Goal: Task Accomplishment & Management: Manage account settings

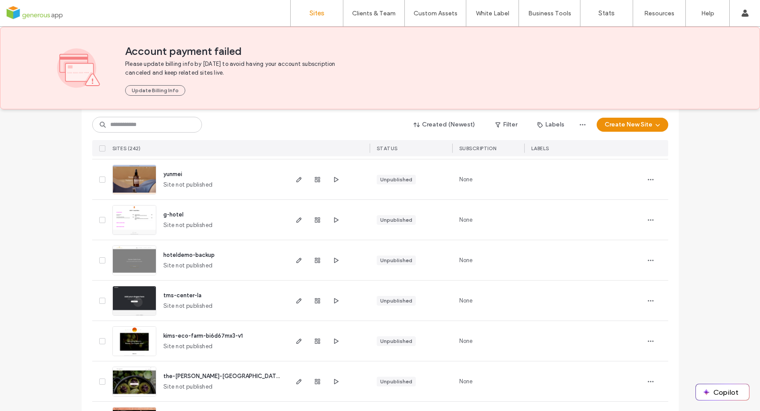
scroll to position [2906, 0]
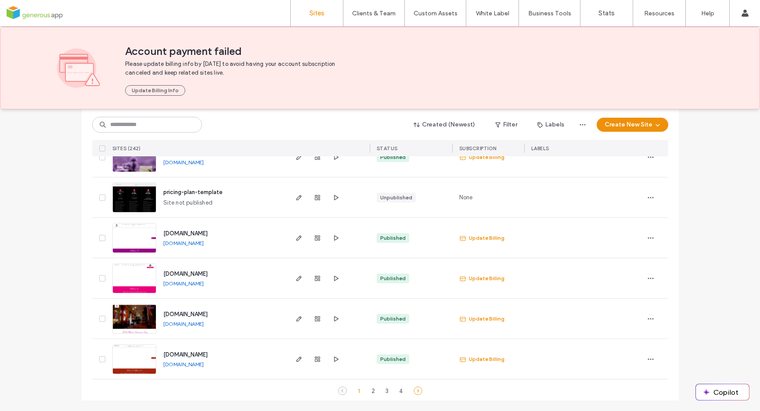
click at [415, 390] on use at bounding box center [418, 391] width 8 height 8
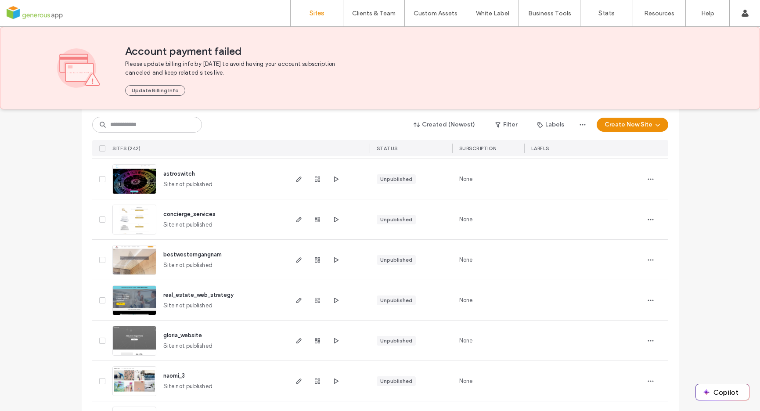
scroll to position [0, 0]
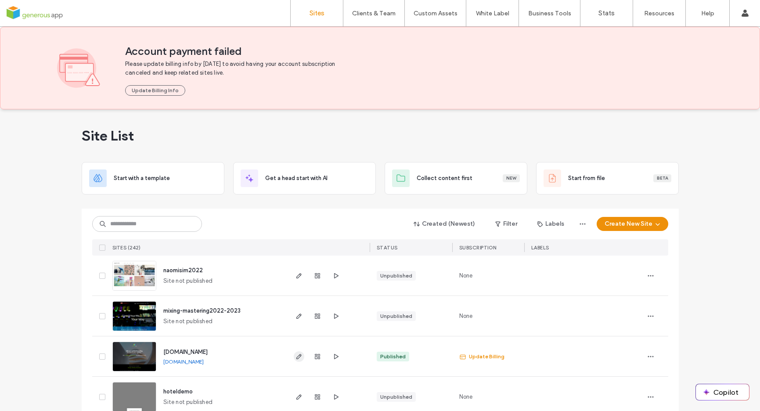
click at [296, 357] on icon "button" at bounding box center [299, 356] width 7 height 7
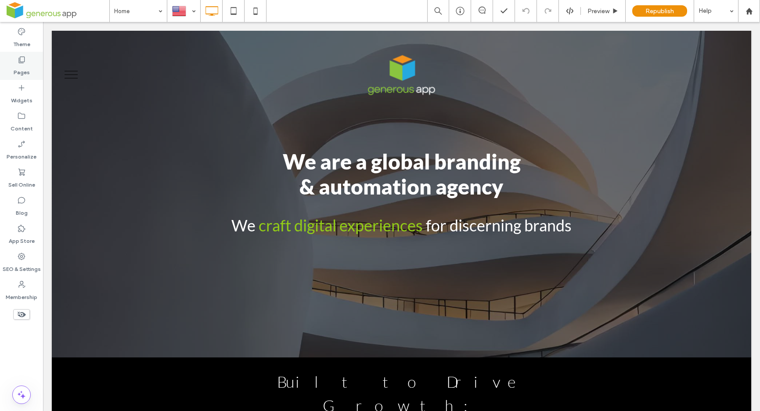
click at [15, 70] on label "Pages" at bounding box center [22, 70] width 16 height 12
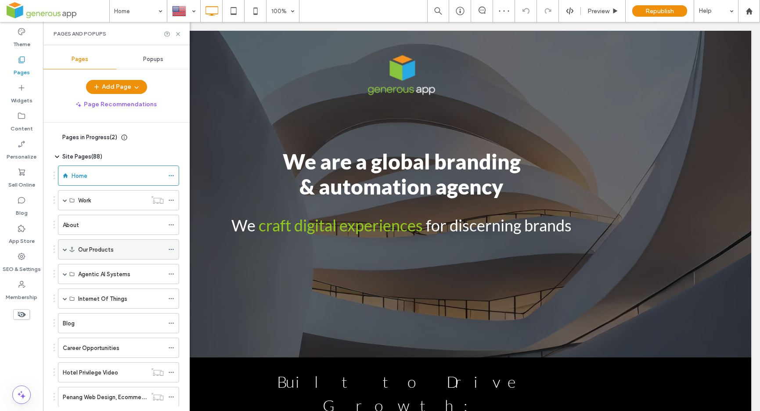
click at [66, 252] on span at bounding box center [65, 249] width 4 height 19
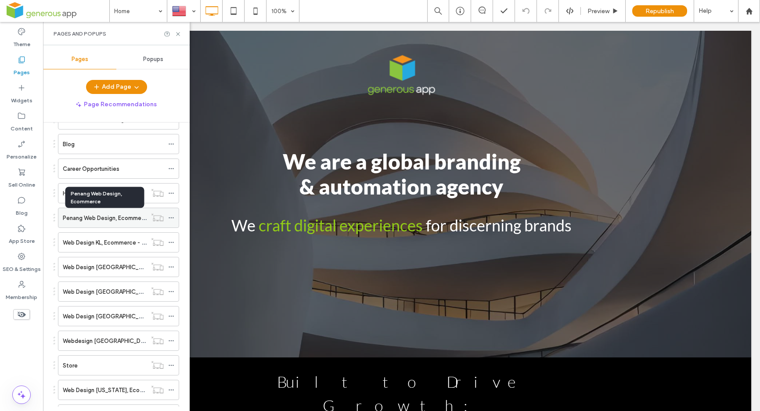
click at [105, 216] on label "Penang Web Design, Ecommerce" at bounding box center [106, 217] width 87 height 15
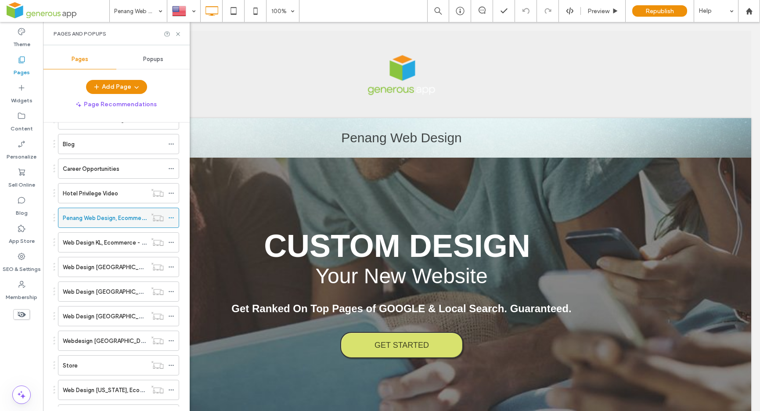
click at [170, 217] on icon at bounding box center [171, 218] width 6 height 6
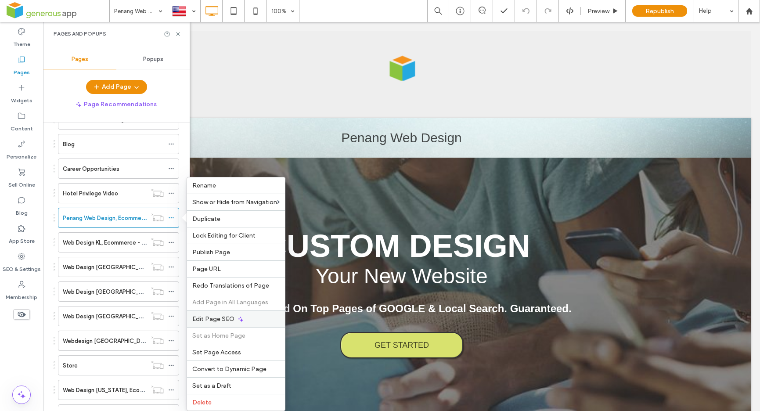
click at [232, 318] on span "Edit Page SEO" at bounding box center [213, 318] width 42 height 7
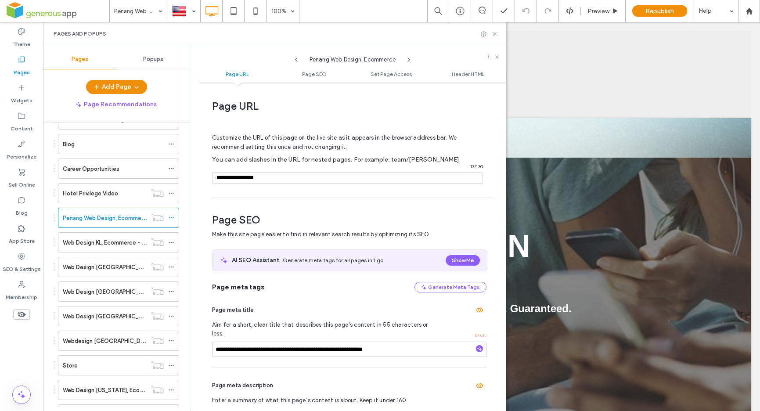
scroll to position [38, 0]
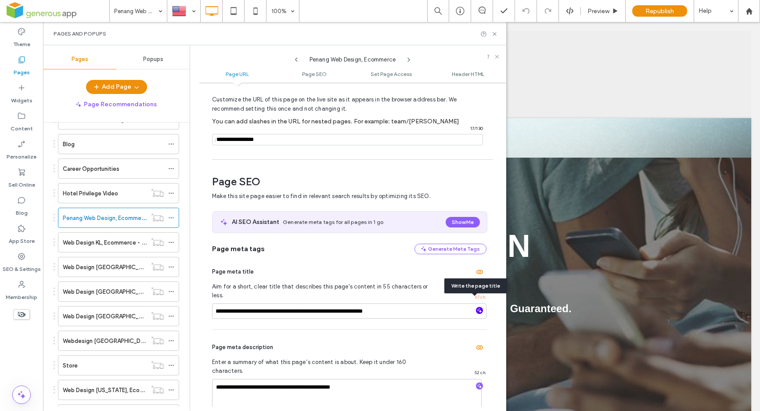
click at [476, 307] on icon "button" at bounding box center [479, 310] width 6 height 6
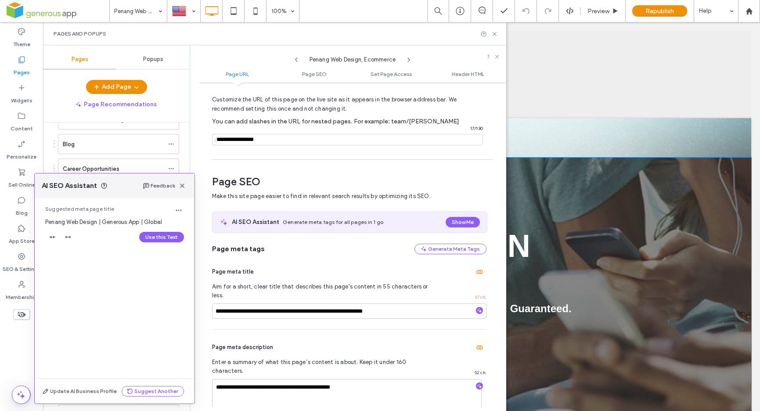
click at [689, 347] on div "CUSTOM DESIGN Your New Website Get Ranked On Top Pages of GOOGLE & Local Search…" at bounding box center [402, 293] width 700 height 271
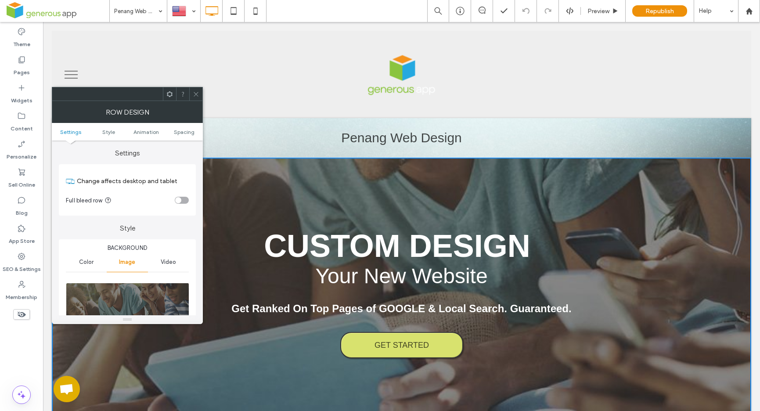
click at [198, 93] on use at bounding box center [196, 94] width 4 height 4
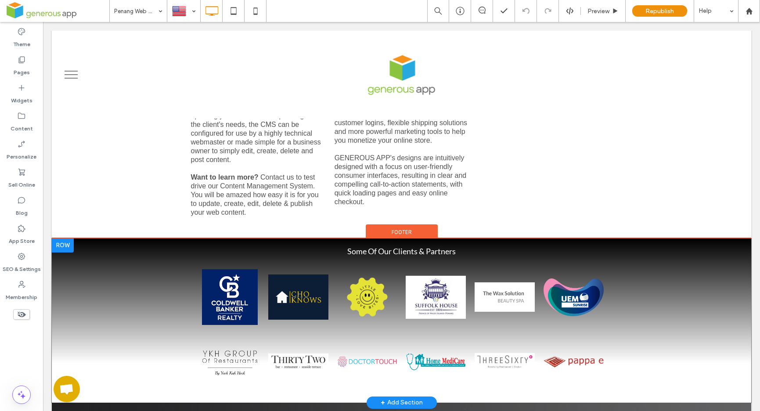
scroll to position [0, 0]
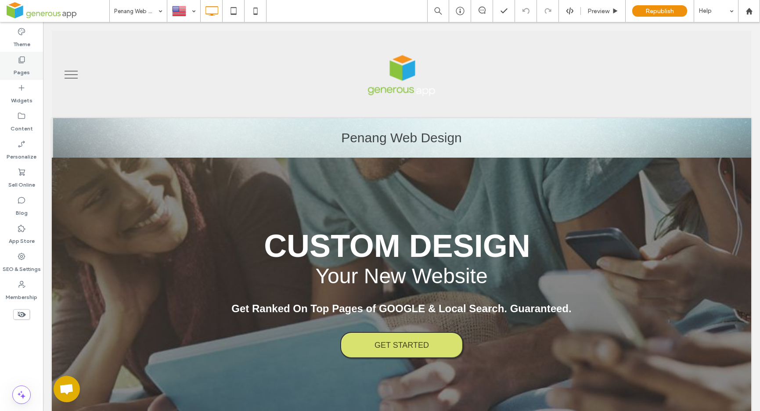
click at [24, 74] on label "Pages" at bounding box center [22, 70] width 16 height 12
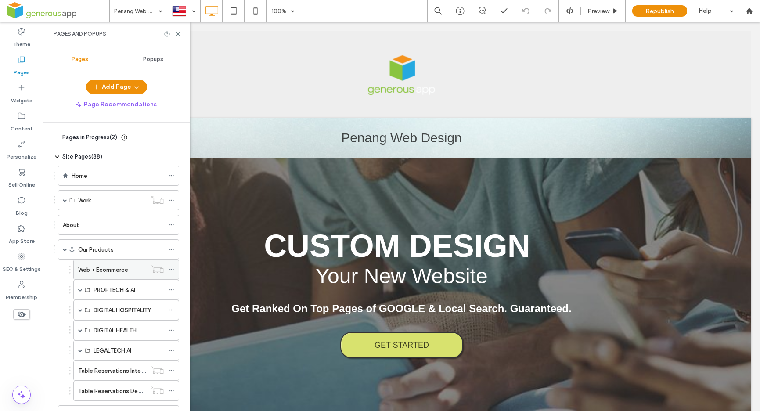
click at [87, 271] on label "Web + Ecommerce" at bounding box center [103, 269] width 50 height 15
click at [179, 34] on icon at bounding box center [178, 34] width 7 height 7
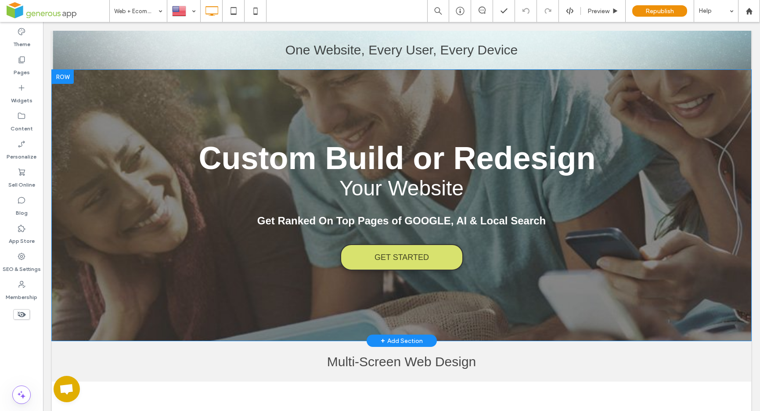
click at [66, 79] on div at bounding box center [63, 77] width 22 height 14
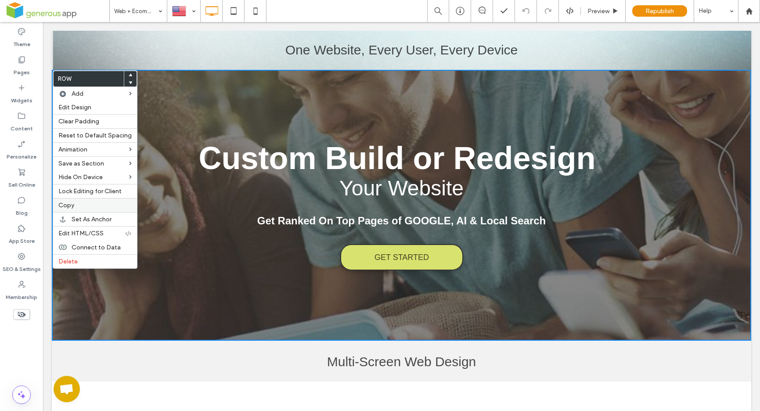
click at [92, 202] on label "Copy" at bounding box center [94, 205] width 73 height 7
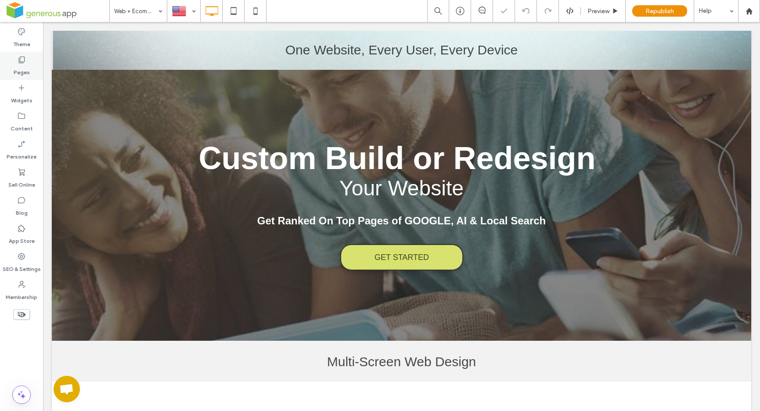
click at [18, 63] on icon at bounding box center [21, 59] width 9 height 9
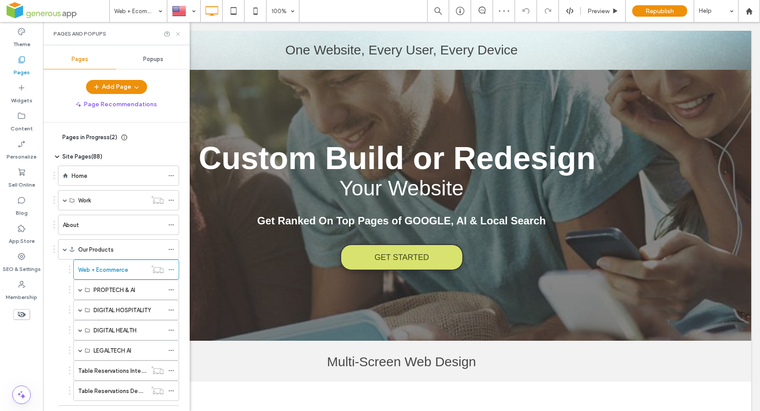
click at [178, 31] on icon at bounding box center [178, 34] width 7 height 7
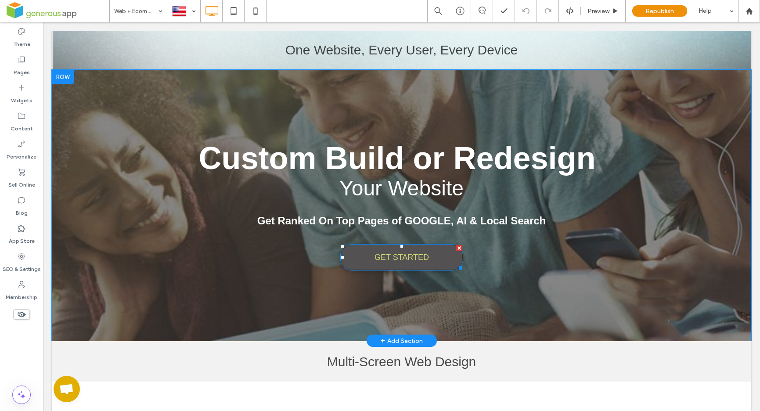
click at [437, 261] on link "GET STARTED" at bounding box center [401, 257] width 123 height 26
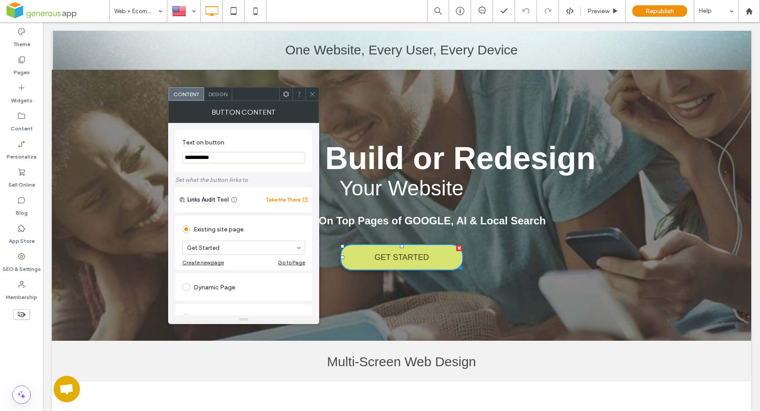
scroll to position [48, 0]
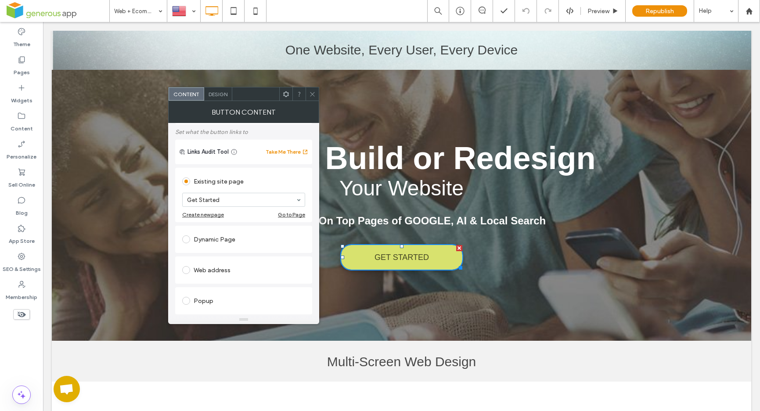
click at [298, 216] on div "Go to Page" at bounding box center [291, 214] width 27 height 7
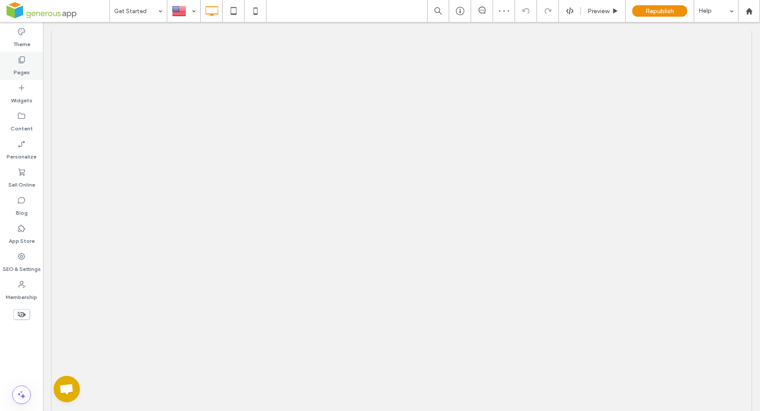
click at [22, 73] on label "Pages" at bounding box center [22, 70] width 16 height 12
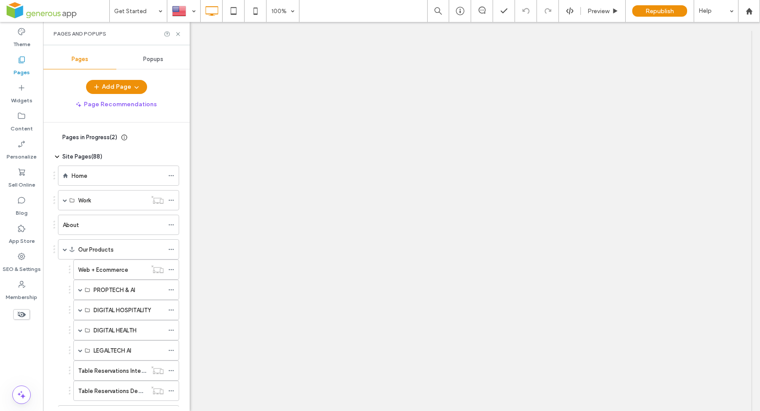
scroll to position [61, 0]
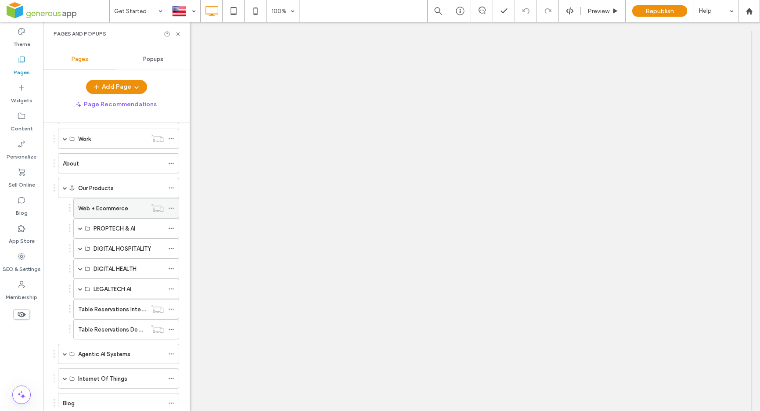
click at [118, 213] on label "Web + Ecommerce" at bounding box center [103, 208] width 50 height 15
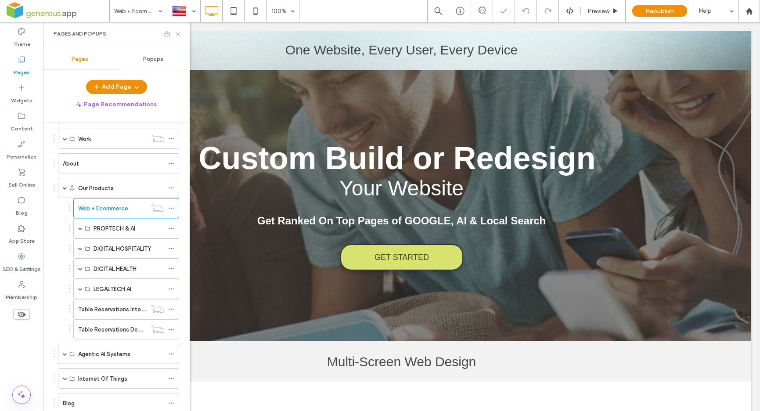
click at [178, 34] on use at bounding box center [178, 34] width 4 height 4
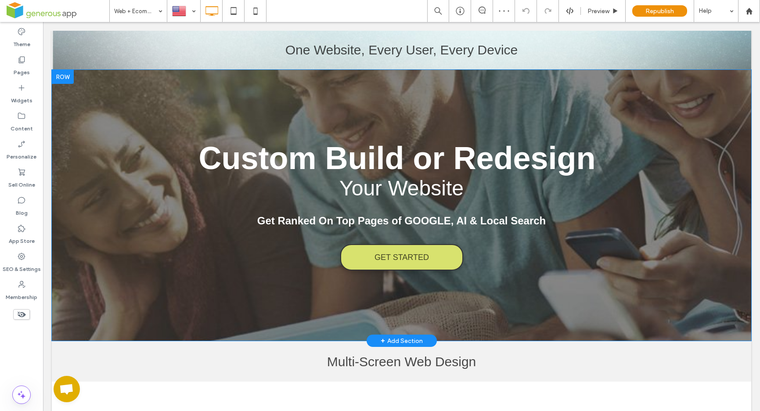
click at [63, 79] on div at bounding box center [63, 77] width 22 height 14
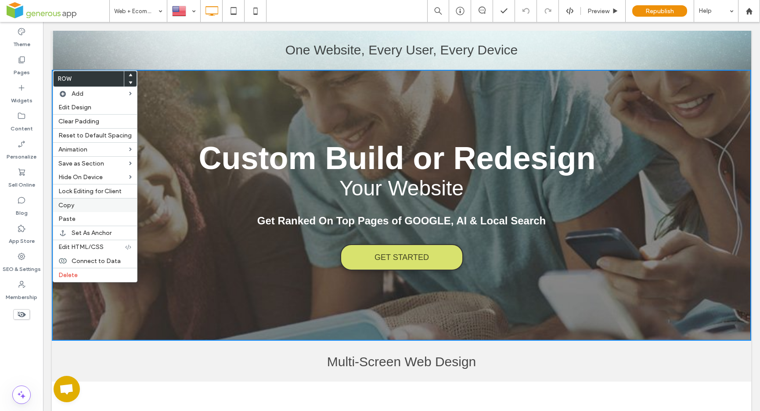
click at [77, 206] on label "Copy" at bounding box center [94, 205] width 73 height 7
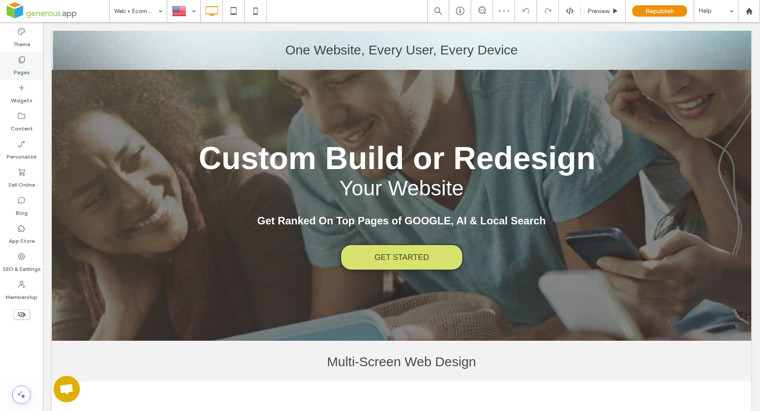
click at [10, 65] on div "Pages" at bounding box center [21, 66] width 43 height 28
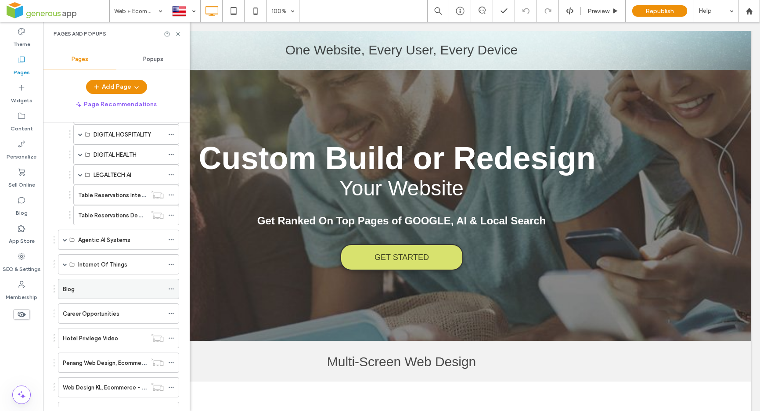
scroll to position [251, 0]
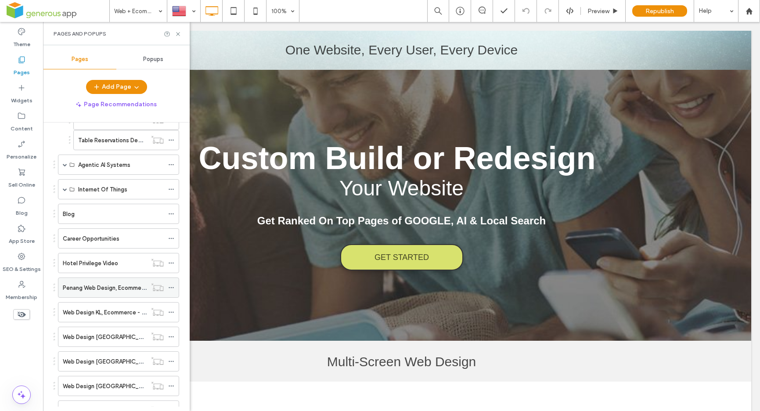
click at [116, 287] on label "Penang Web Design, Ecommerce" at bounding box center [106, 287] width 87 height 15
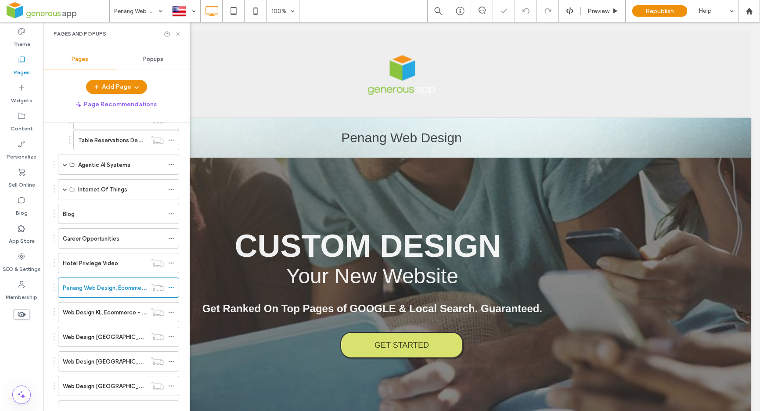
click at [178, 33] on use at bounding box center [178, 34] width 4 height 4
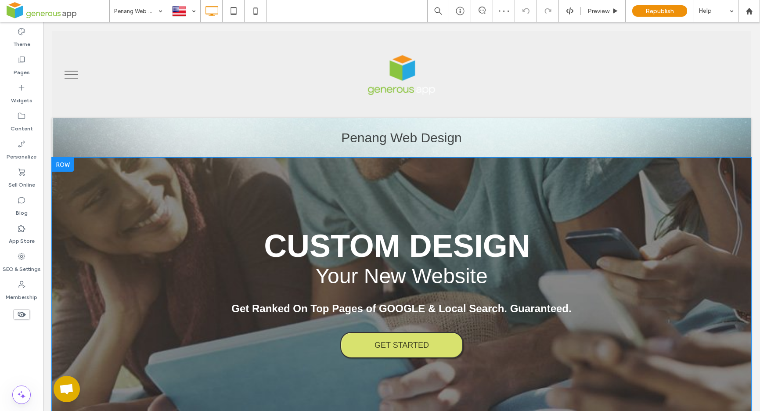
click at [68, 167] on div at bounding box center [63, 165] width 22 height 14
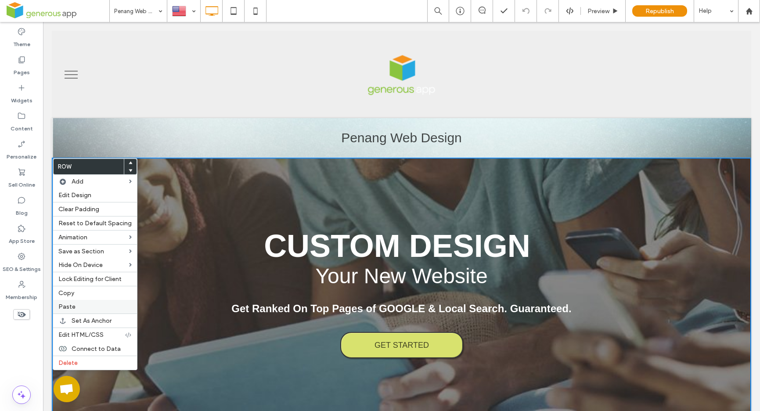
click at [101, 307] on label "Paste" at bounding box center [94, 306] width 73 height 7
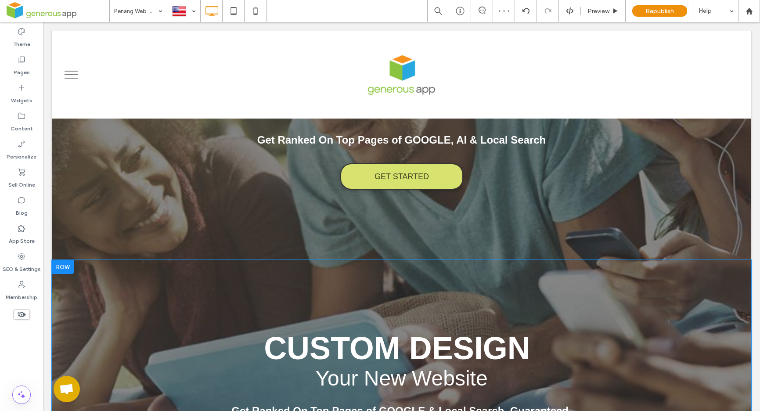
scroll to position [185, 0]
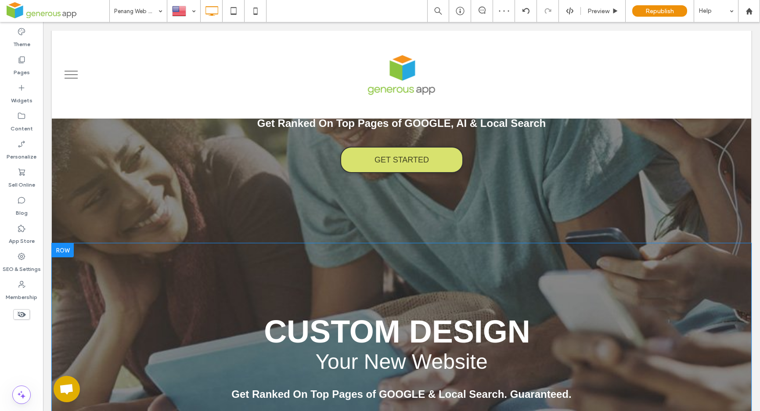
click at [70, 252] on div at bounding box center [63, 250] width 22 height 14
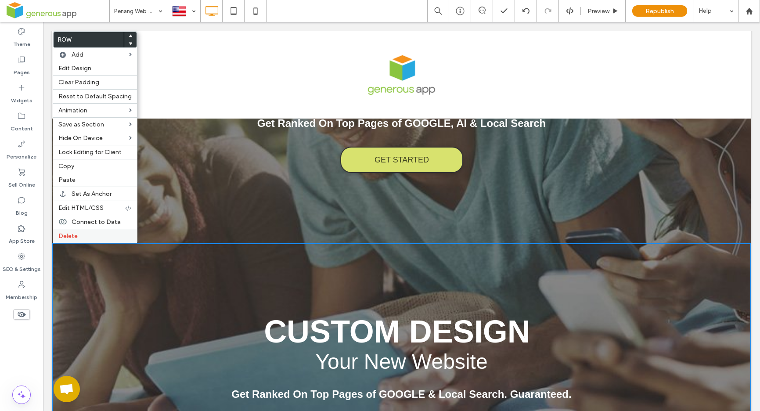
click at [81, 240] on div "Delete" at bounding box center [95, 236] width 84 height 14
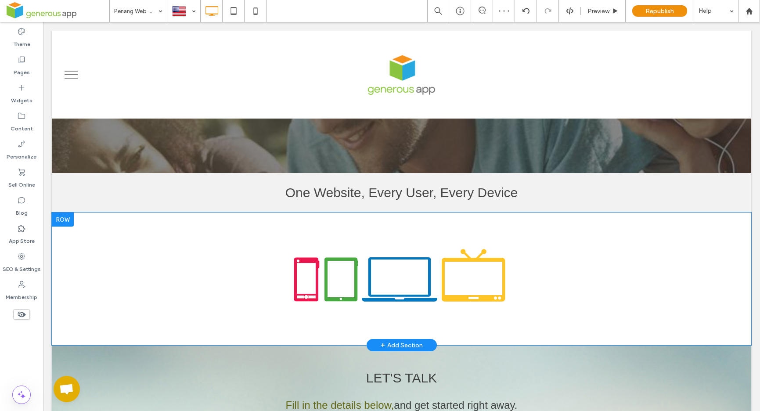
scroll to position [287, 0]
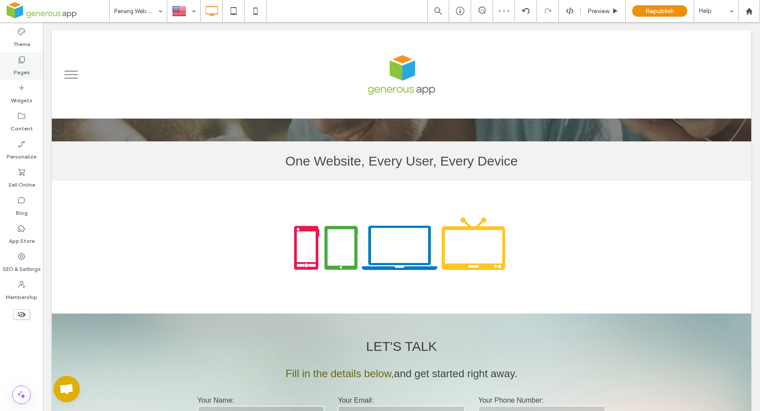
click at [22, 71] on label "Pages" at bounding box center [22, 70] width 16 height 12
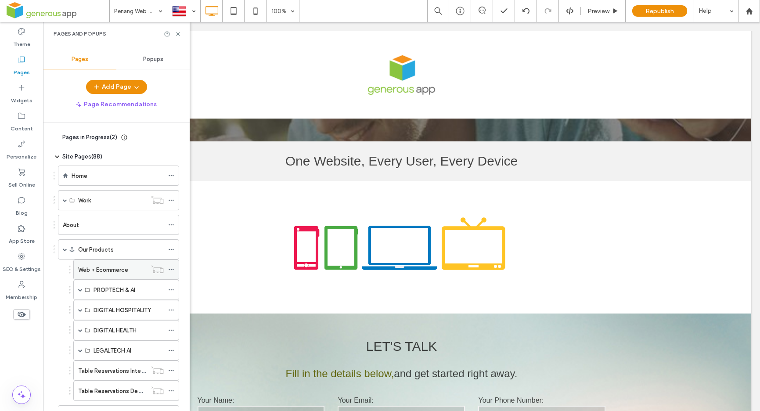
click at [108, 271] on label "Web + Ecommerce" at bounding box center [103, 269] width 50 height 15
click at [178, 34] on div at bounding box center [380, 205] width 760 height 411
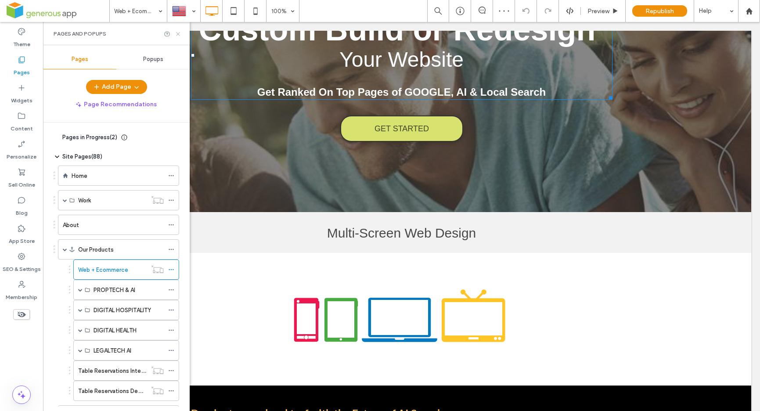
scroll to position [129, 0]
click at [179, 35] on use at bounding box center [178, 34] width 4 height 4
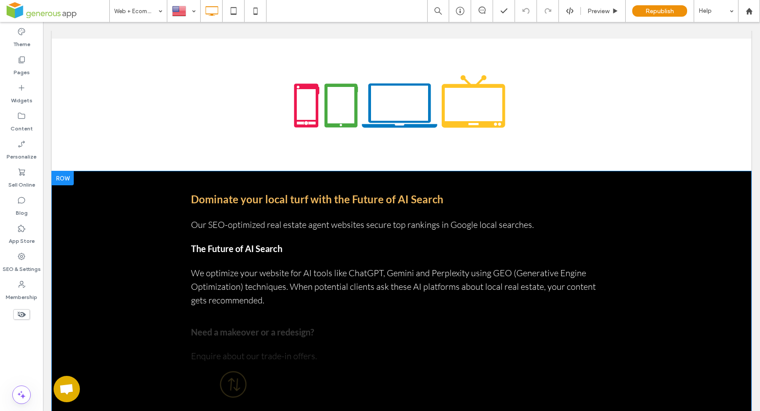
scroll to position [360, 0]
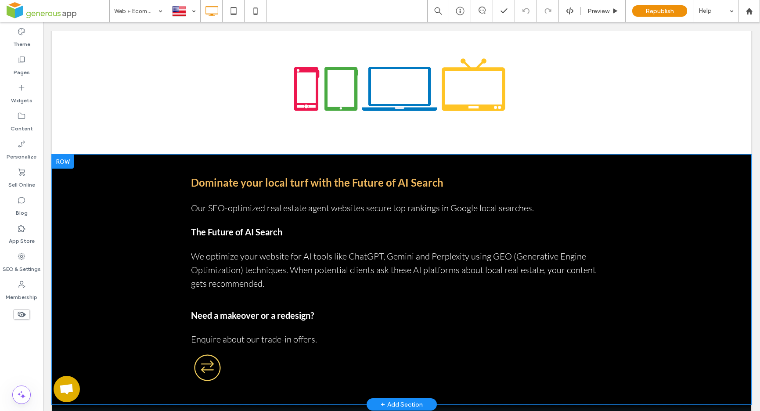
click at [69, 162] on div at bounding box center [63, 162] width 22 height 14
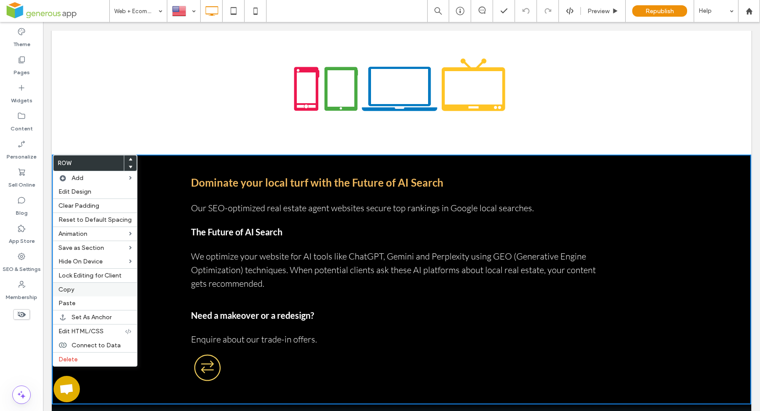
click at [77, 290] on label "Copy" at bounding box center [94, 289] width 73 height 7
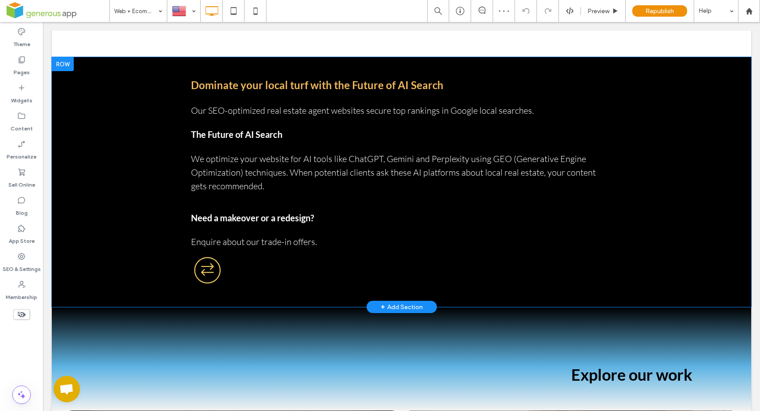
scroll to position [525, 0]
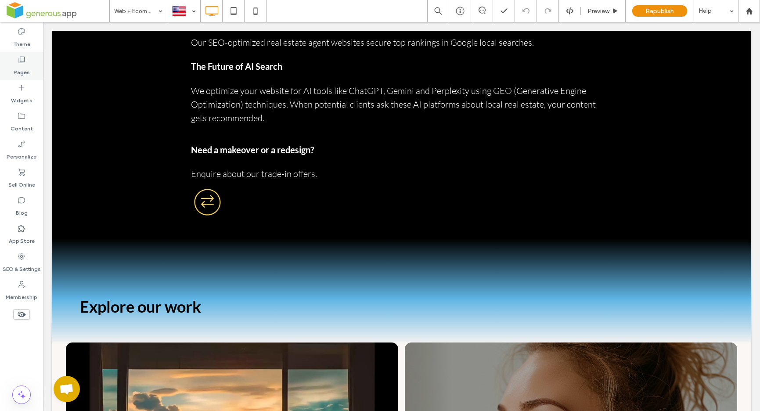
click at [19, 61] on icon at bounding box center [21, 59] width 9 height 9
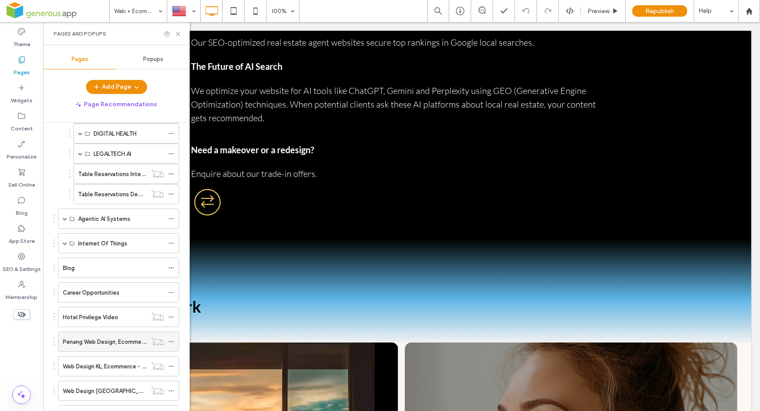
scroll to position [211, 0]
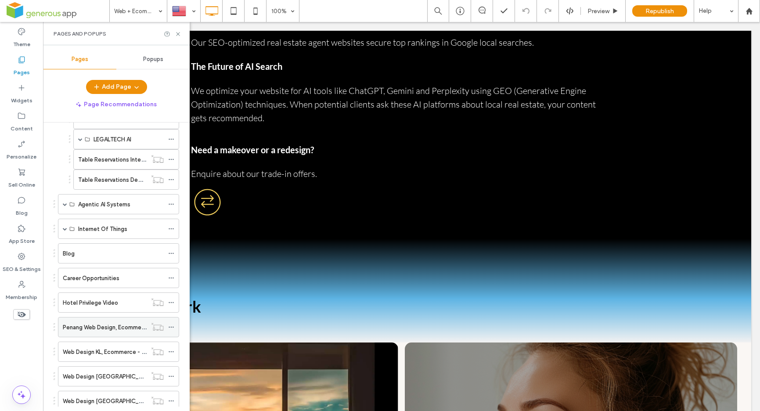
click at [103, 332] on label "Penang Web Design, Ecommerce" at bounding box center [106, 327] width 87 height 15
click at [180, 34] on icon at bounding box center [178, 34] width 7 height 7
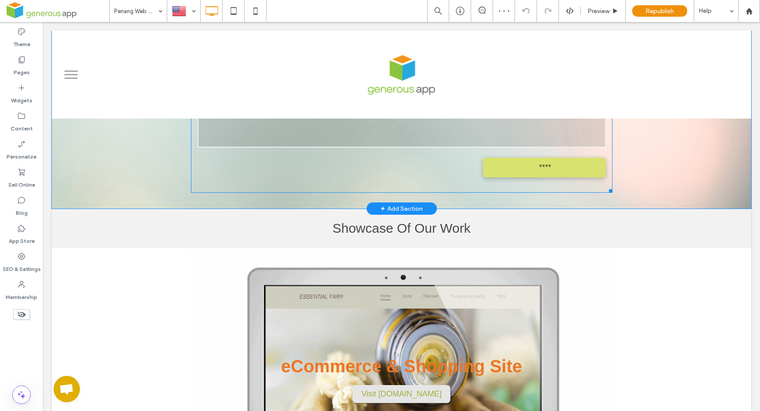
scroll to position [393, 0]
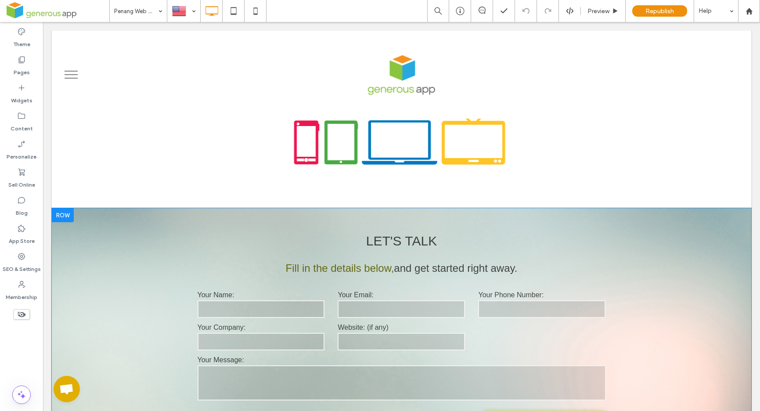
click at [62, 216] on div at bounding box center [63, 215] width 22 height 14
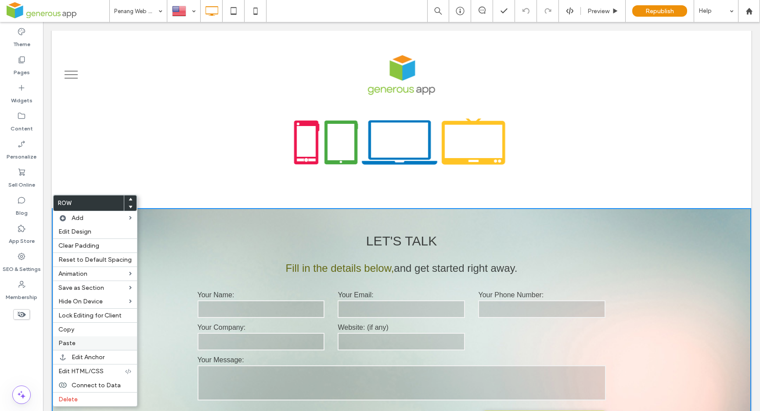
click at [85, 343] on label "Paste" at bounding box center [94, 342] width 73 height 7
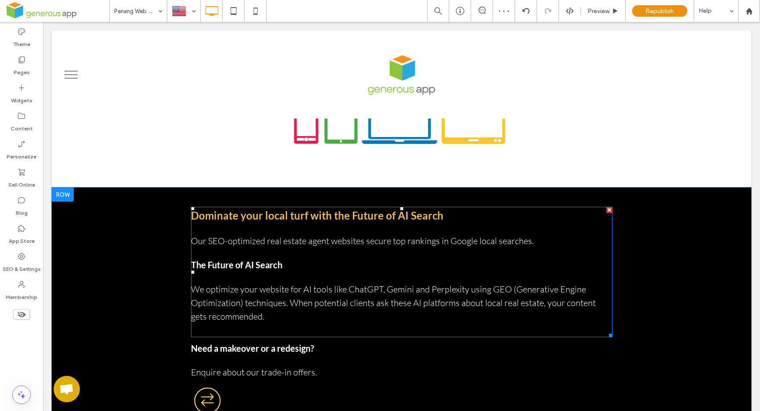
scroll to position [579, 0]
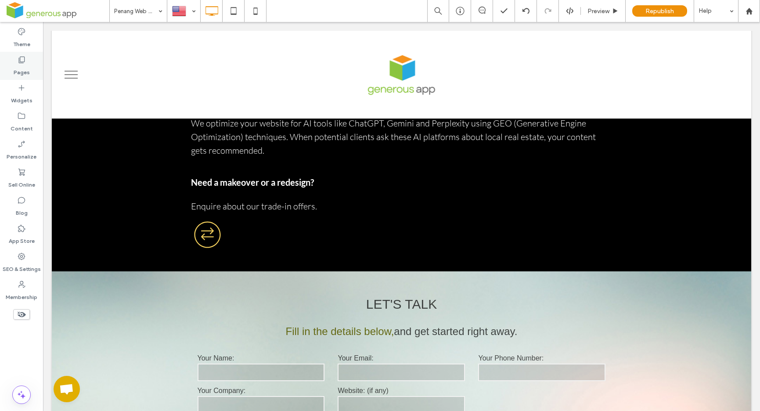
click at [19, 59] on icon at bounding box center [21, 59] width 9 height 9
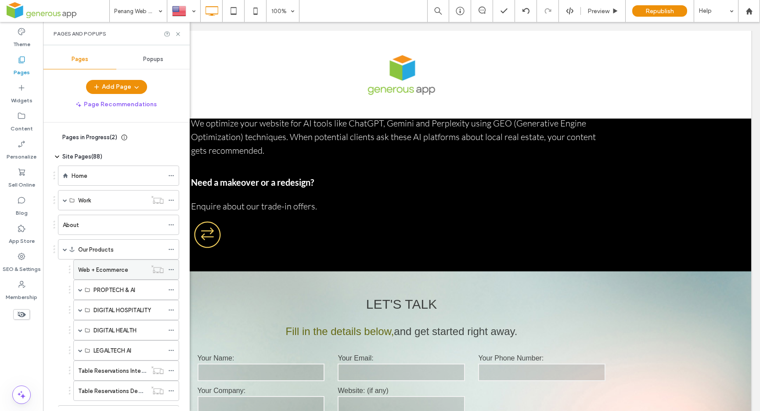
click at [120, 269] on label "Web + Ecommerce" at bounding box center [103, 269] width 50 height 15
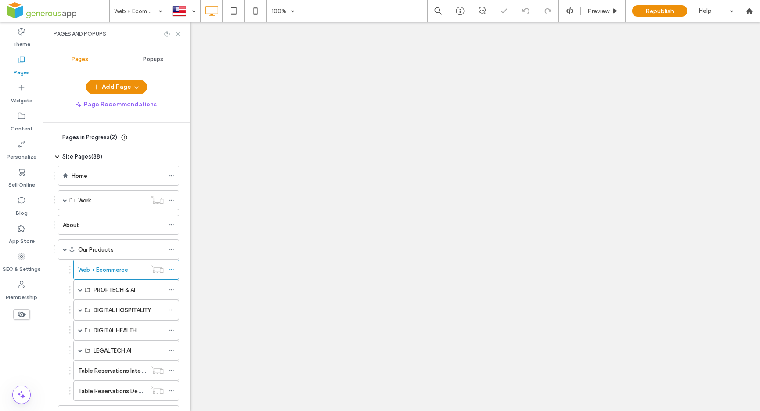
click at [178, 34] on use at bounding box center [178, 34] width 4 height 4
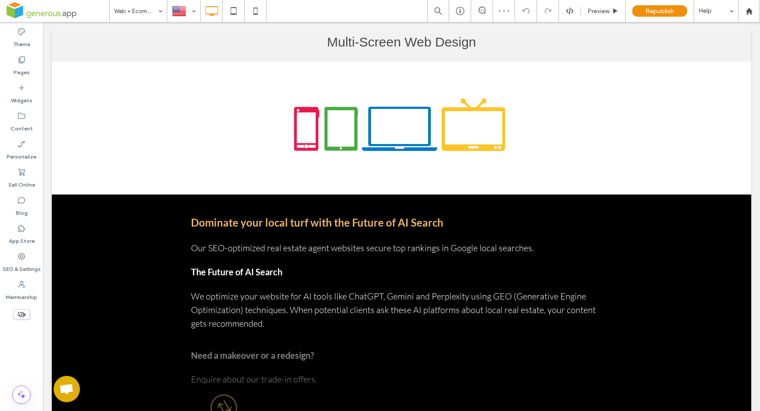
scroll to position [607, 0]
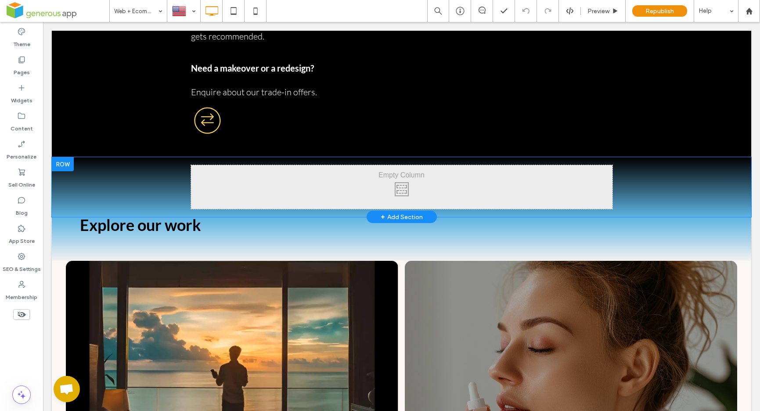
click at [65, 161] on div at bounding box center [63, 164] width 22 height 14
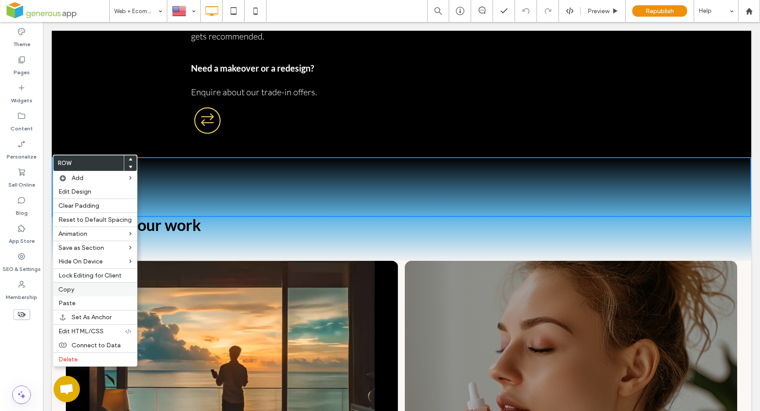
click at [100, 292] on label "Copy" at bounding box center [94, 289] width 73 height 7
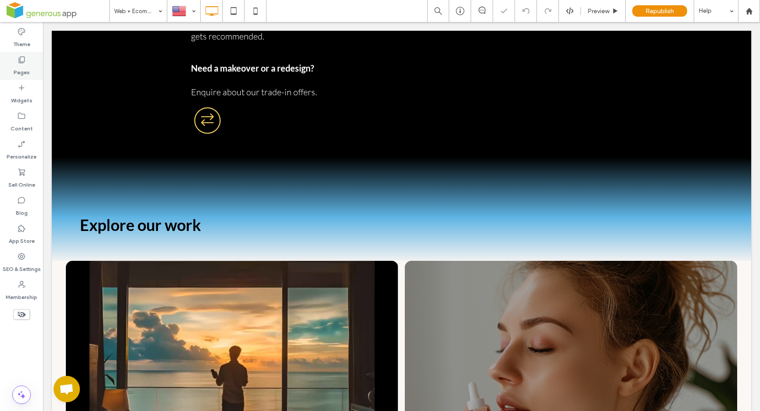
click at [24, 68] on label "Pages" at bounding box center [22, 70] width 16 height 12
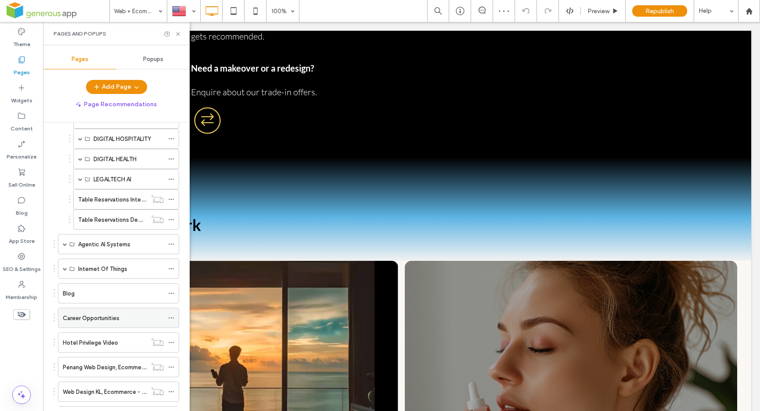
scroll to position [344, 0]
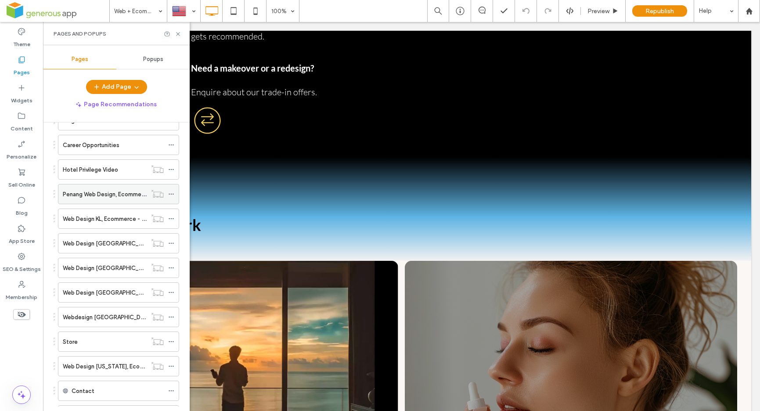
click at [113, 191] on label "Penang Web Design, Ecommerce" at bounding box center [106, 194] width 87 height 15
click at [179, 35] on use at bounding box center [178, 34] width 4 height 4
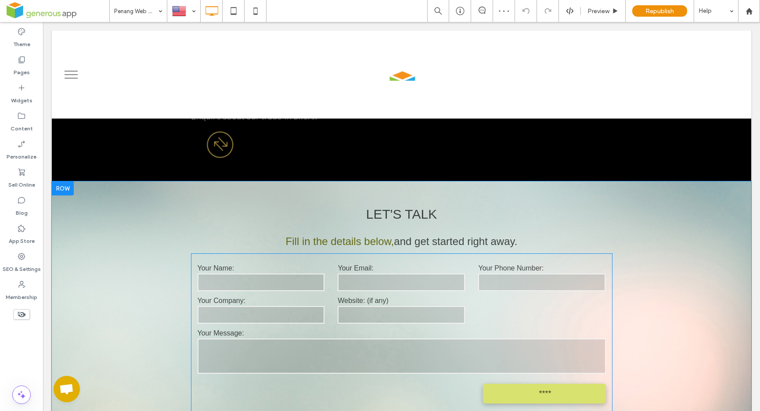
scroll to position [732, 0]
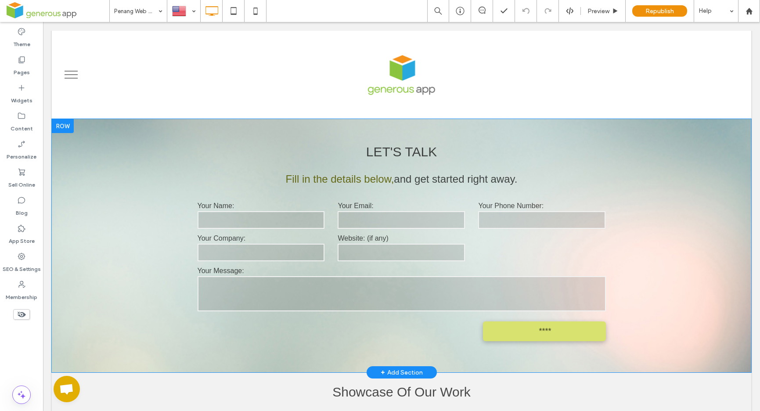
click at [63, 125] on div at bounding box center [63, 126] width 22 height 14
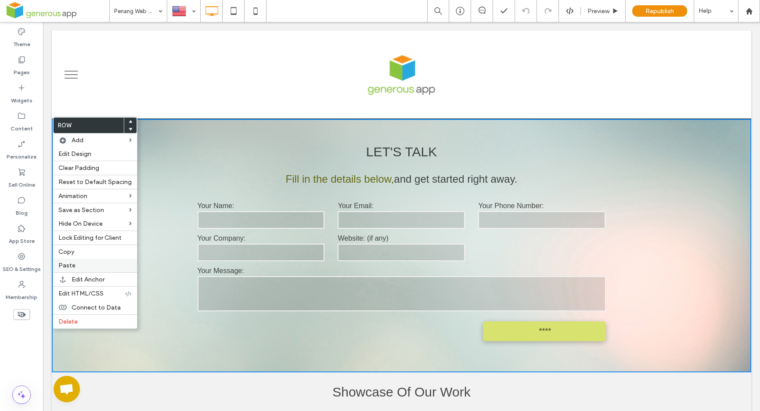
click at [84, 263] on label "Paste" at bounding box center [94, 265] width 73 height 7
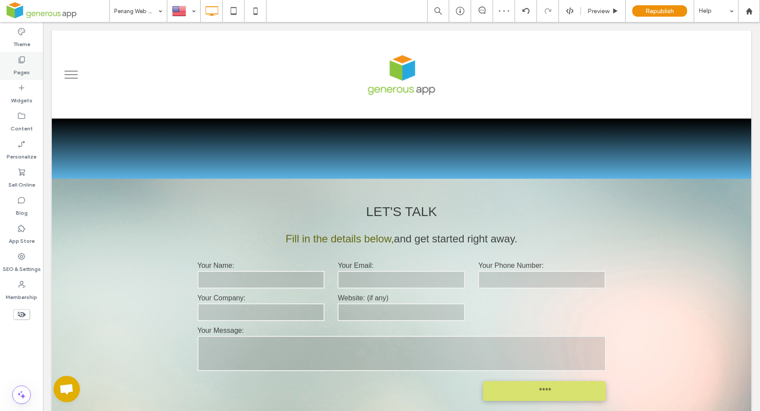
click at [9, 65] on div "Pages" at bounding box center [21, 66] width 43 height 28
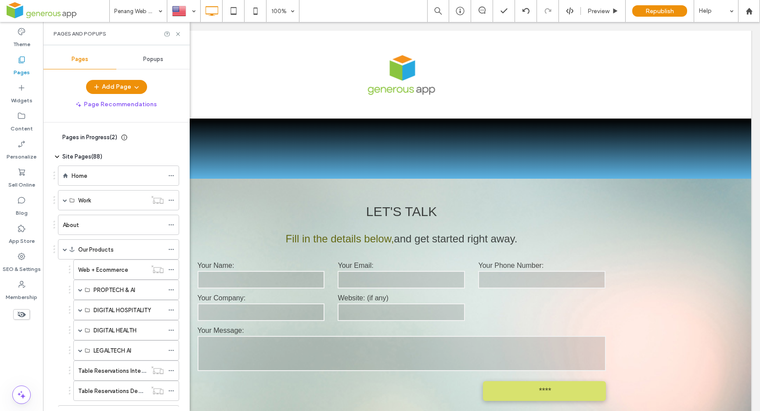
drag, startPoint x: 105, startPoint y: 271, endPoint x: 136, endPoint y: 228, distance: 52.3
click at [105, 271] on label "Web + Ecommerce" at bounding box center [103, 269] width 50 height 15
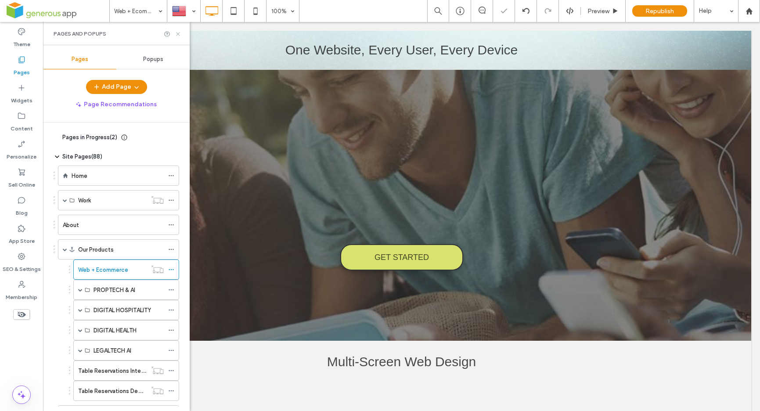
click at [178, 34] on use at bounding box center [178, 34] width 4 height 4
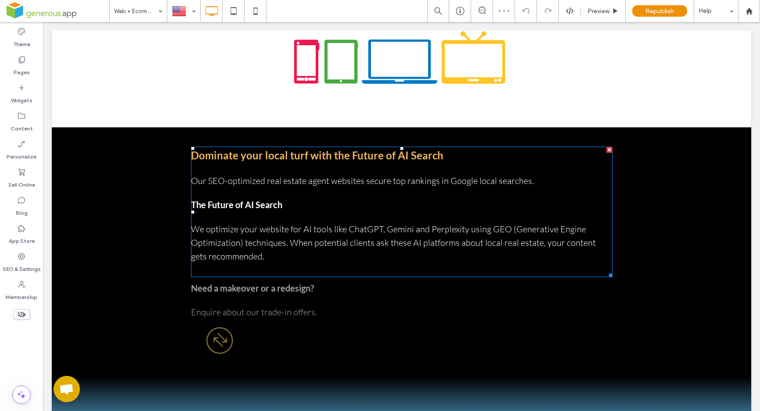
scroll to position [552, 0]
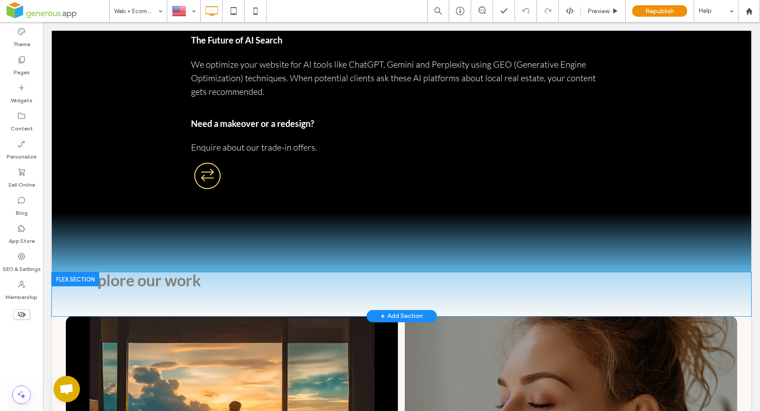
click at [75, 278] on div at bounding box center [75, 279] width 47 height 14
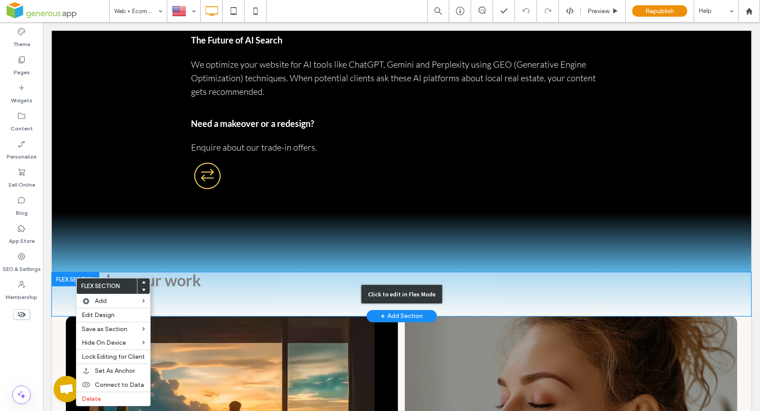
click at [396, 293] on div "Click to edit in Flex Mode" at bounding box center [401, 294] width 81 height 18
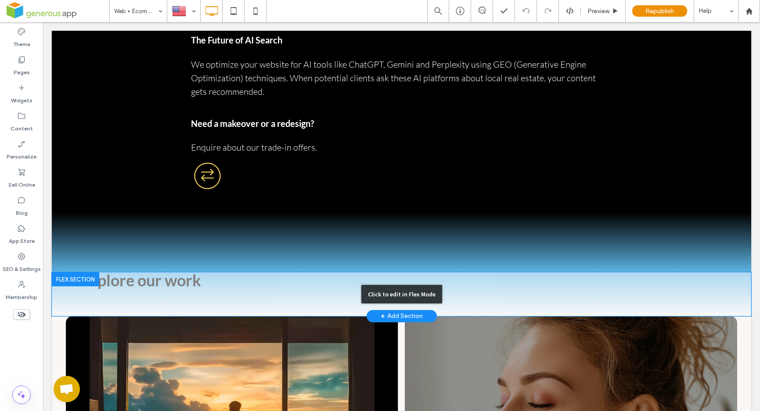
click at [396, 289] on div "Click to edit in Flex Mode" at bounding box center [401, 294] width 81 height 18
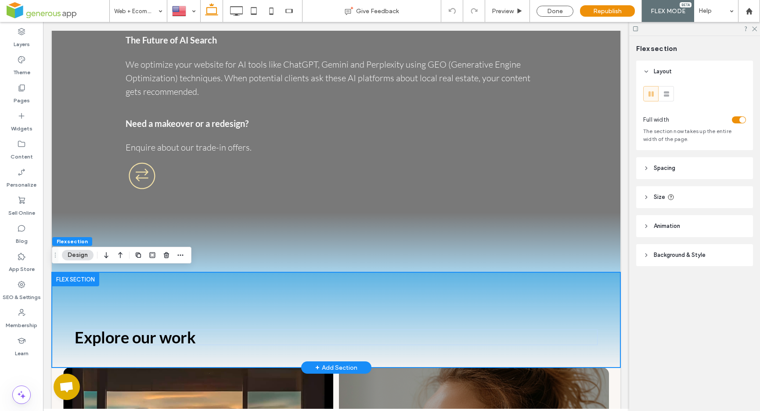
scroll to position [0, 0]
click at [75, 278] on div at bounding box center [75, 279] width 47 height 14
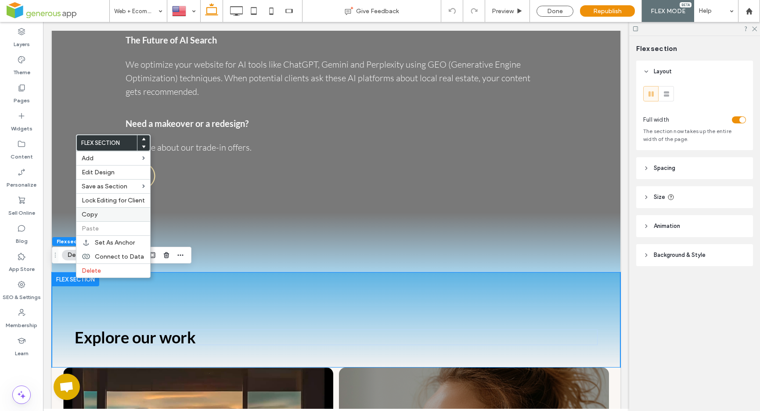
click at [103, 215] on label "Copy" at bounding box center [113, 214] width 63 height 7
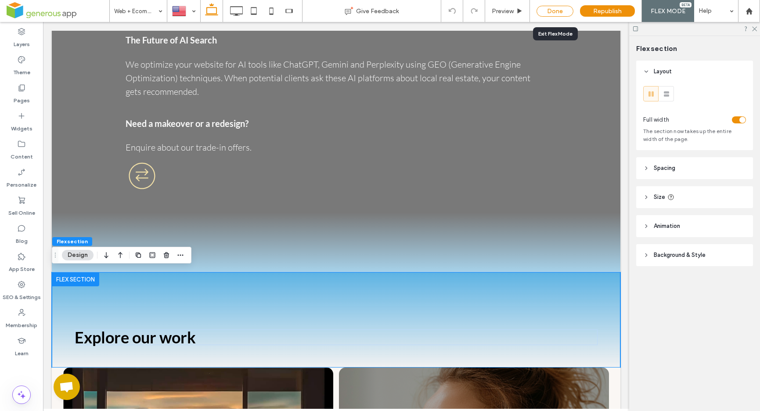
click at [558, 11] on div "Done" at bounding box center [555, 11] width 37 height 11
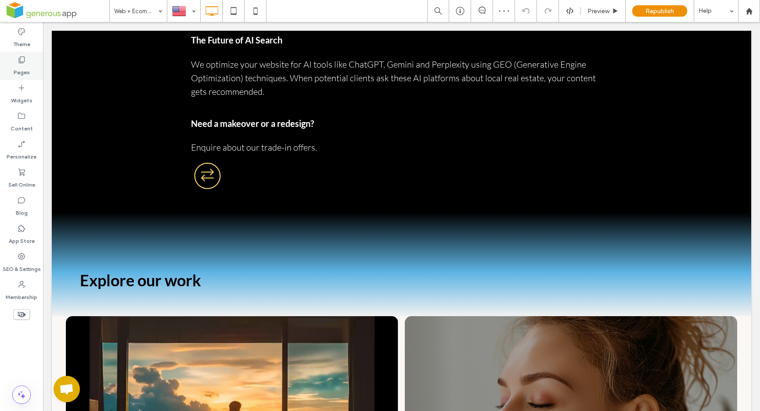
click at [31, 65] on div "Pages" at bounding box center [21, 66] width 43 height 28
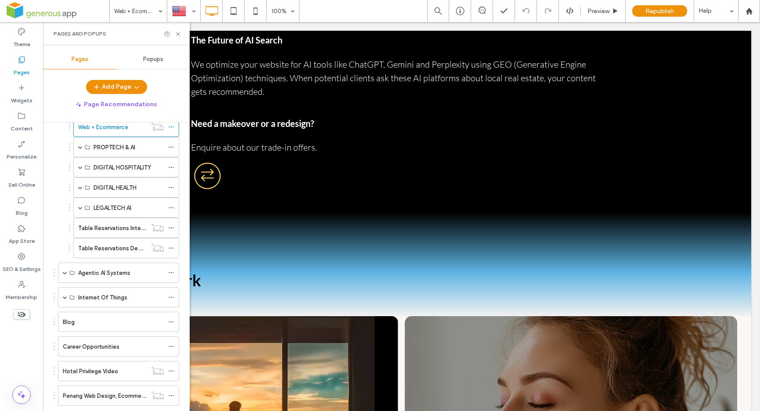
scroll to position [204, 0]
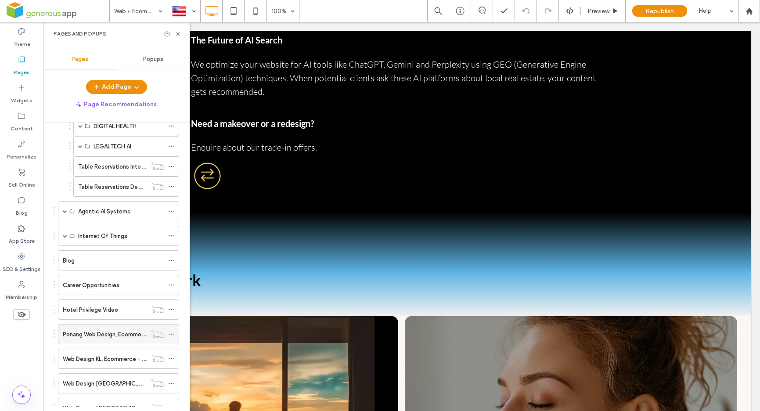
click at [103, 337] on label "Penang Web Design, Ecommerce" at bounding box center [106, 334] width 87 height 15
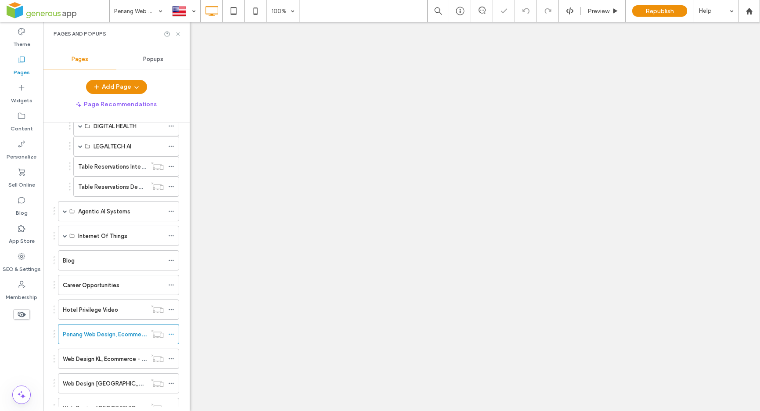
click at [180, 32] on use at bounding box center [178, 34] width 4 height 4
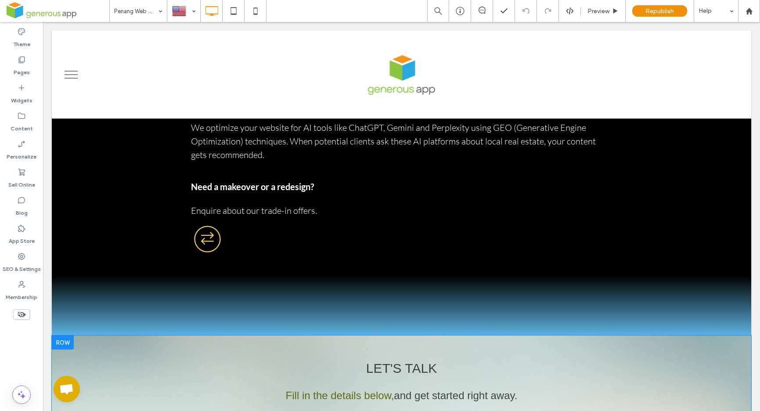
scroll to position [646, 0]
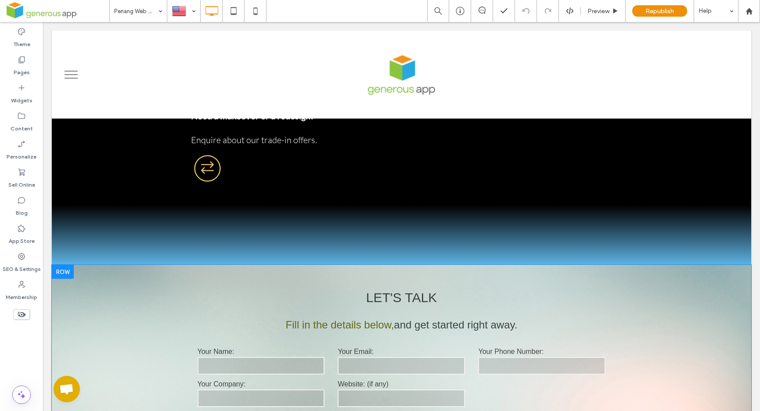
click at [64, 271] on div at bounding box center [63, 272] width 22 height 14
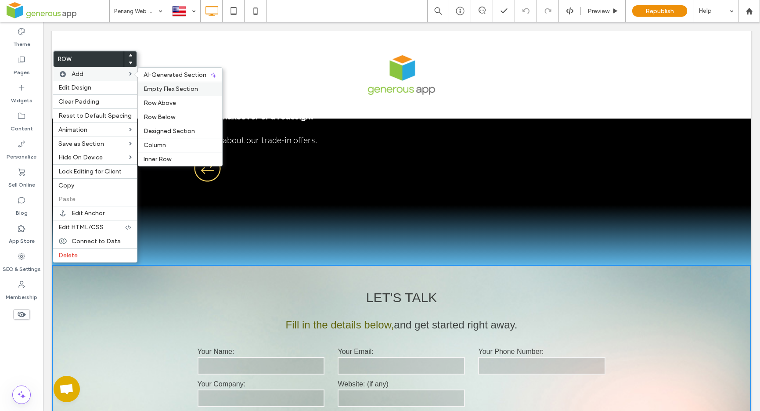
click at [179, 92] on span "Empty Flex Section" at bounding box center [171, 88] width 54 height 7
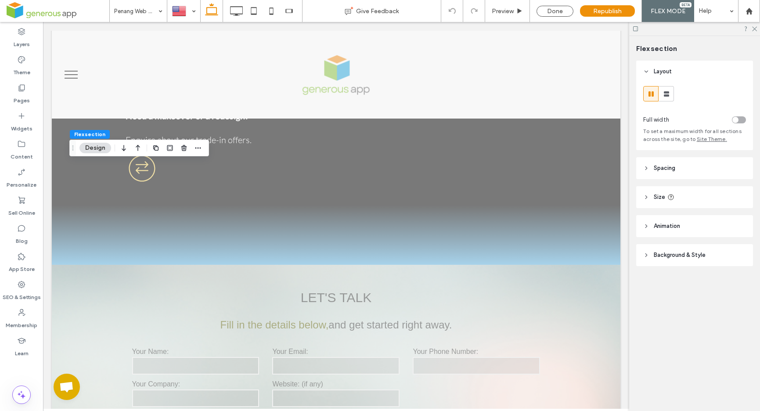
scroll to position [999, 0]
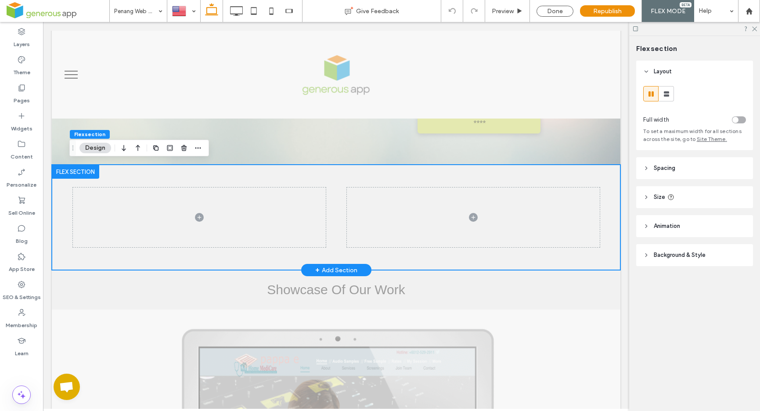
click at [68, 167] on div at bounding box center [75, 172] width 47 height 14
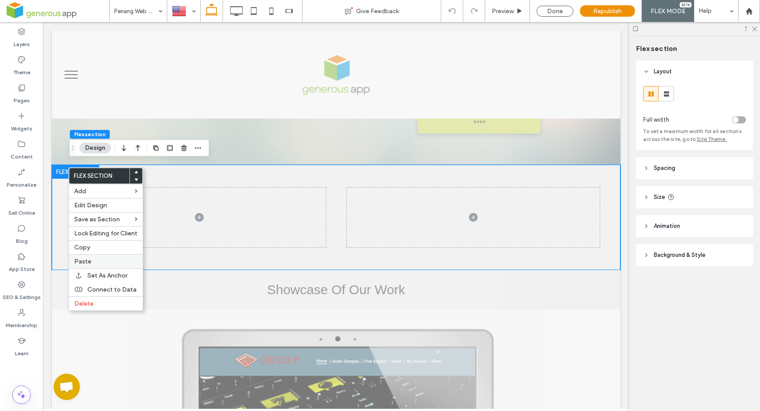
click at [90, 266] on div "Paste" at bounding box center [106, 261] width 74 height 14
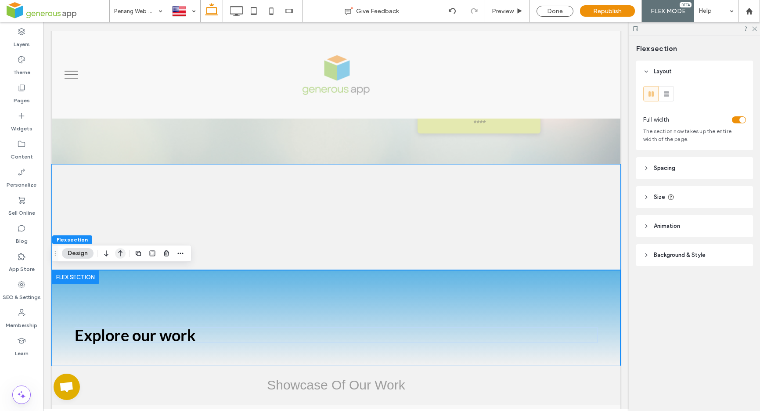
click at [120, 252] on use "button" at bounding box center [120, 253] width 4 height 6
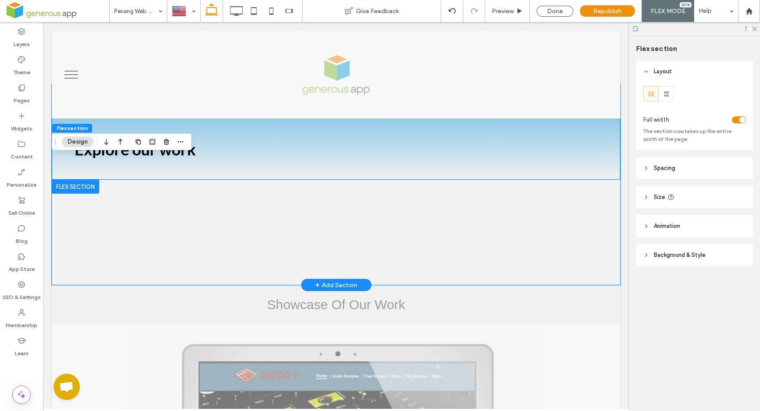
scroll to position [1005, 0]
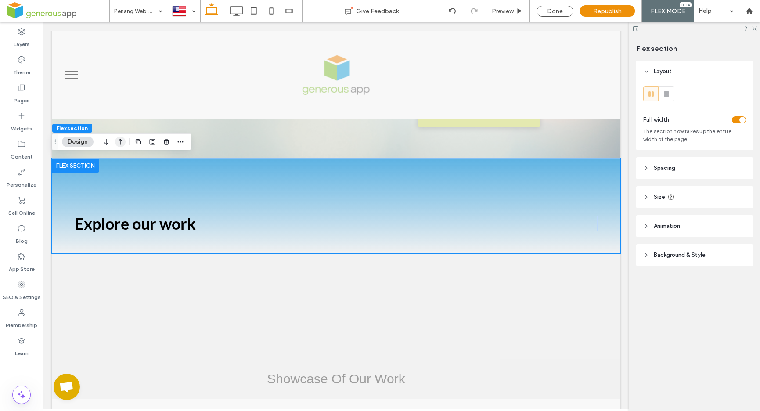
click at [117, 141] on icon "button" at bounding box center [120, 142] width 11 height 16
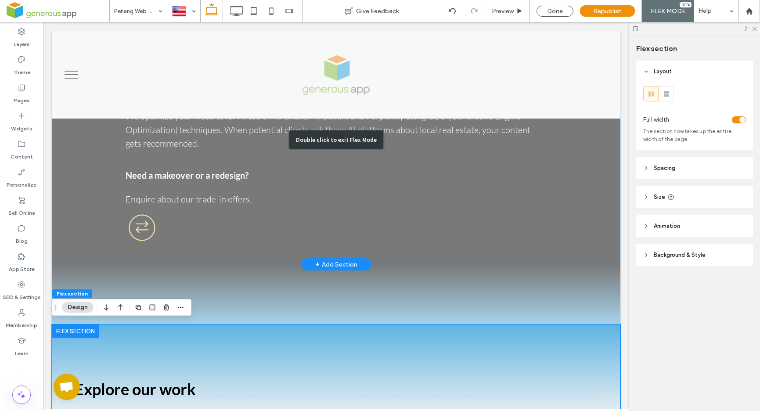
scroll to position [590, 0]
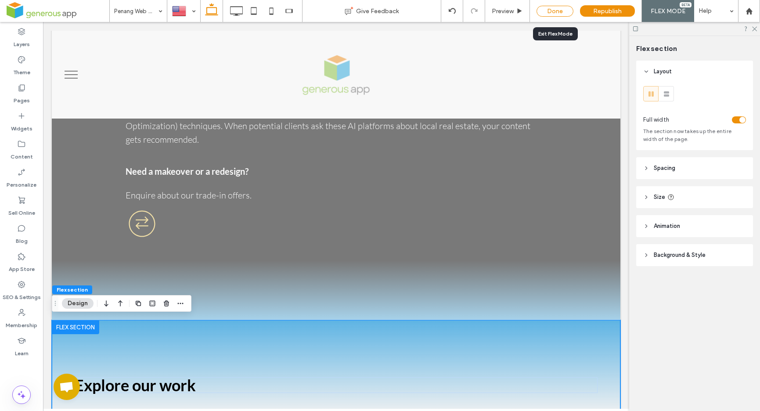
click at [555, 11] on div "Done" at bounding box center [555, 11] width 37 height 11
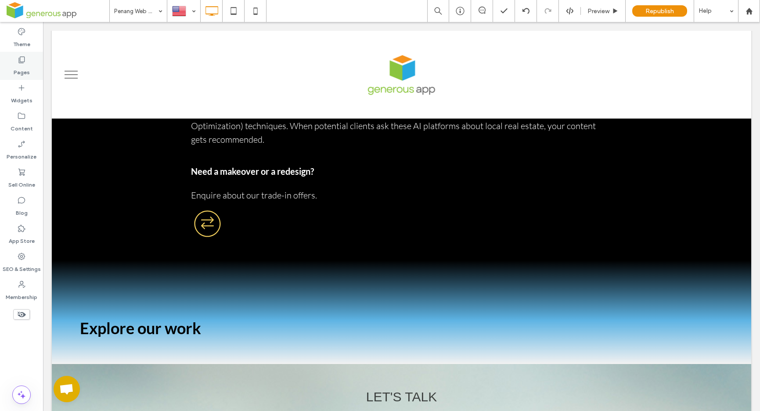
click at [34, 69] on div "Pages" at bounding box center [21, 66] width 43 height 28
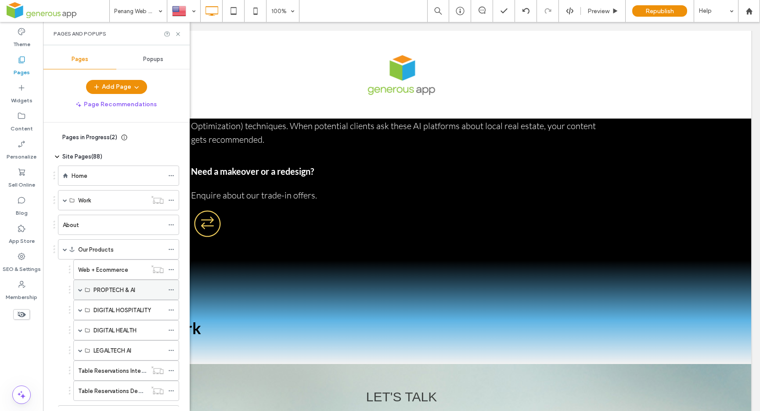
click at [111, 290] on label "PROPTECH & AI" at bounding box center [115, 289] width 42 height 15
click at [109, 271] on label "Web + Ecommerce" at bounding box center [103, 269] width 50 height 15
click at [178, 34] on use at bounding box center [178, 34] width 4 height 4
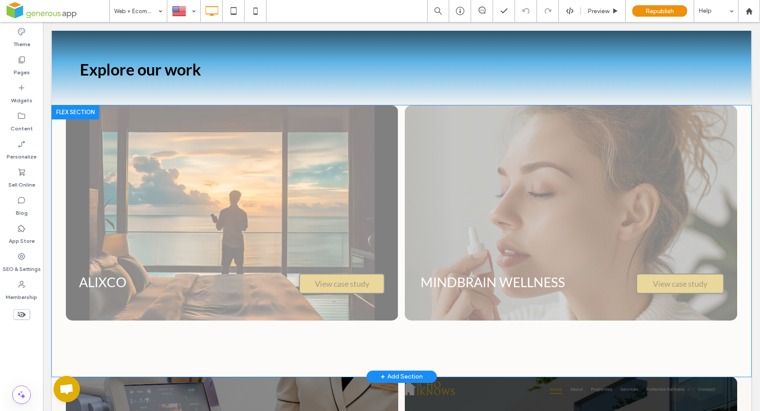
click at [79, 111] on div at bounding box center [75, 112] width 47 height 14
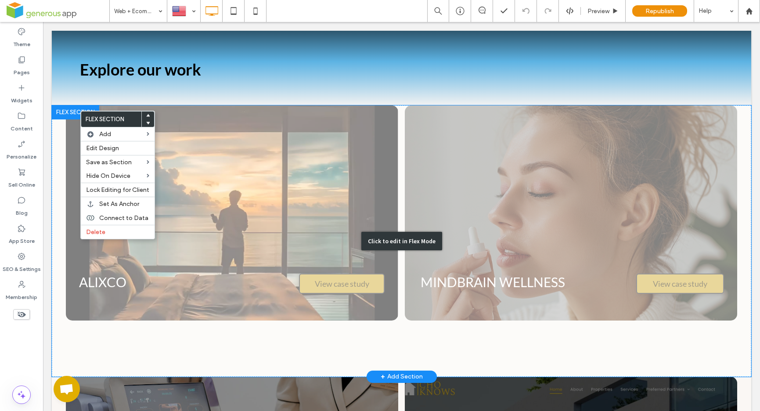
click at [389, 236] on div "Click to edit in Flex Mode" at bounding box center [401, 241] width 81 height 18
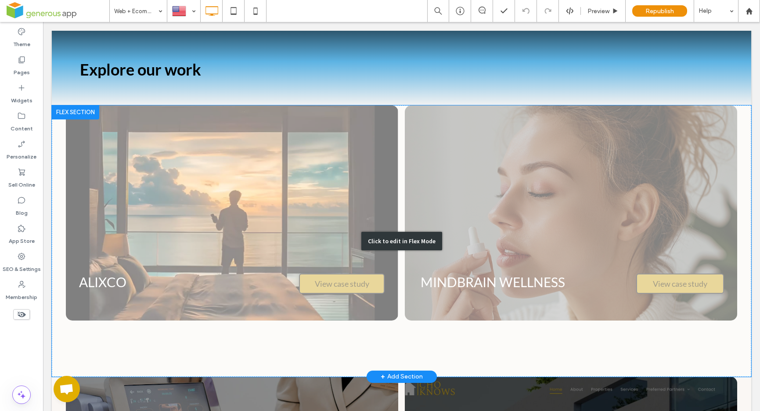
click at [391, 234] on div "Click to edit in Flex Mode" at bounding box center [401, 241] width 81 height 18
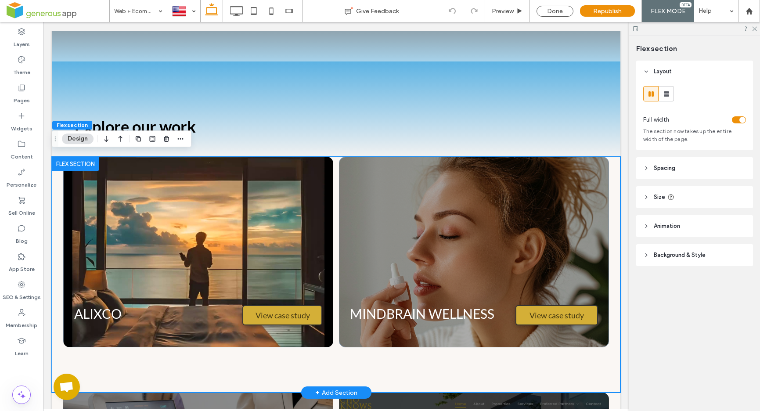
click at [84, 160] on div at bounding box center [75, 164] width 47 height 14
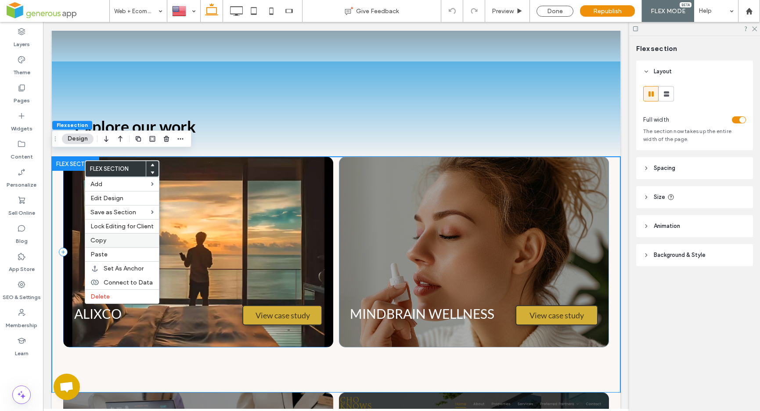
click at [101, 243] on span "Copy" at bounding box center [98, 240] width 16 height 7
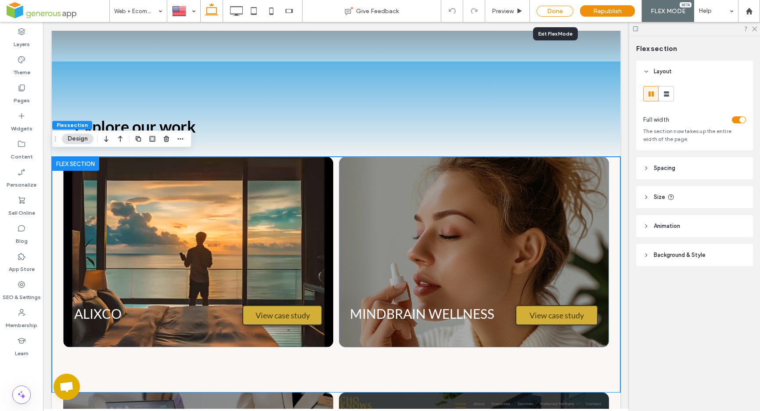
click at [552, 13] on div "Done" at bounding box center [555, 11] width 37 height 11
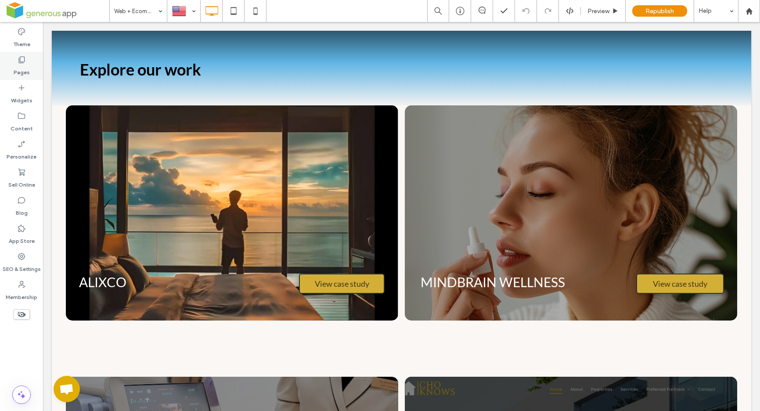
click at [18, 74] on label "Pages" at bounding box center [22, 70] width 16 height 12
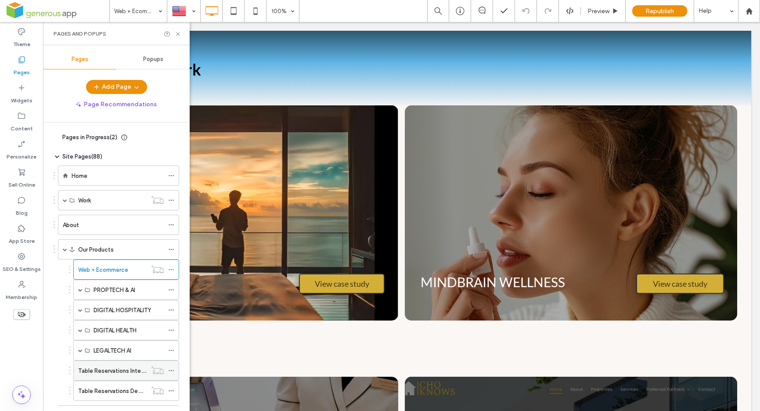
scroll to position [75, 0]
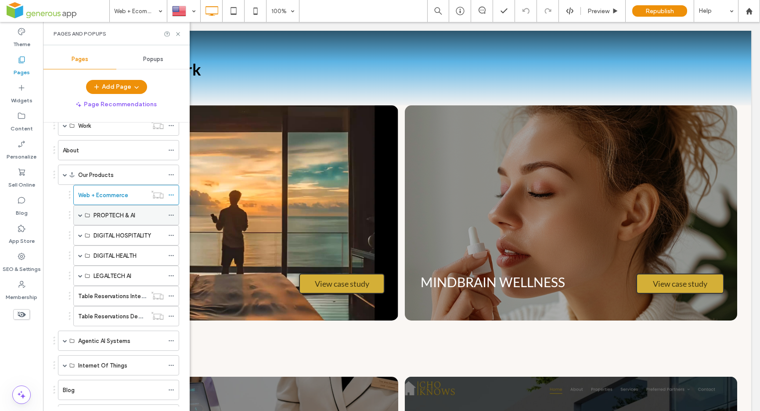
click at [80, 214] on span at bounding box center [80, 215] width 4 height 4
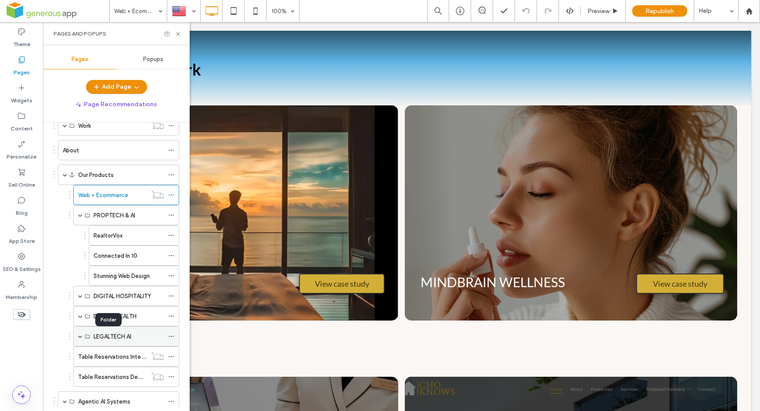
scroll to position [91, 0]
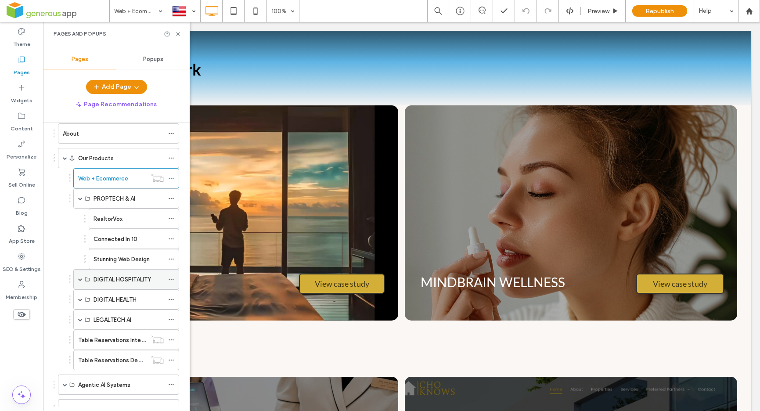
click at [80, 280] on span at bounding box center [80, 279] width 4 height 4
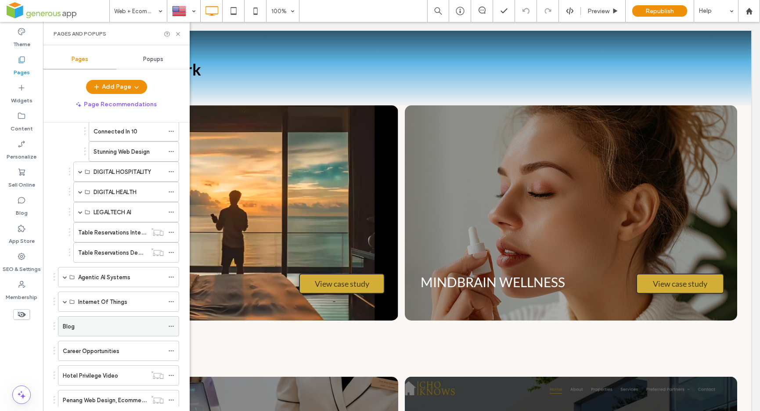
scroll to position [261, 0]
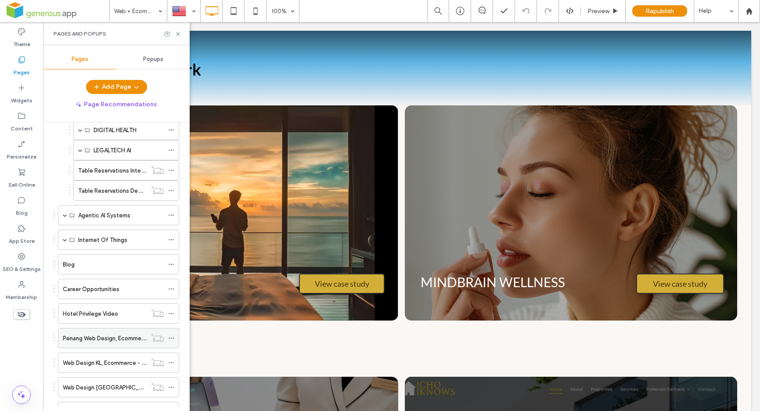
click at [92, 343] on label "Penang Web Design, Ecommerce" at bounding box center [106, 338] width 87 height 15
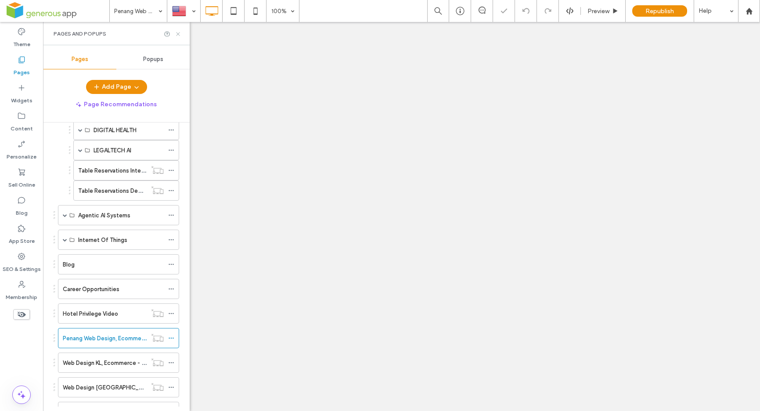
click at [180, 34] on icon at bounding box center [178, 34] width 7 height 7
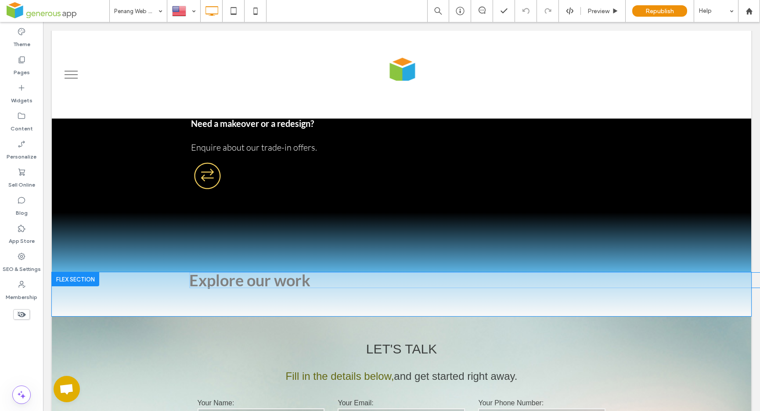
scroll to position [703, 0]
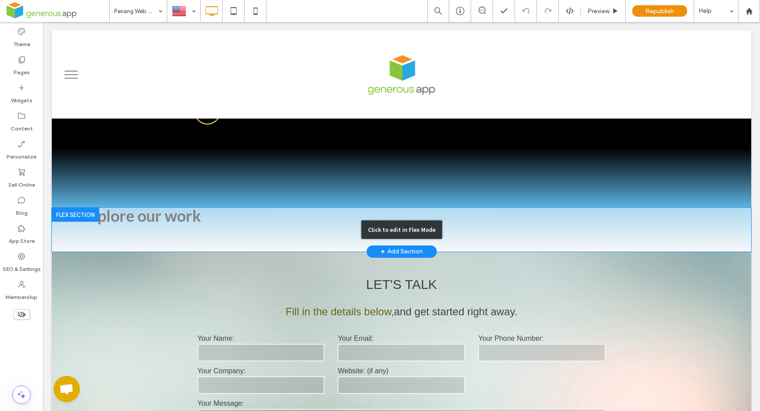
click at [400, 223] on div "Click to edit in Flex Mode" at bounding box center [401, 229] width 81 height 18
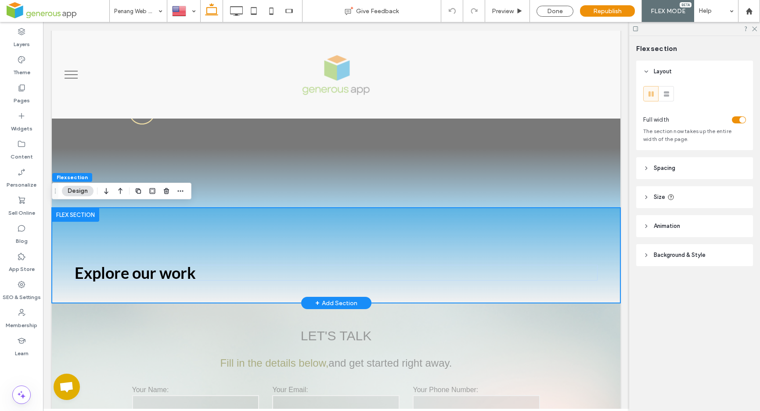
click at [80, 211] on div at bounding box center [75, 215] width 47 height 14
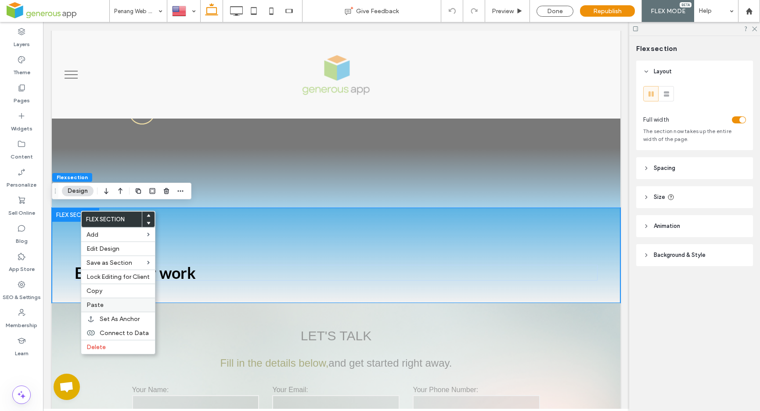
click at [109, 304] on label "Paste" at bounding box center [118, 304] width 63 height 7
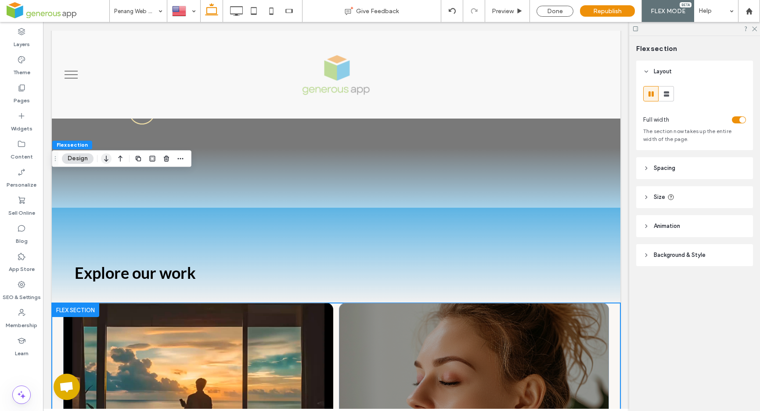
scroll to position [830, 0]
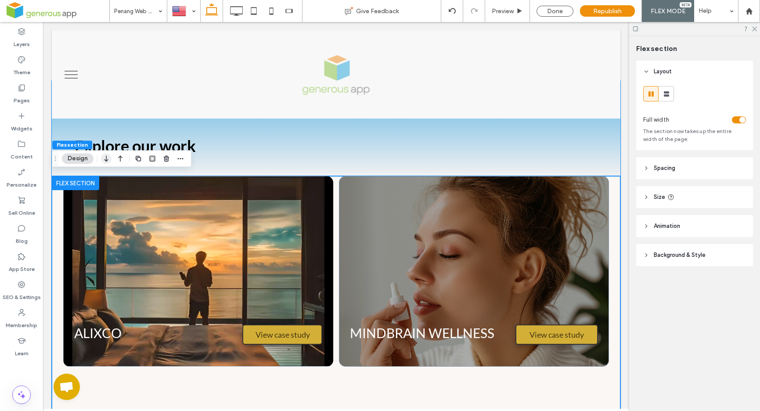
click at [105, 159] on use "button" at bounding box center [106, 158] width 4 height 6
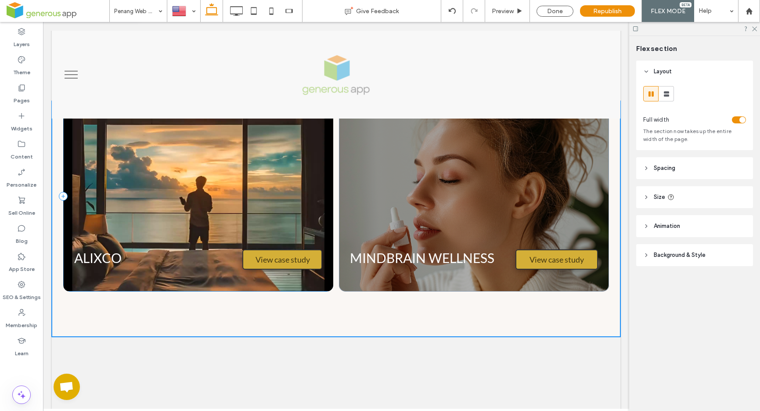
scroll to position [1158, 0]
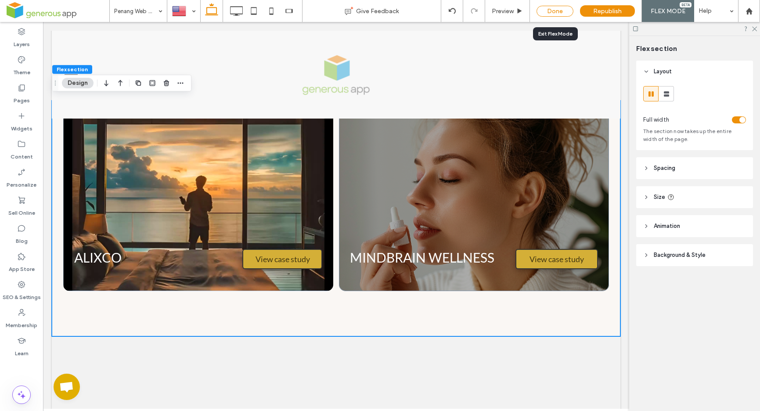
click at [549, 13] on div "Done" at bounding box center [555, 11] width 37 height 11
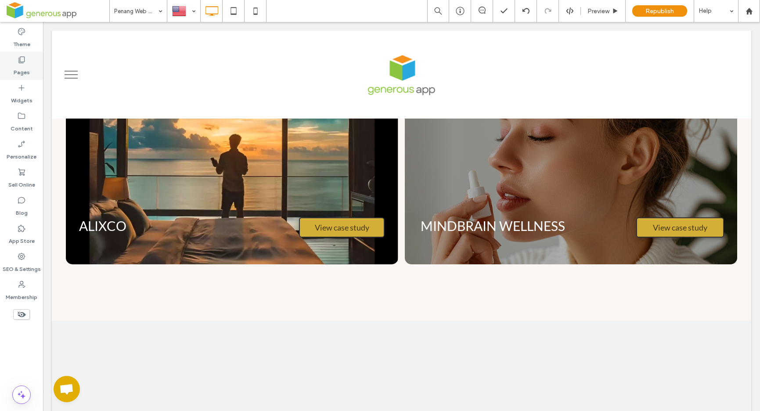
click at [17, 65] on label "Pages" at bounding box center [22, 70] width 16 height 12
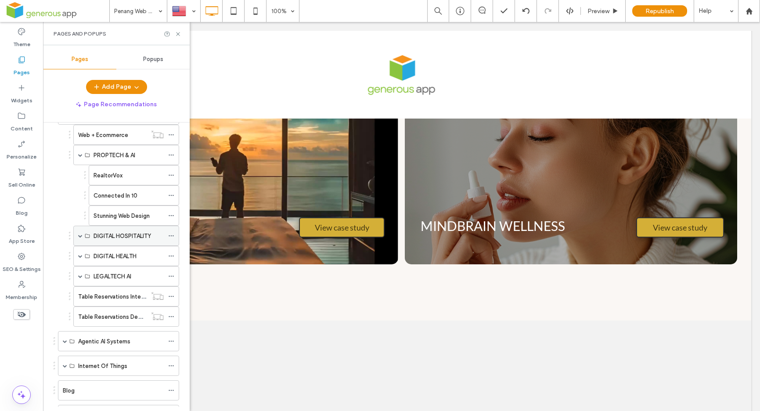
scroll to position [123, 0]
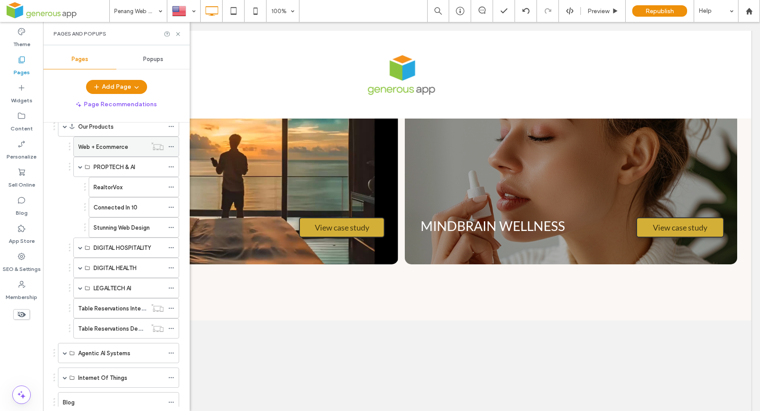
click at [115, 150] on label "Web + Ecommerce" at bounding box center [103, 146] width 50 height 15
click at [178, 33] on use at bounding box center [178, 34] width 4 height 4
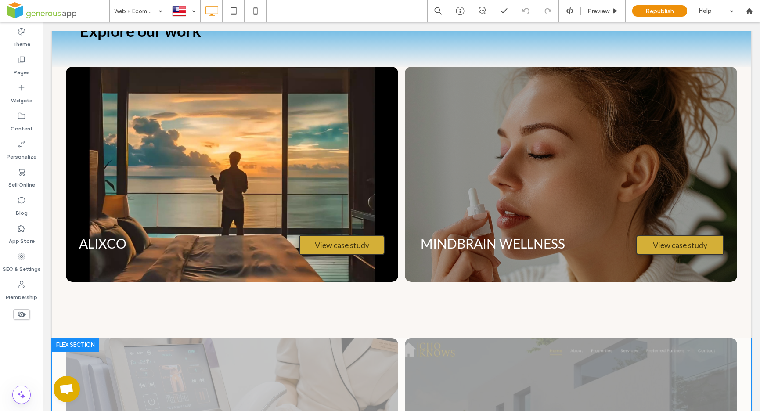
scroll to position [963, 0]
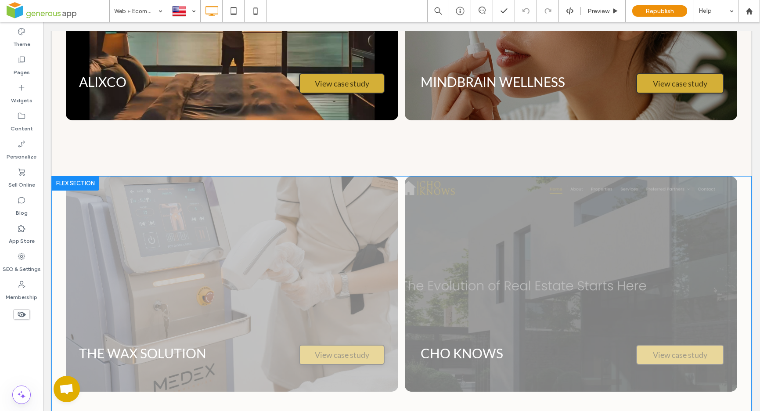
click at [82, 182] on div at bounding box center [75, 184] width 47 height 14
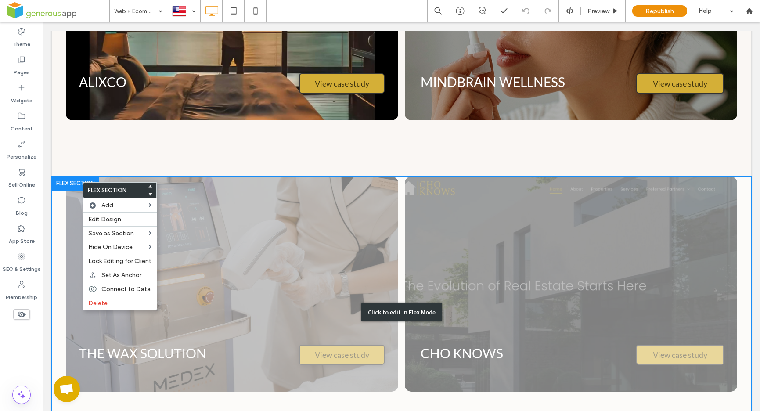
click at [382, 303] on div "Click to edit in Flex Mode" at bounding box center [401, 312] width 81 height 18
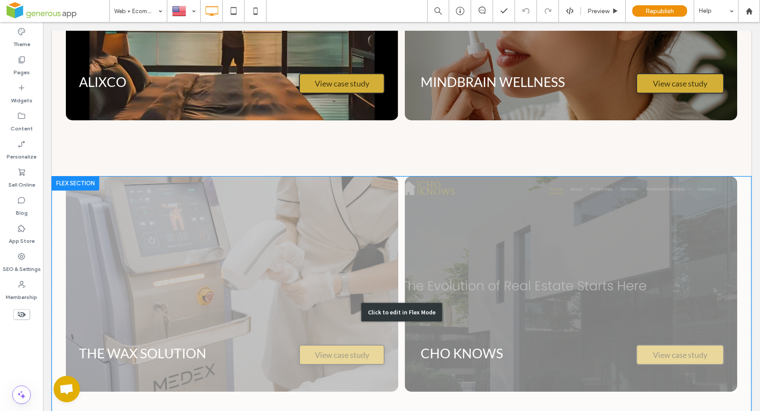
click at [397, 307] on div "Click to edit in Flex Mode" at bounding box center [401, 312] width 81 height 18
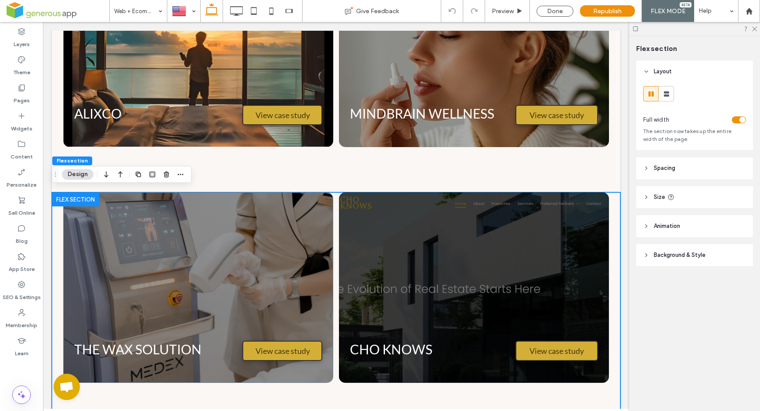
click at [74, 195] on div at bounding box center [75, 199] width 47 height 14
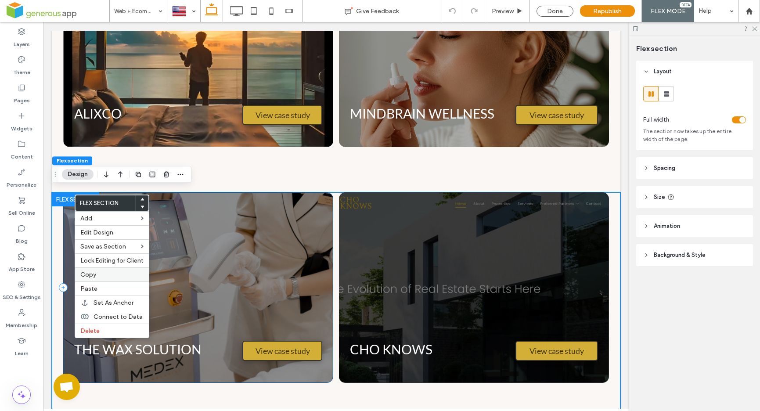
click at [94, 277] on span "Copy" at bounding box center [88, 274] width 16 height 7
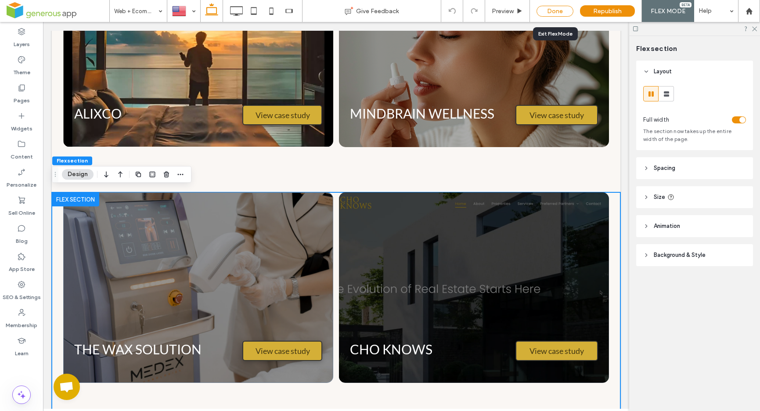
click at [558, 11] on div "Done" at bounding box center [555, 11] width 37 height 11
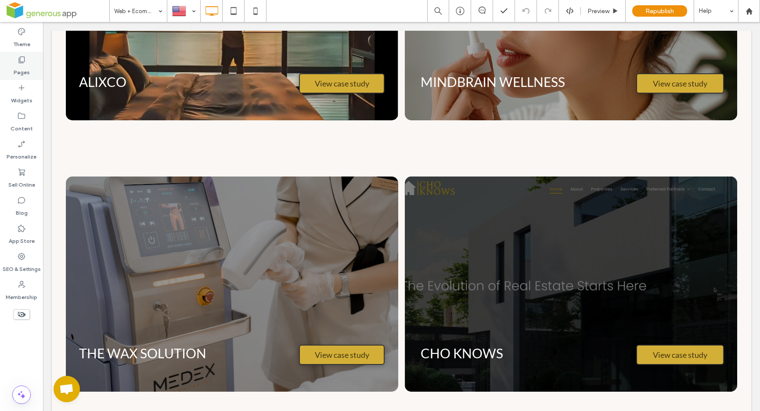
click at [25, 65] on label "Pages" at bounding box center [22, 70] width 16 height 12
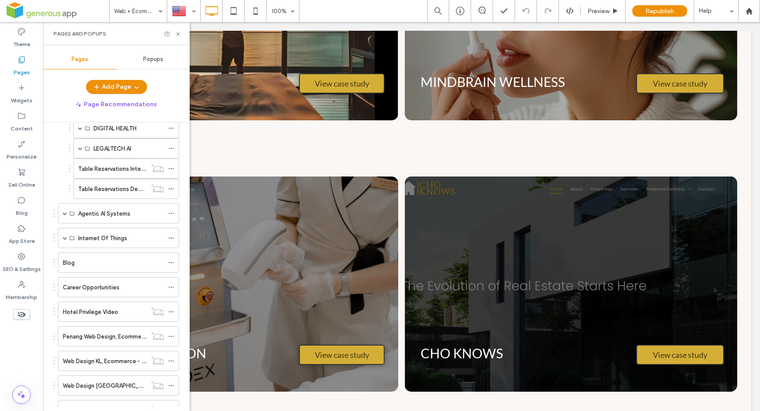
scroll to position [320, 0]
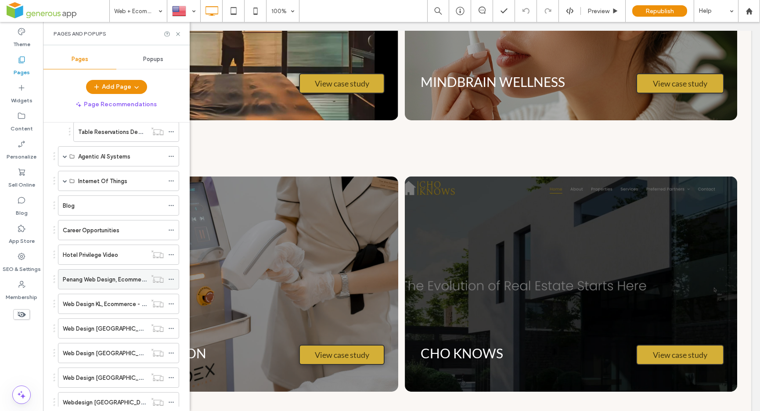
click at [87, 279] on label "Penang Web Design, Ecommerce" at bounding box center [106, 279] width 87 height 15
click at [179, 34] on use at bounding box center [178, 34] width 4 height 4
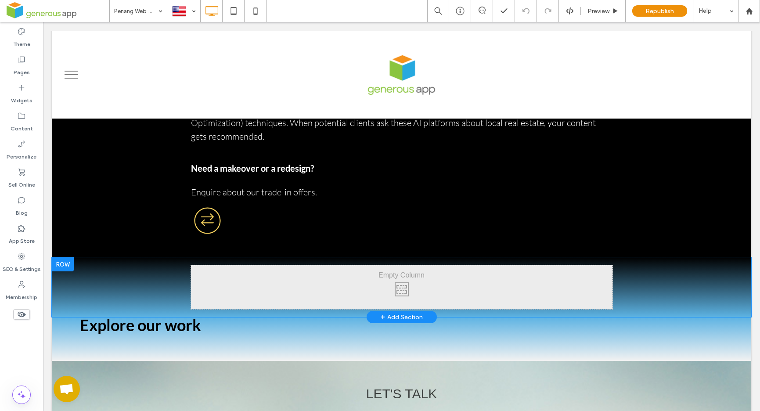
scroll to position [763, 0]
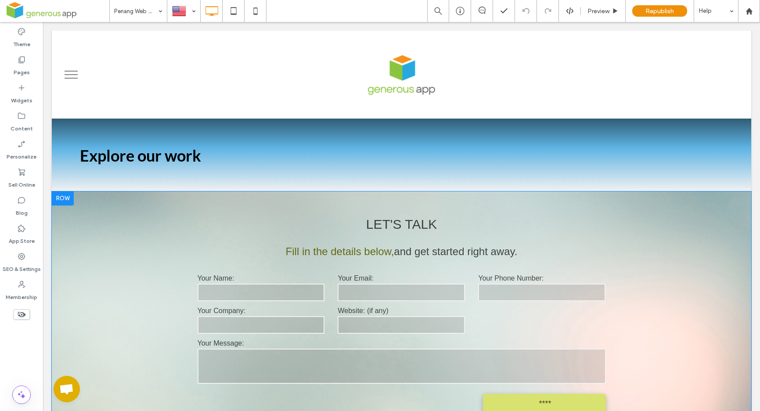
click at [58, 197] on div at bounding box center [63, 198] width 22 height 14
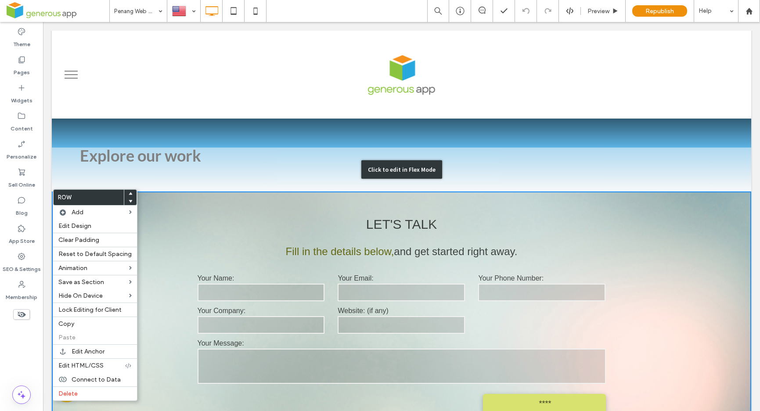
click at [408, 162] on div "Click to edit in Flex Mode" at bounding box center [401, 169] width 81 height 18
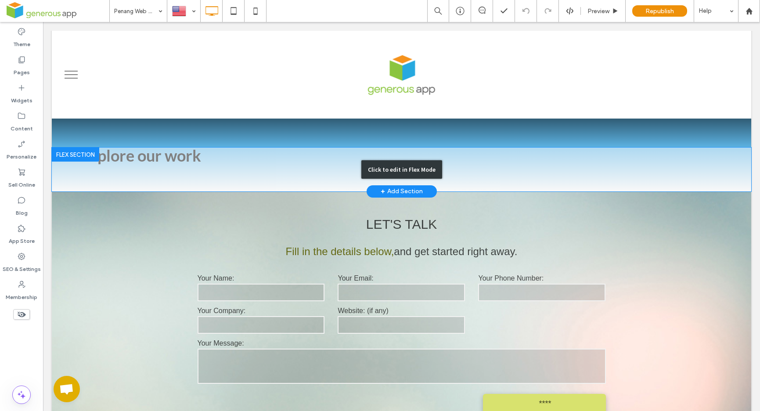
click at [406, 162] on div "Click to edit in Flex Mode" at bounding box center [401, 169] width 81 height 18
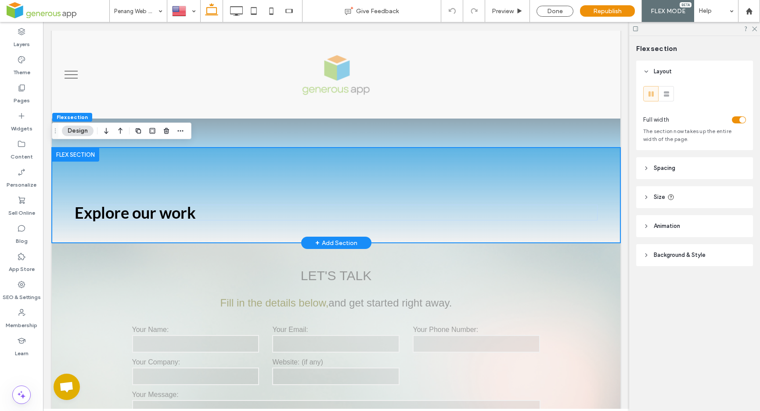
click at [71, 151] on div at bounding box center [75, 155] width 47 height 14
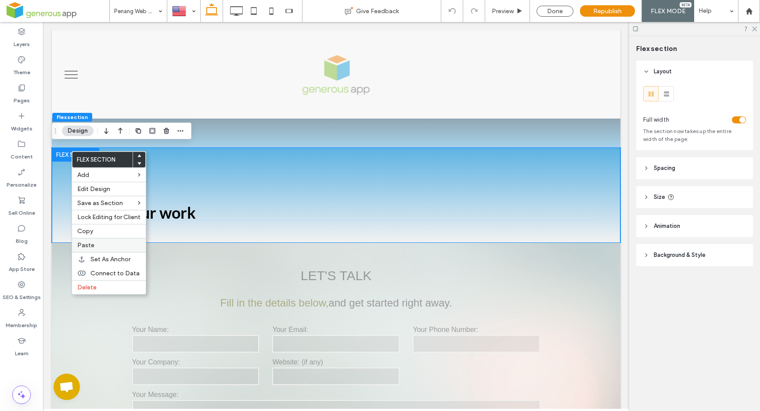
click at [94, 245] on label "Paste" at bounding box center [108, 245] width 63 height 7
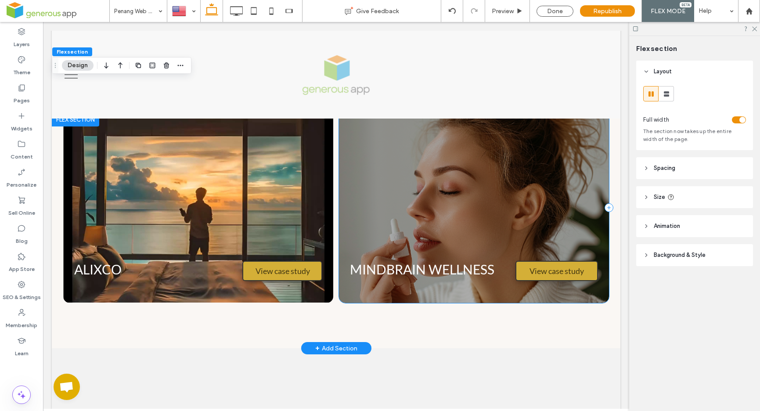
scroll to position [1340, 0]
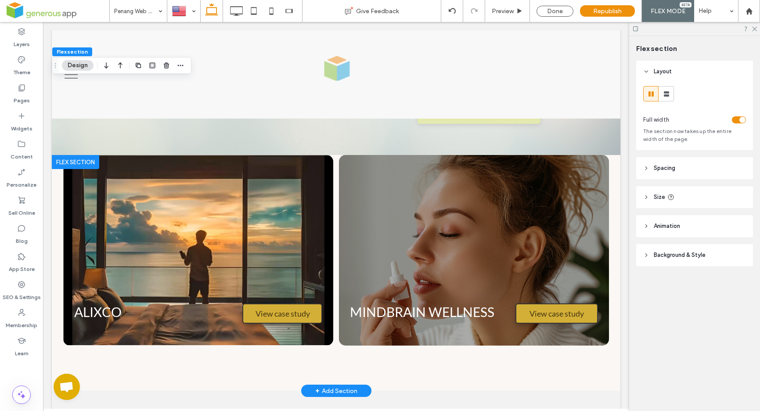
click at [87, 157] on div at bounding box center [75, 162] width 47 height 14
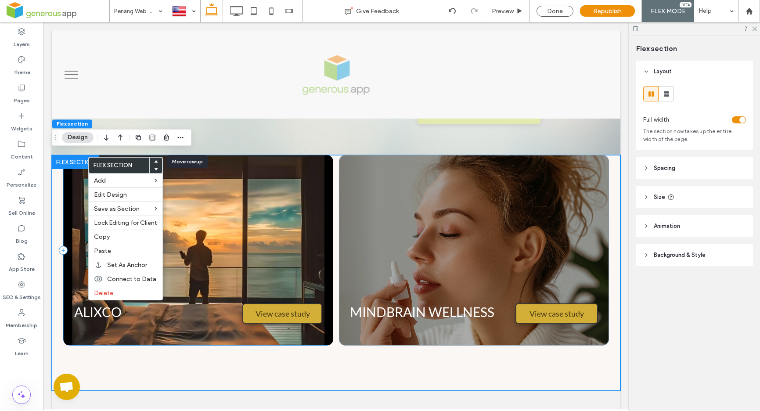
click at [156, 162] on use at bounding box center [156, 161] width 4 height 3
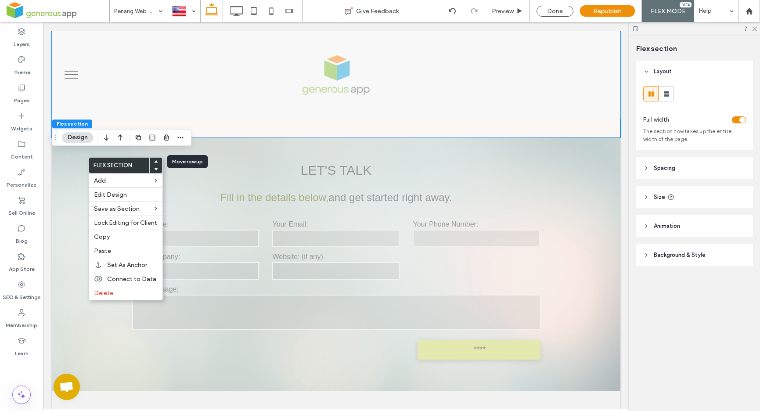
click at [154, 160] on icon at bounding box center [156, 162] width 4 height 4
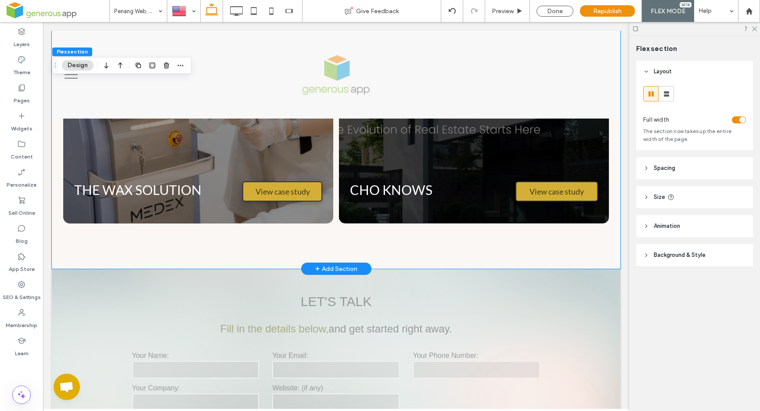
scroll to position [1260, 0]
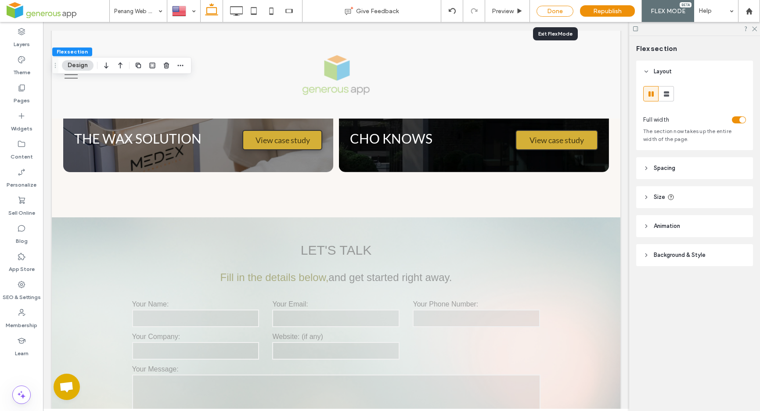
click at [557, 8] on div "Done" at bounding box center [555, 11] width 37 height 11
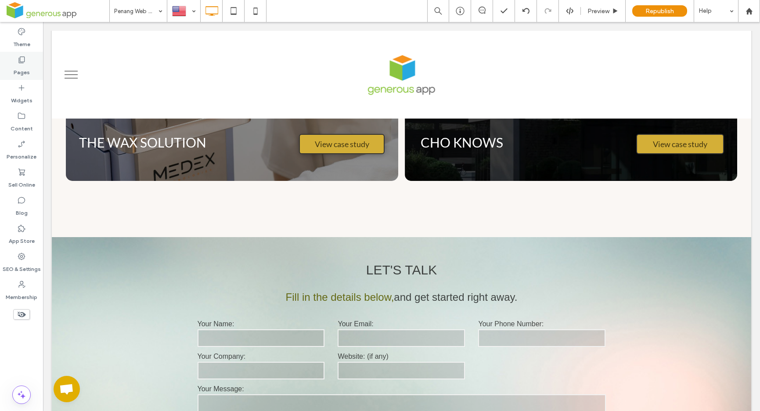
click at [22, 72] on label "Pages" at bounding box center [22, 70] width 16 height 12
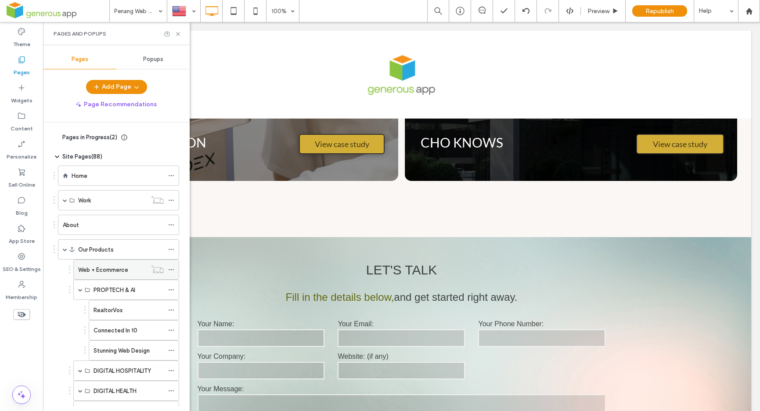
click at [133, 272] on div "Web + Ecommerce" at bounding box center [112, 269] width 69 height 9
click at [179, 34] on icon at bounding box center [178, 34] width 7 height 7
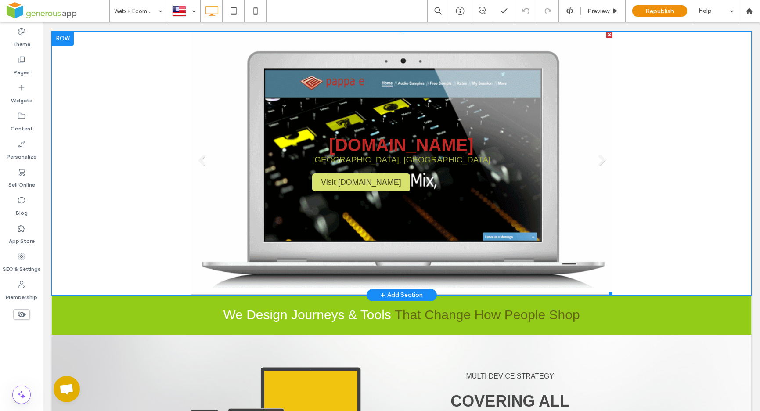
scroll to position [1360, 0]
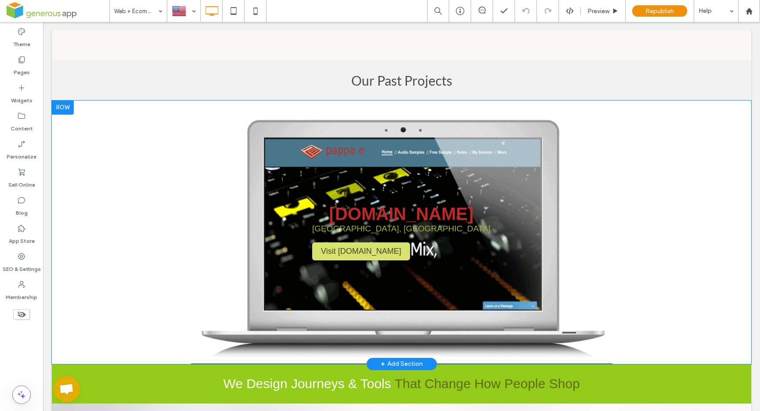
click at [65, 105] on div at bounding box center [63, 108] width 22 height 14
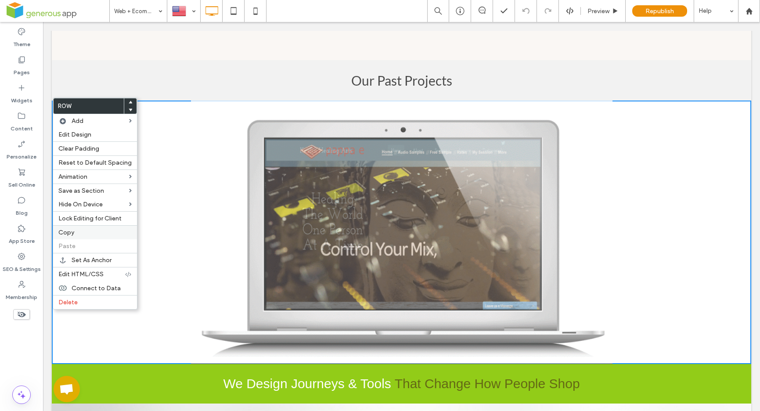
click at [103, 235] on label "Copy" at bounding box center [94, 232] width 73 height 7
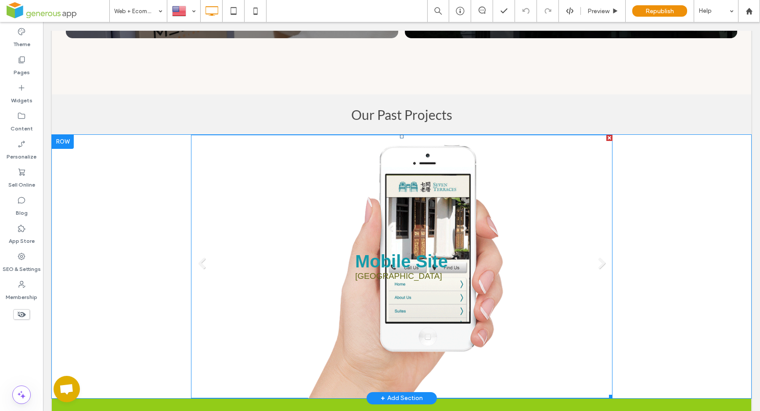
scroll to position [1314, 0]
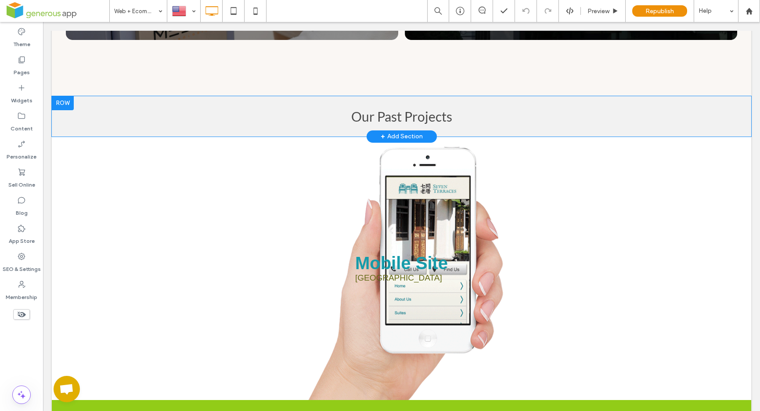
click at [65, 102] on div at bounding box center [63, 103] width 22 height 14
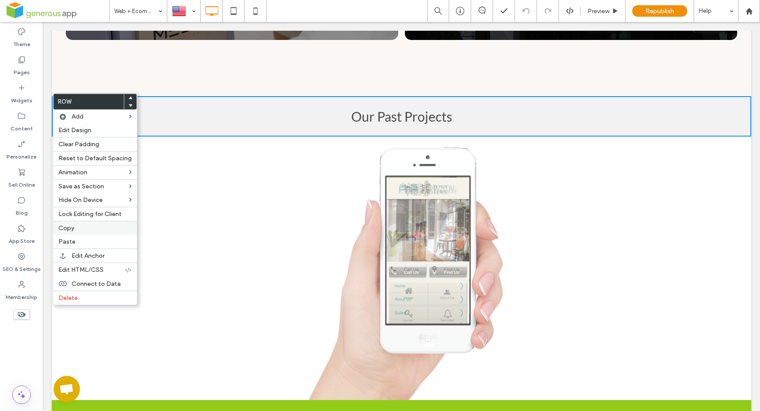
click at [92, 229] on label "Copy" at bounding box center [94, 227] width 73 height 7
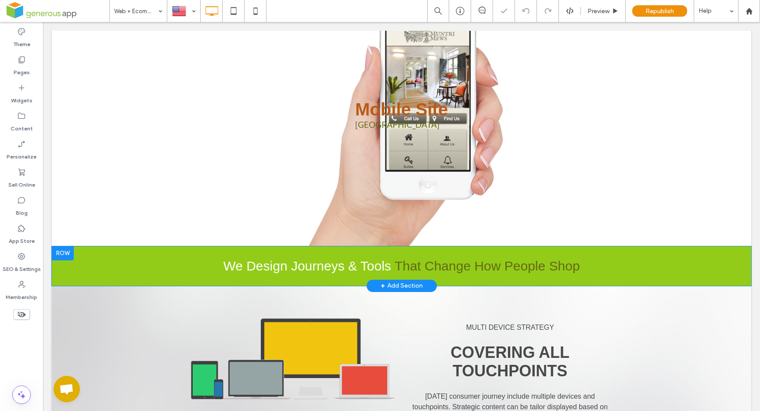
scroll to position [1466, 0]
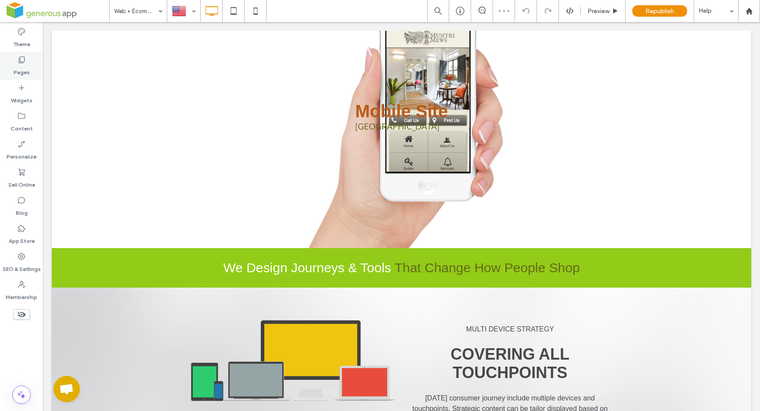
click at [17, 66] on label "Pages" at bounding box center [22, 70] width 16 height 12
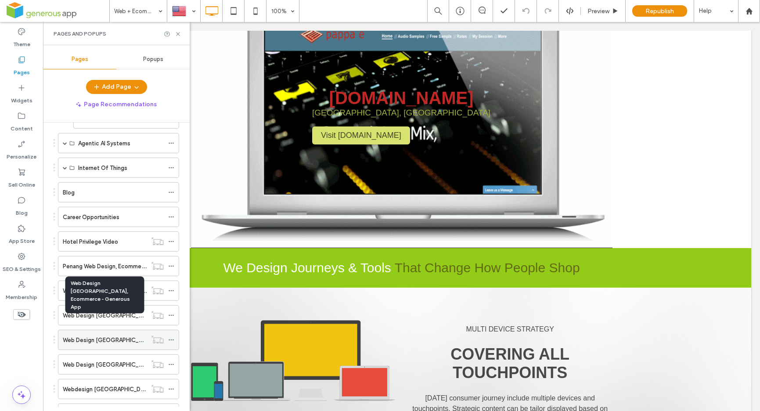
scroll to position [383, 0]
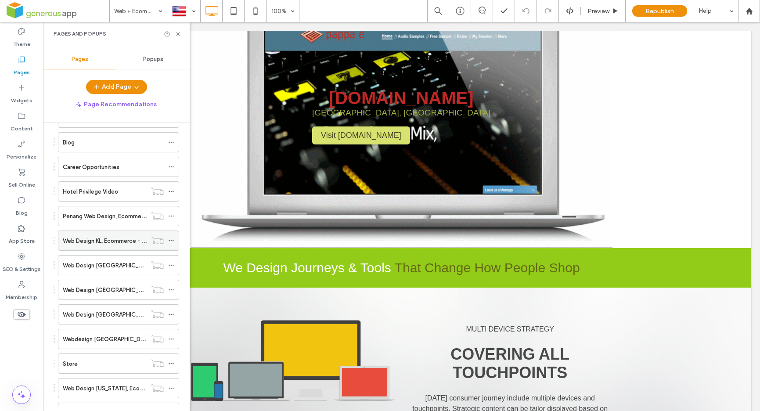
click at [100, 243] on label "Web Design KL, Ecommerce - Generous App" at bounding box center [121, 240] width 117 height 15
click at [104, 216] on label "Penang Web Design, Ecommerce" at bounding box center [106, 216] width 87 height 15
click at [178, 33] on use at bounding box center [178, 34] width 4 height 4
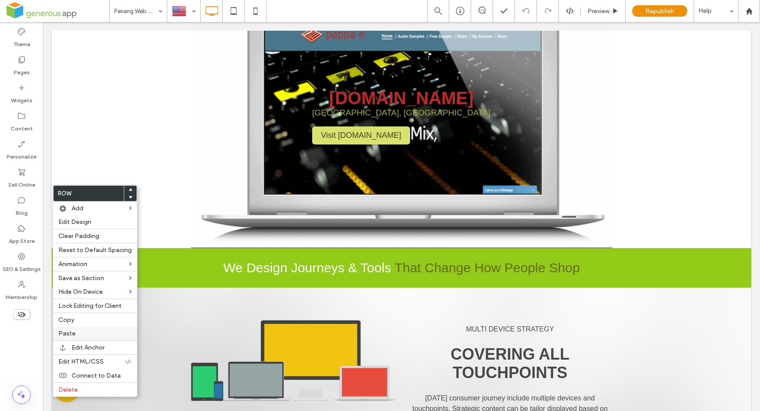
click at [92, 332] on label "Paste" at bounding box center [94, 333] width 73 height 7
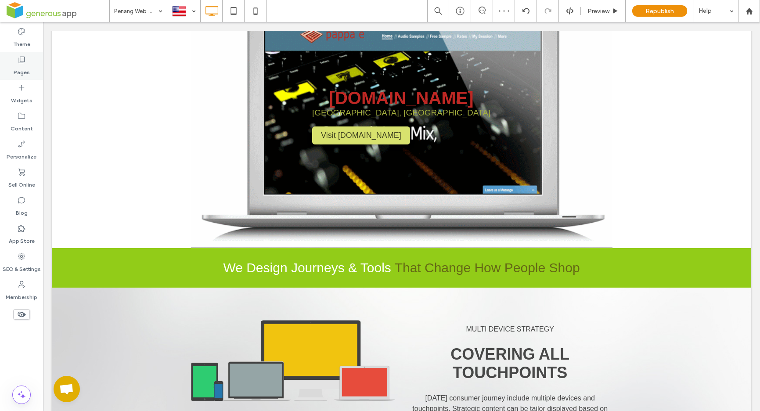
click at [25, 67] on label "Pages" at bounding box center [22, 70] width 16 height 12
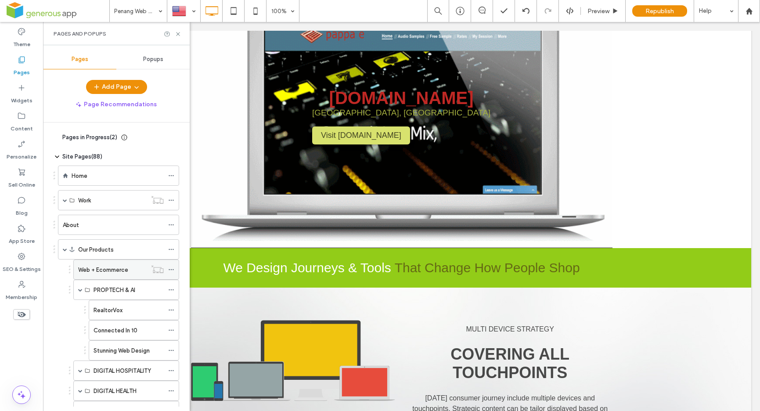
click at [104, 271] on label "Web + Ecommerce" at bounding box center [103, 269] width 50 height 15
click at [178, 34] on use at bounding box center [178, 34] width 4 height 4
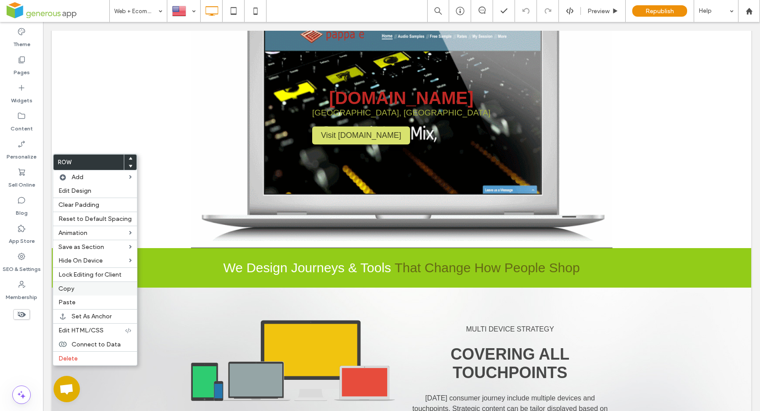
click at [87, 292] on label "Copy" at bounding box center [94, 288] width 73 height 7
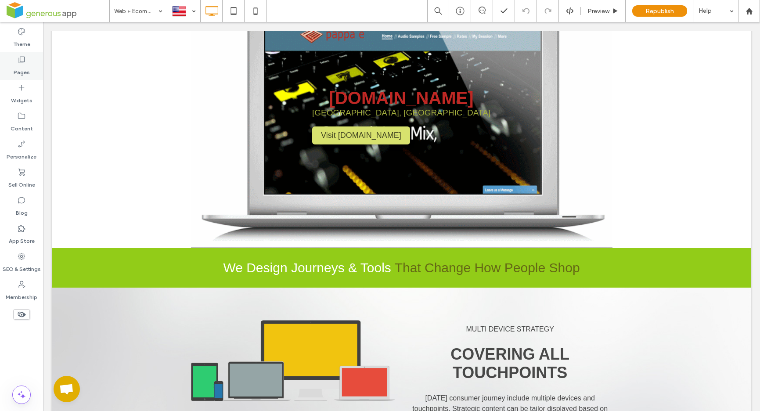
click at [19, 66] on label "Pages" at bounding box center [22, 70] width 16 height 12
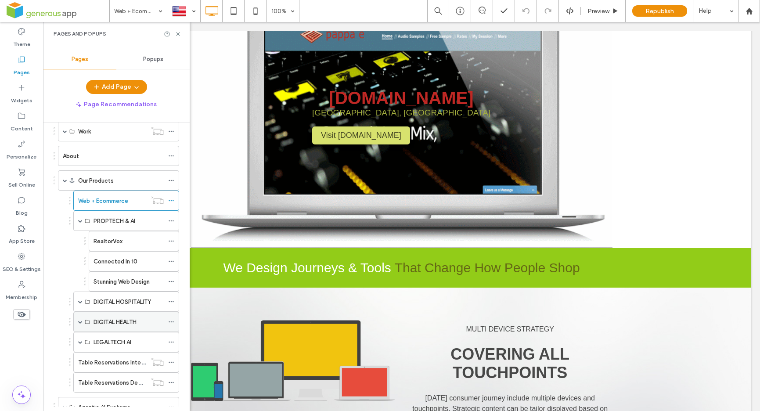
scroll to position [232, 0]
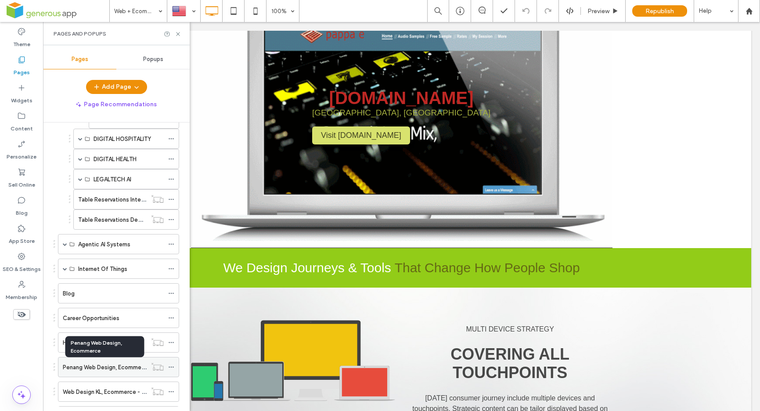
click at [99, 365] on label "Penang Web Design, Ecommerce" at bounding box center [106, 367] width 87 height 15
click at [178, 33] on use at bounding box center [178, 34] width 4 height 4
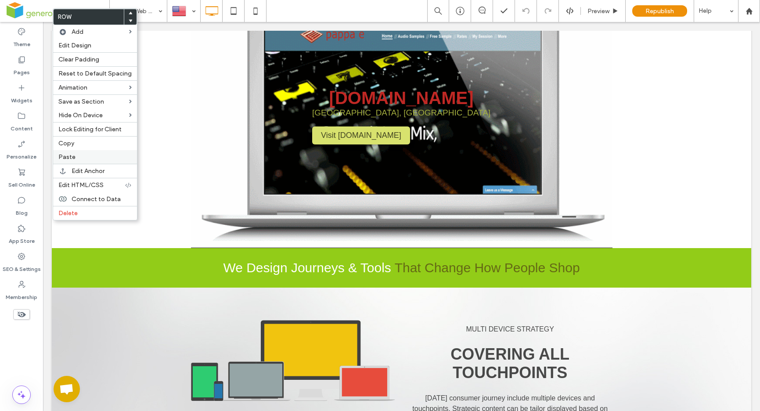
click at [91, 158] on label "Paste" at bounding box center [94, 156] width 73 height 7
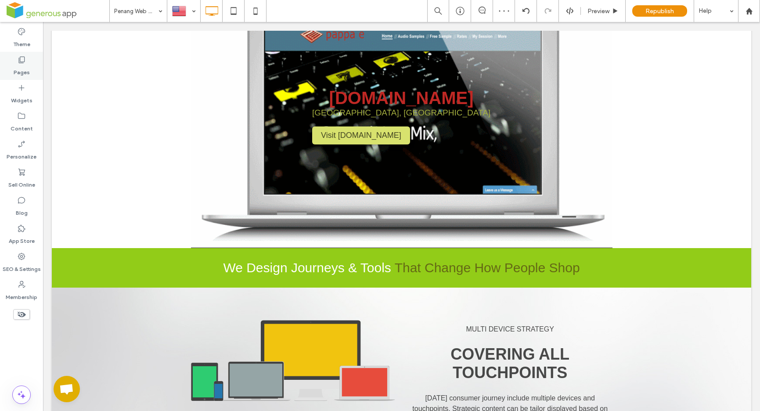
click at [23, 65] on label "Pages" at bounding box center [22, 70] width 16 height 12
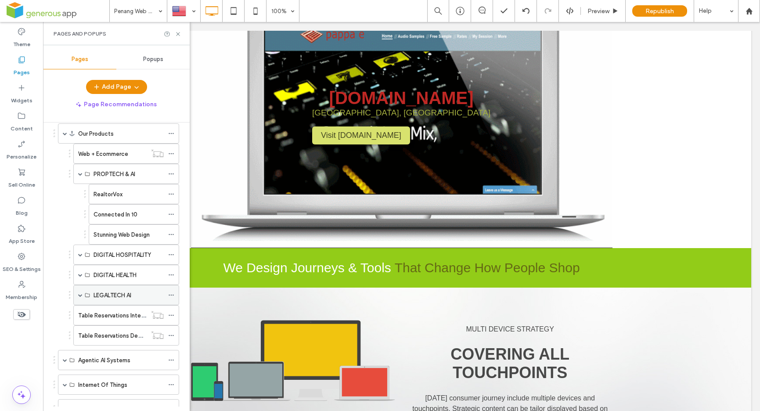
scroll to position [114, 0]
click at [108, 153] on label "Web + Ecommerce" at bounding box center [103, 155] width 50 height 15
click at [178, 33] on use at bounding box center [178, 34] width 4 height 4
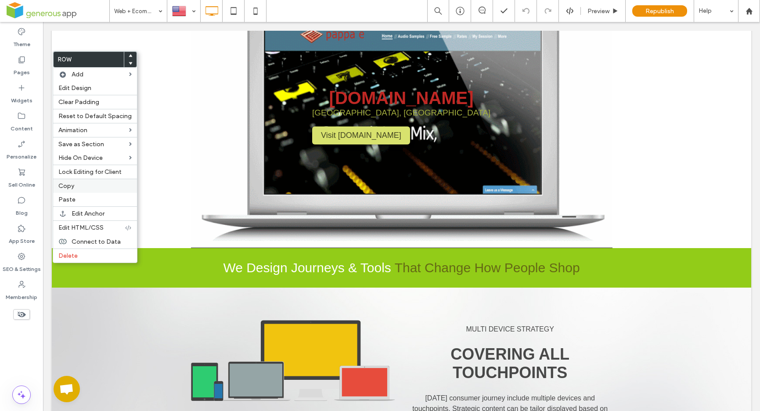
click at [87, 186] on label "Copy" at bounding box center [94, 185] width 73 height 7
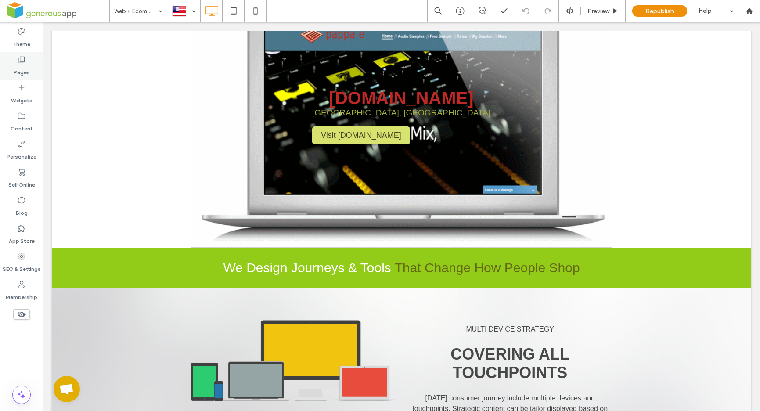
click at [25, 68] on label "Pages" at bounding box center [22, 70] width 16 height 12
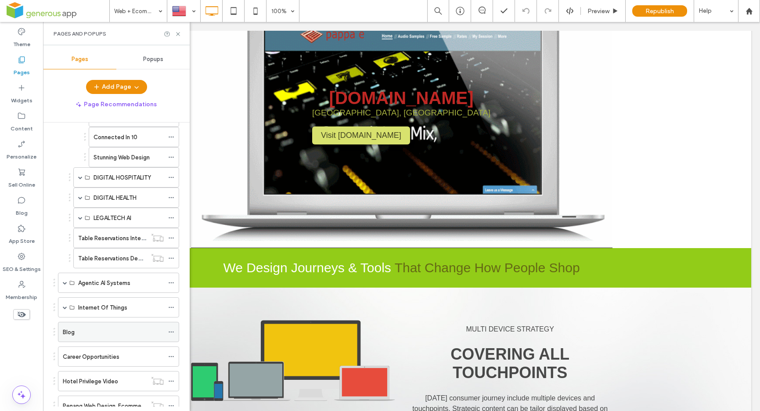
scroll to position [208, 0]
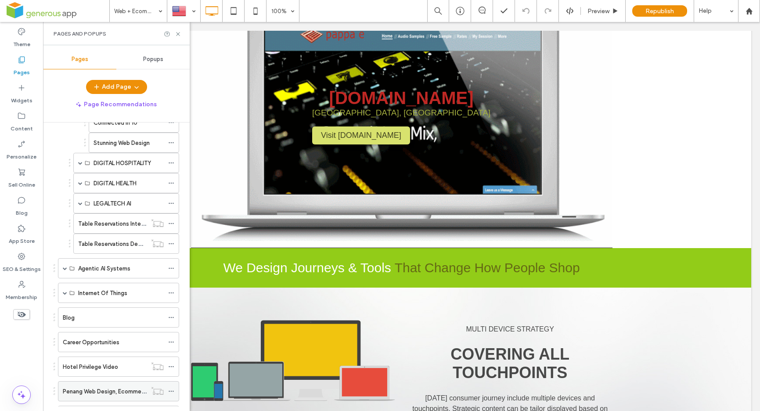
click at [109, 389] on label "Penang Web Design, Ecommerce" at bounding box center [106, 391] width 87 height 15
click at [178, 34] on use at bounding box center [178, 34] width 4 height 4
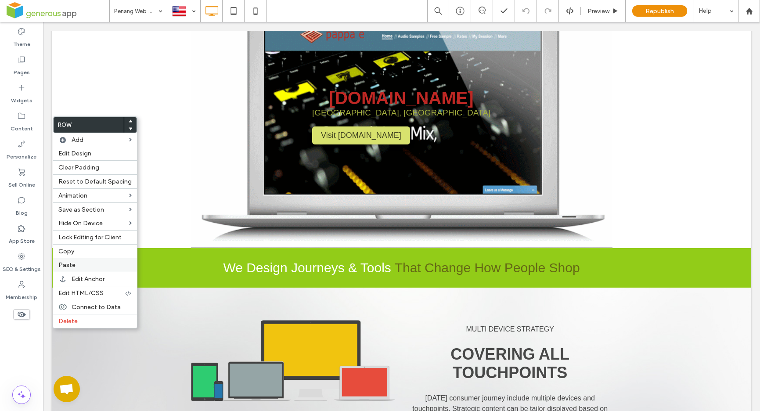
click at [95, 270] on div "Paste" at bounding box center [95, 265] width 84 height 14
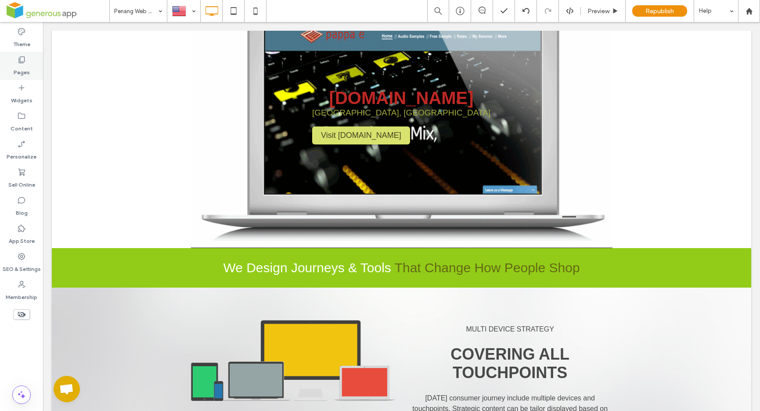
click at [21, 69] on label "Pages" at bounding box center [22, 70] width 16 height 12
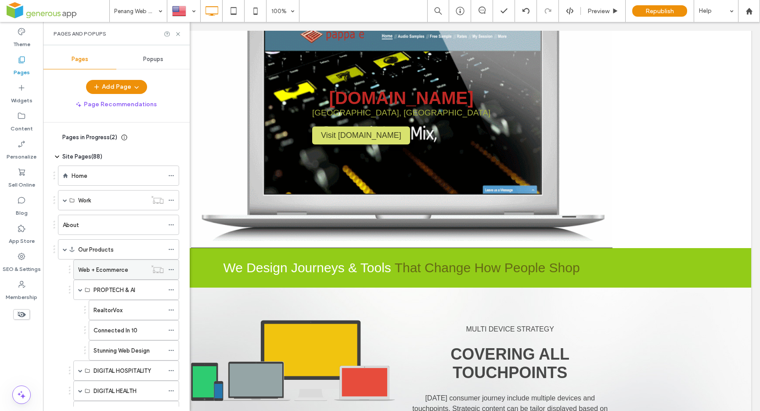
click at [103, 270] on label "Web + Ecommerce" at bounding box center [103, 269] width 50 height 15
click at [178, 34] on use at bounding box center [178, 34] width 4 height 4
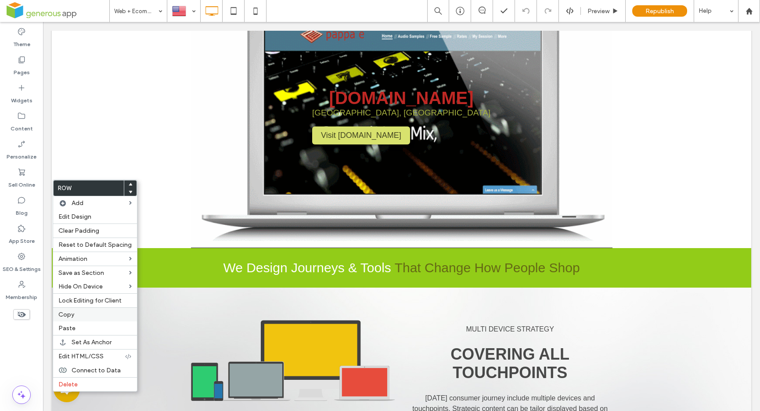
click at [112, 317] on label "Copy" at bounding box center [94, 314] width 73 height 7
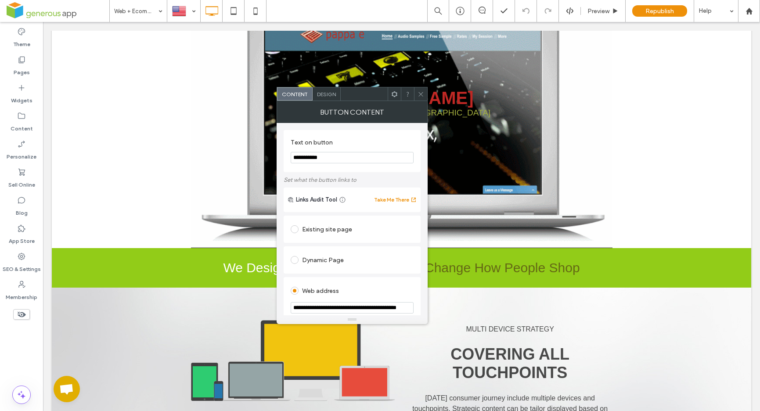
click at [420, 93] on use at bounding box center [421, 94] width 4 height 4
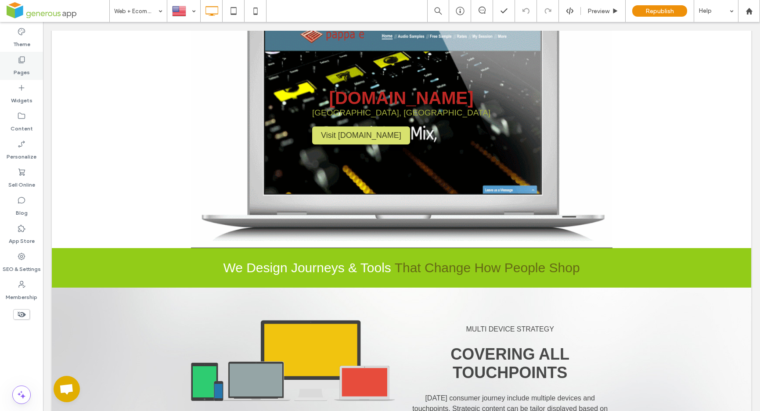
click at [32, 72] on div "Pages" at bounding box center [21, 66] width 43 height 28
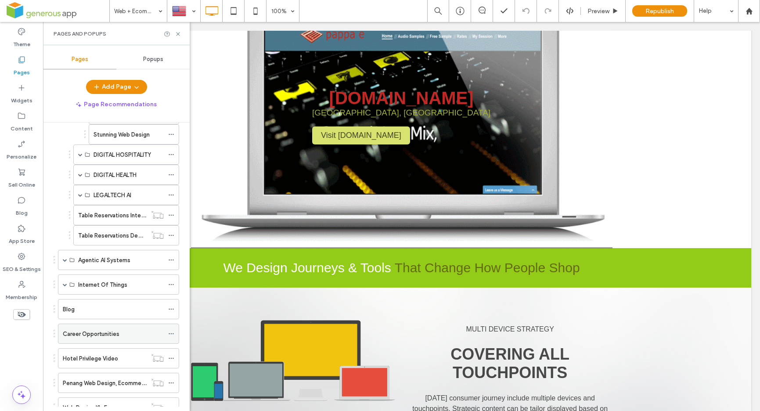
scroll to position [278, 0]
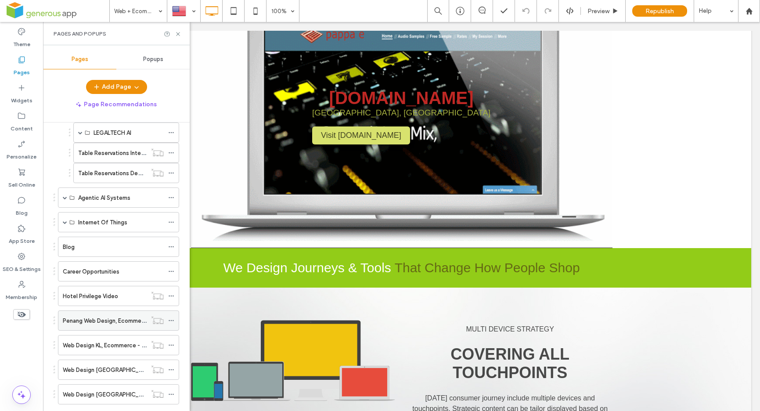
click at [110, 324] on label "Penang Web Design, Ecommerce" at bounding box center [106, 320] width 87 height 15
click at [178, 35] on icon at bounding box center [178, 34] width 7 height 7
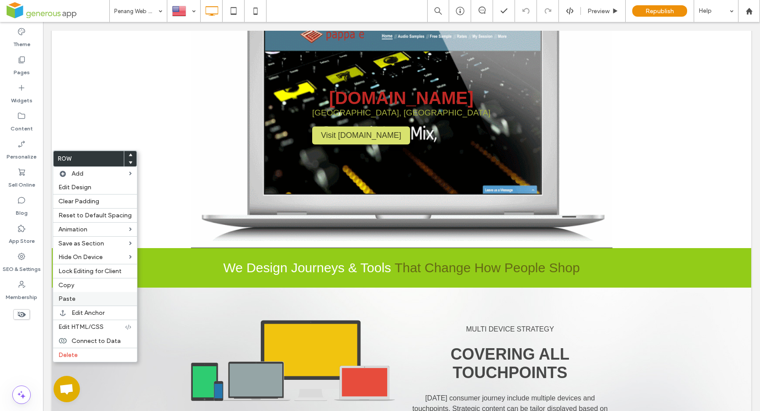
click at [87, 298] on label "Paste" at bounding box center [94, 298] width 73 height 7
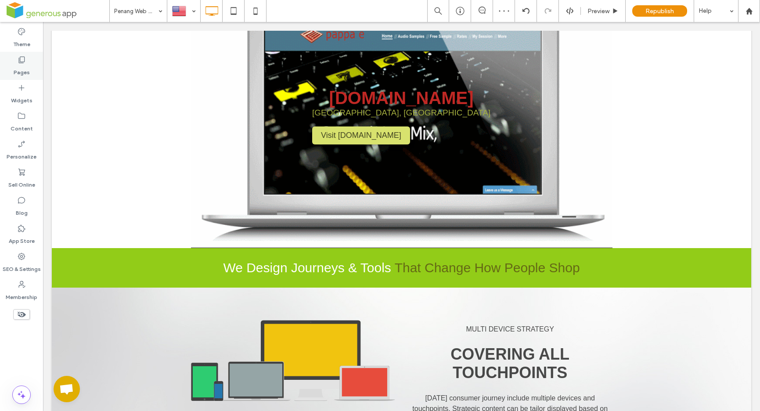
click at [24, 62] on use at bounding box center [22, 60] width 6 height 7
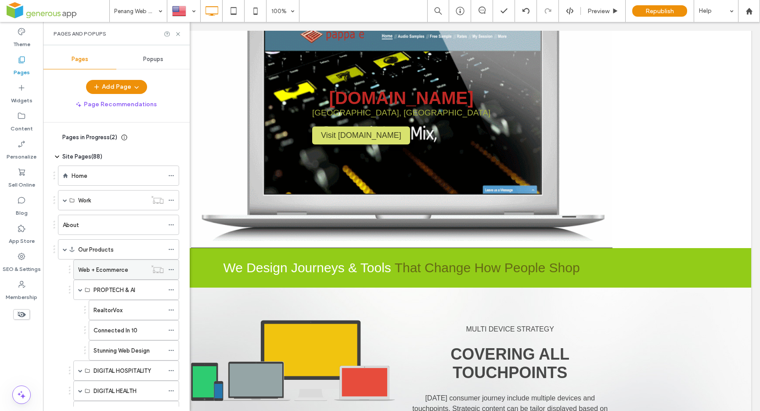
click at [105, 269] on label "Web + Ecommerce" at bounding box center [103, 269] width 50 height 15
click at [178, 34] on use at bounding box center [178, 34] width 4 height 4
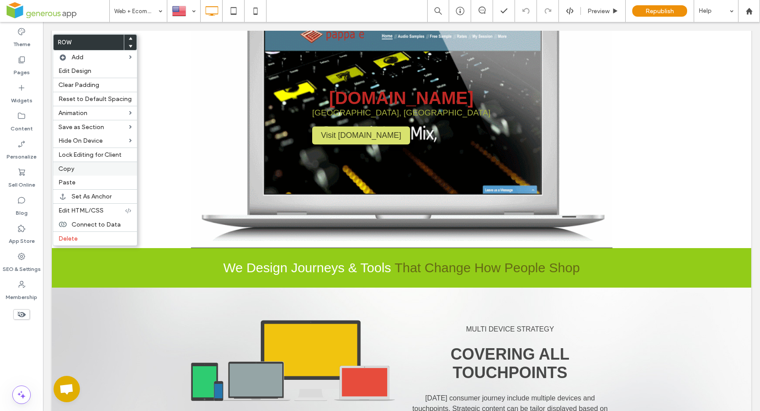
click at [91, 169] on label "Copy" at bounding box center [94, 168] width 73 height 7
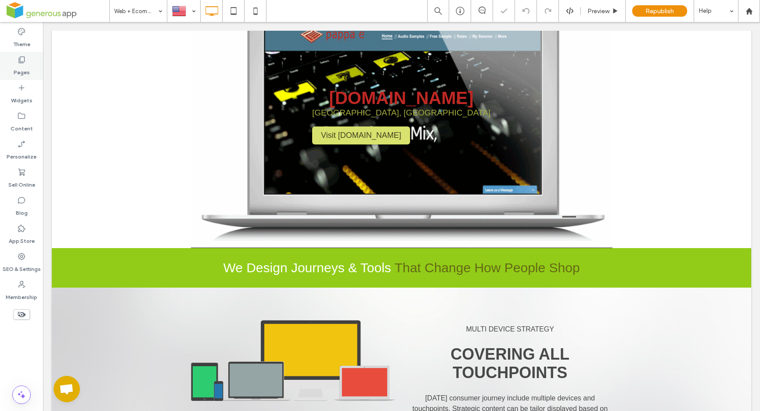
click at [25, 70] on label "Pages" at bounding box center [22, 70] width 16 height 12
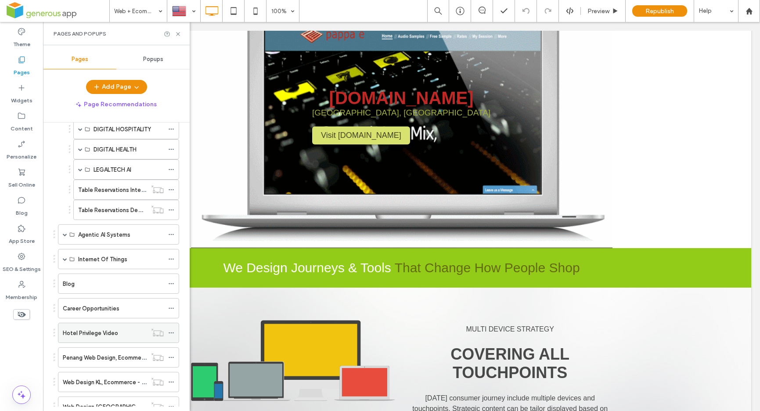
scroll to position [258, 0]
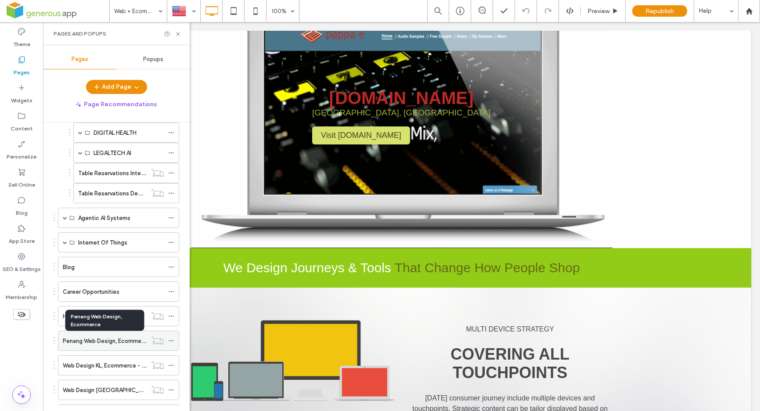
click at [94, 341] on label "Penang Web Design, Ecommerce" at bounding box center [106, 340] width 87 height 15
click at [179, 32] on icon at bounding box center [178, 34] width 7 height 7
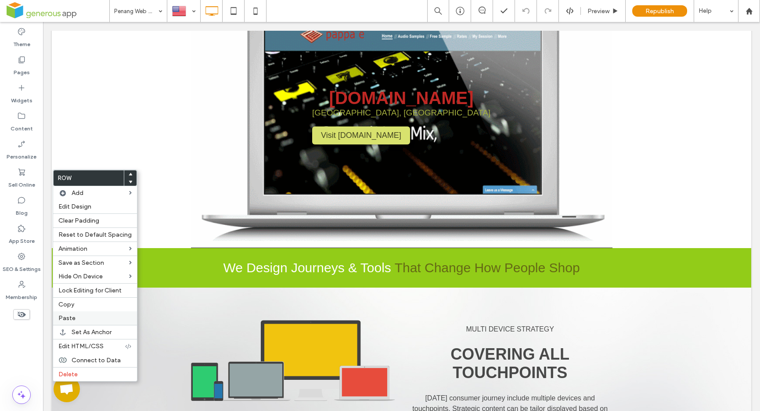
click at [90, 318] on label "Paste" at bounding box center [94, 317] width 73 height 7
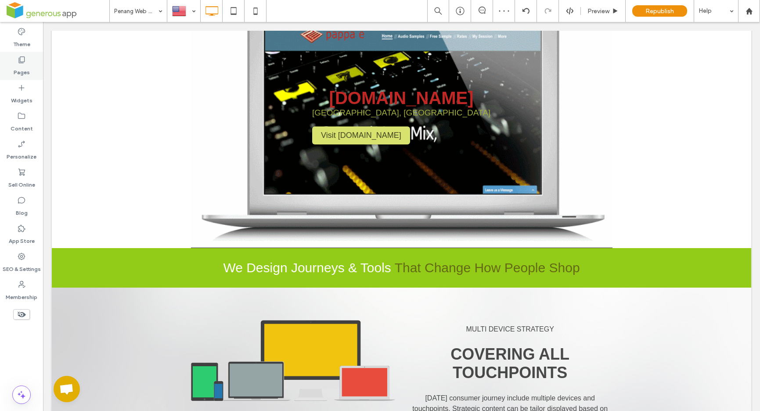
click at [24, 61] on icon at bounding box center [21, 59] width 9 height 9
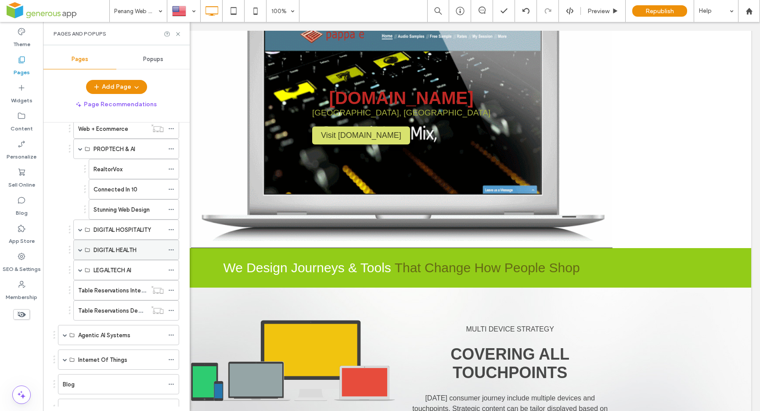
scroll to position [69, 0]
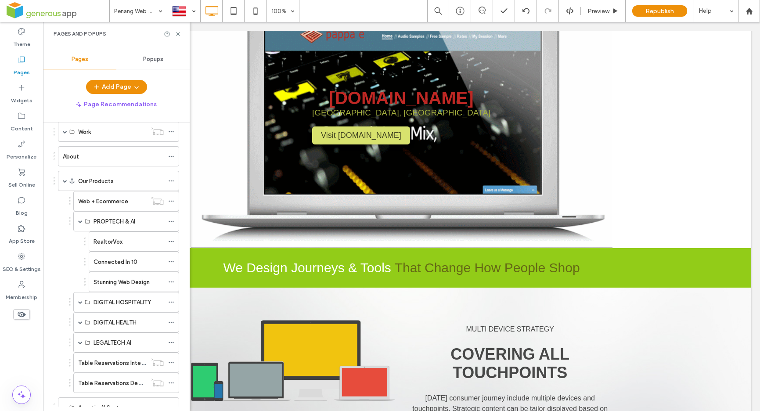
click at [97, 204] on label "Web + Ecommerce" at bounding box center [103, 201] width 50 height 15
click at [180, 34] on icon at bounding box center [178, 34] width 7 height 7
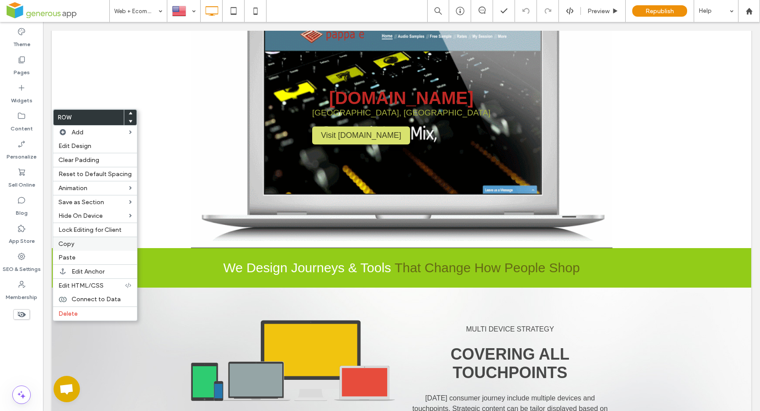
click at [102, 244] on label "Copy" at bounding box center [94, 243] width 73 height 7
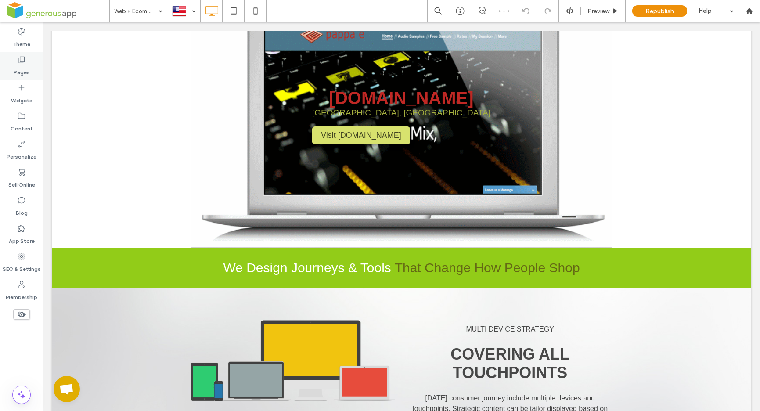
click at [25, 66] on label "Pages" at bounding box center [22, 70] width 16 height 12
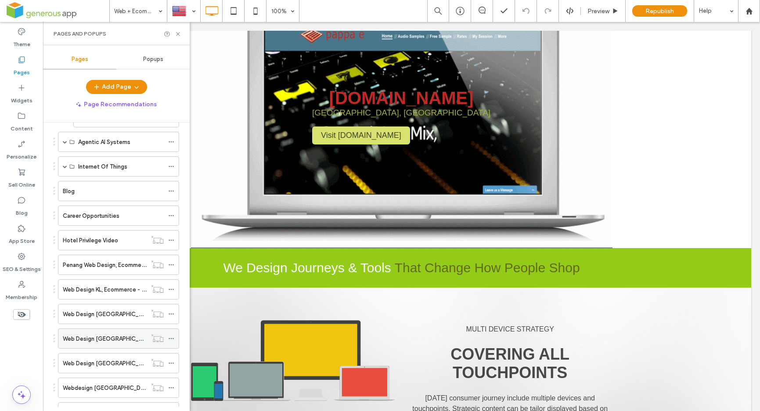
scroll to position [332, 0]
click at [116, 271] on label "Penang Web Design, Ecommerce" at bounding box center [106, 266] width 87 height 15
click at [178, 33] on use at bounding box center [178, 34] width 4 height 4
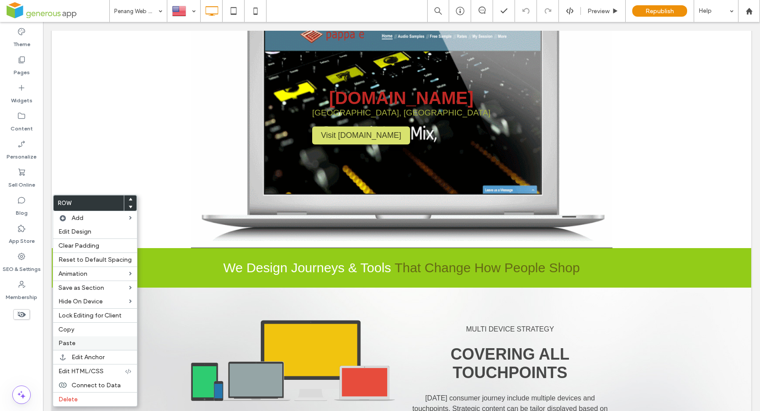
click at [85, 346] on label "Paste" at bounding box center [94, 342] width 73 height 7
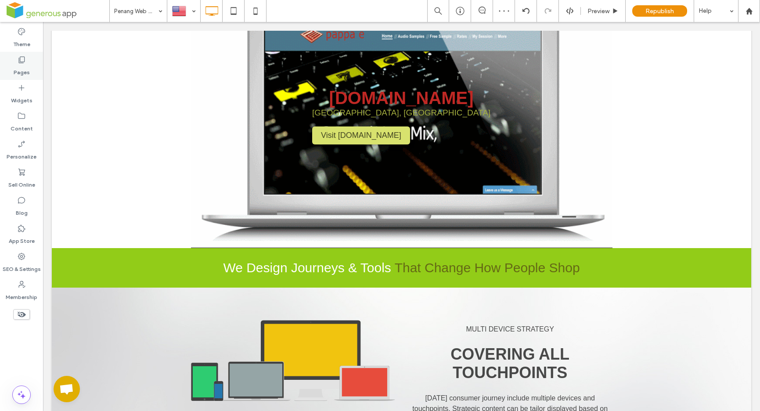
click at [13, 55] on div "Pages" at bounding box center [21, 66] width 43 height 28
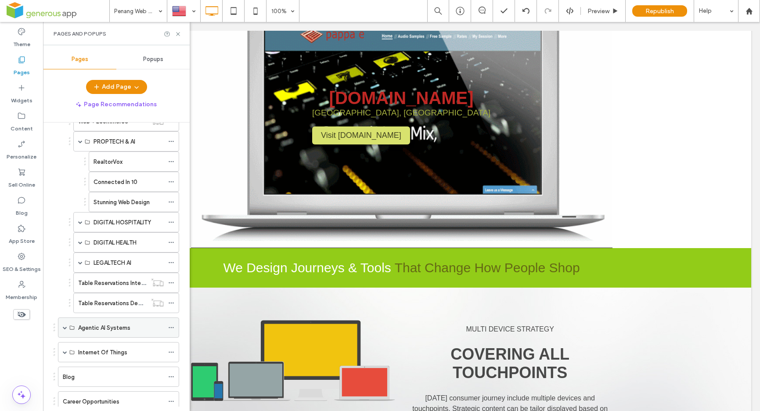
scroll to position [73, 0]
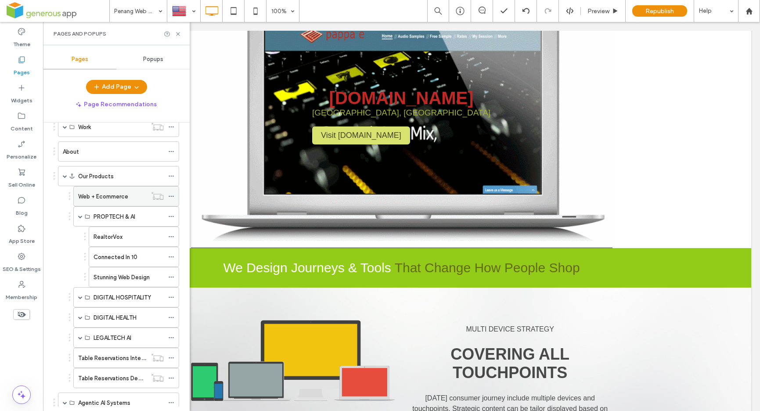
click at [107, 198] on label "Web + Ecommerce" at bounding box center [103, 196] width 50 height 15
click at [179, 33] on icon at bounding box center [178, 34] width 7 height 7
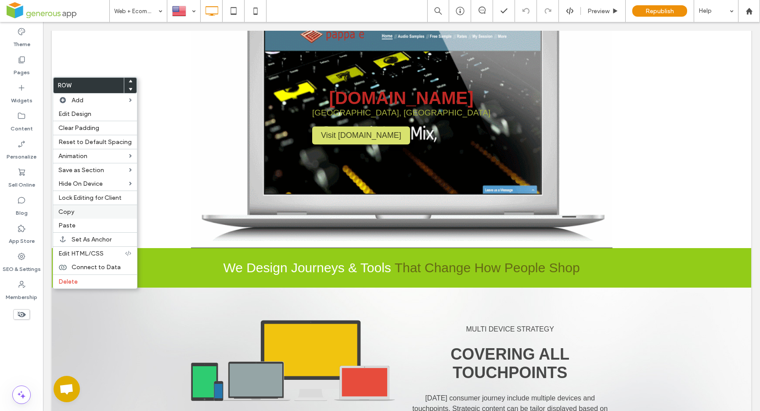
click at [85, 213] on label "Copy" at bounding box center [94, 211] width 73 height 7
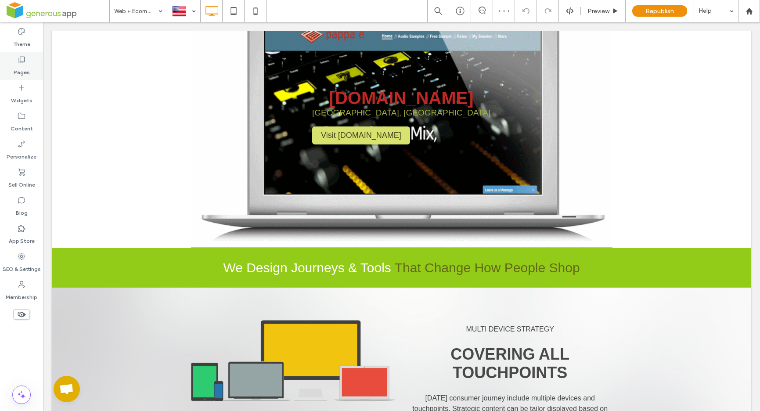
click at [15, 63] on div "Pages" at bounding box center [21, 66] width 43 height 28
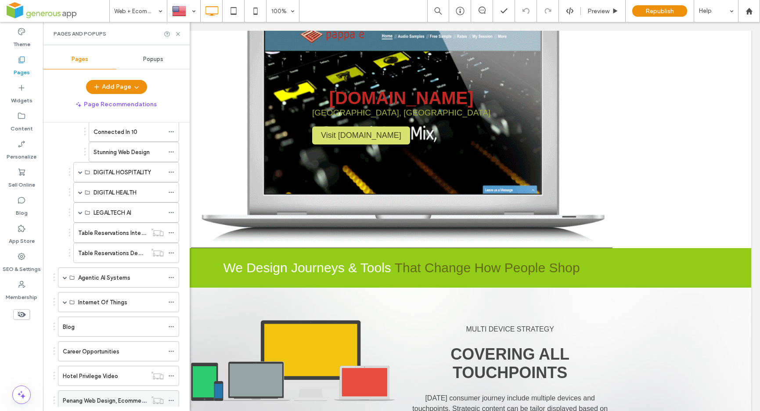
scroll to position [246, 0]
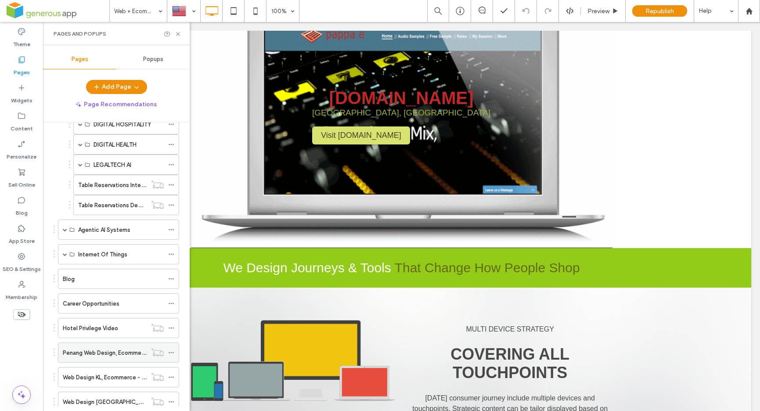
click at [123, 355] on label "Penang Web Design, Ecommerce" at bounding box center [106, 352] width 87 height 15
click at [180, 33] on icon at bounding box center [178, 34] width 7 height 7
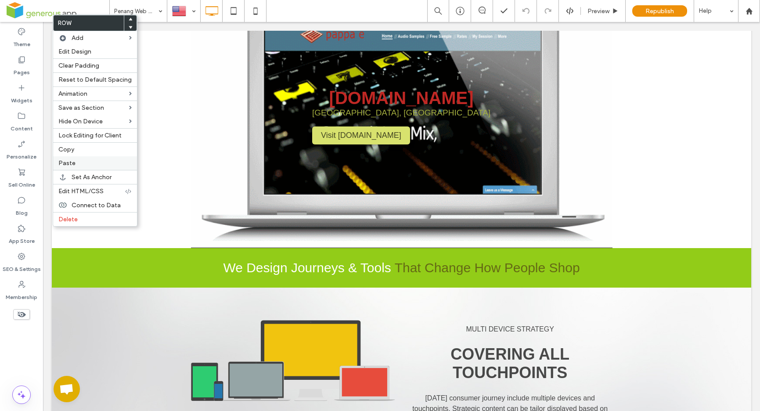
click at [95, 161] on label "Paste" at bounding box center [94, 162] width 73 height 7
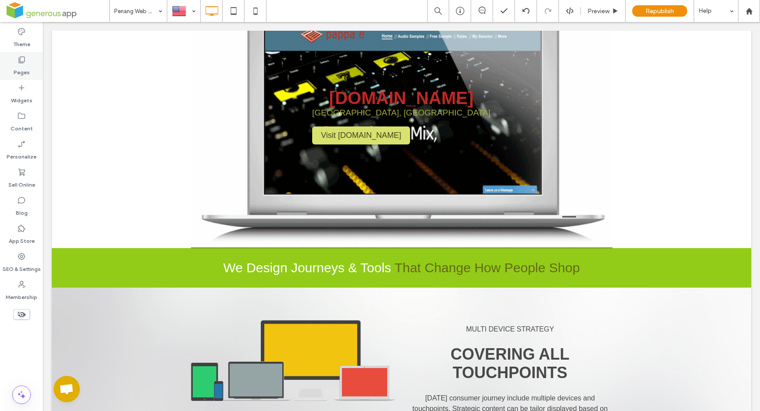
click at [14, 59] on div "Pages" at bounding box center [21, 66] width 43 height 28
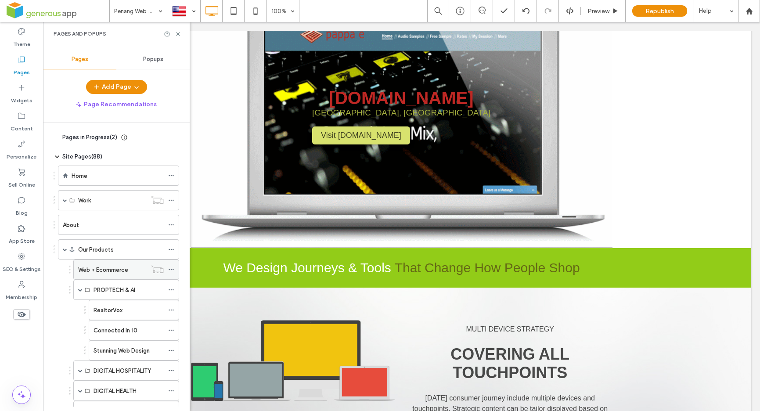
click at [131, 271] on div "Web + Ecommerce" at bounding box center [112, 269] width 69 height 9
click at [178, 34] on use at bounding box center [178, 34] width 4 height 4
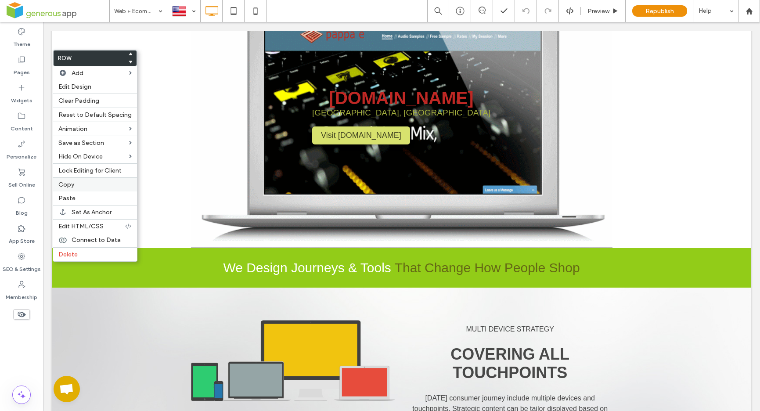
click at [80, 184] on label "Copy" at bounding box center [94, 184] width 73 height 7
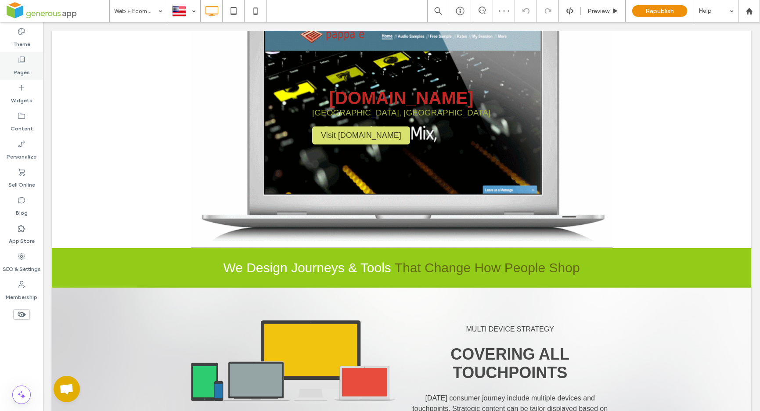
click at [32, 65] on div "Pages" at bounding box center [21, 66] width 43 height 28
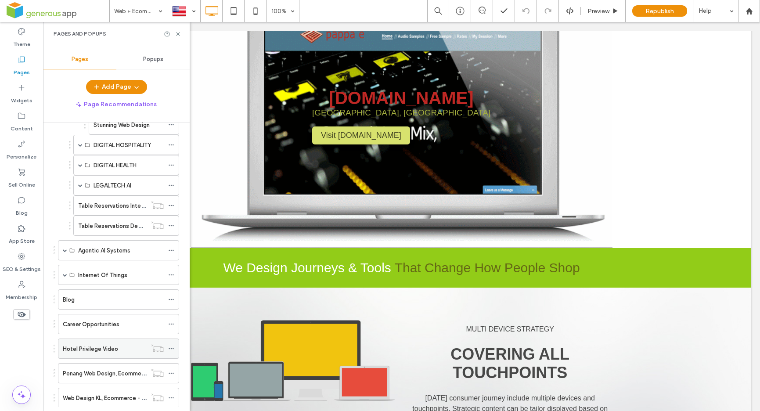
scroll to position [238, 0]
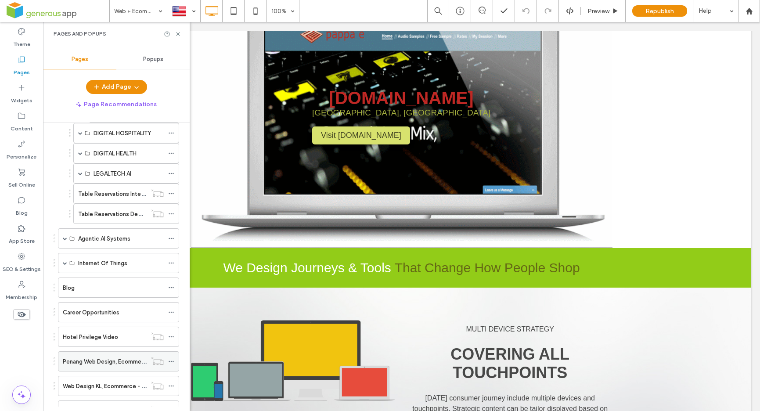
click at [101, 359] on label "Penang Web Design, Ecommerce" at bounding box center [106, 361] width 87 height 15
click at [178, 35] on icon at bounding box center [178, 34] width 7 height 7
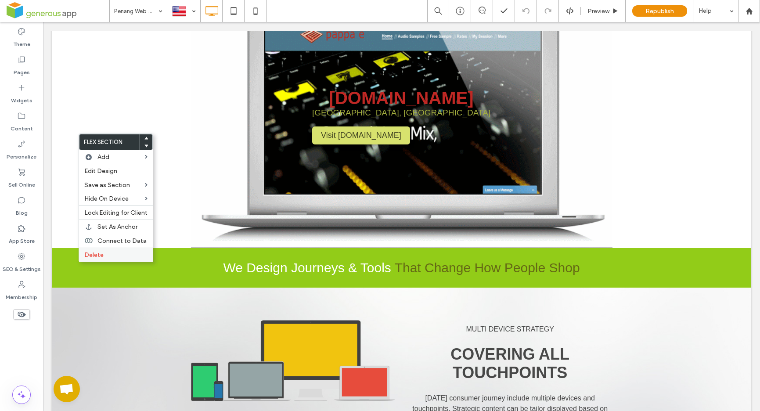
click at [104, 253] on label "Delete" at bounding box center [115, 254] width 63 height 7
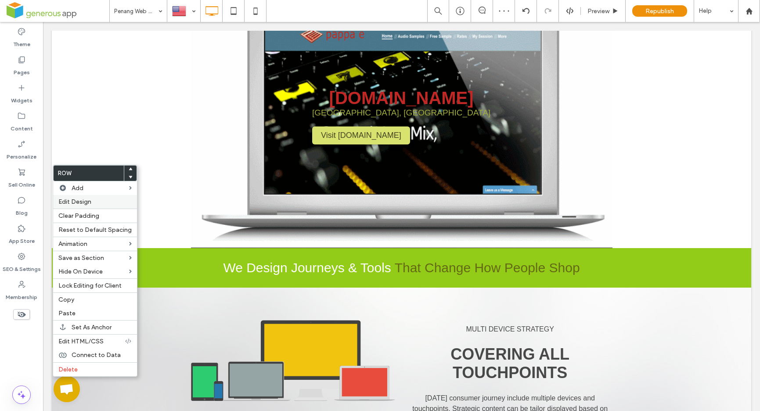
drag, startPoint x: 75, startPoint y: 371, endPoint x: 93, endPoint y: 206, distance: 165.2
click at [75, 371] on span "Delete" at bounding box center [67, 369] width 19 height 7
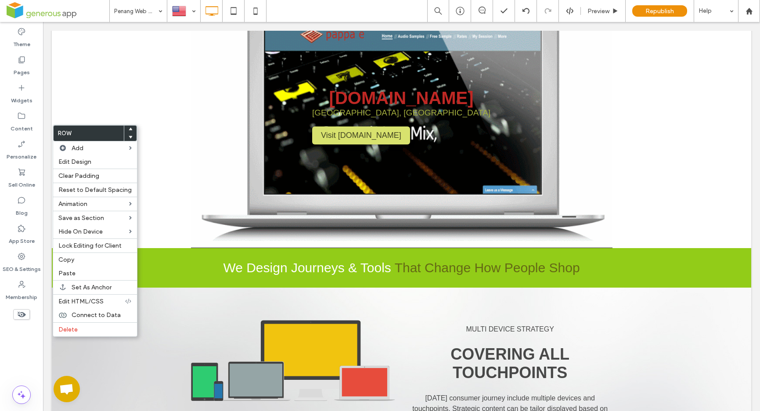
drag, startPoint x: 92, startPoint y: 328, endPoint x: 225, endPoint y: 274, distance: 143.8
click at [92, 328] on label "Delete" at bounding box center [94, 329] width 73 height 7
click at [90, 331] on label "Delete" at bounding box center [94, 329] width 73 height 7
click at [102, 335] on div "Delete" at bounding box center [95, 329] width 84 height 14
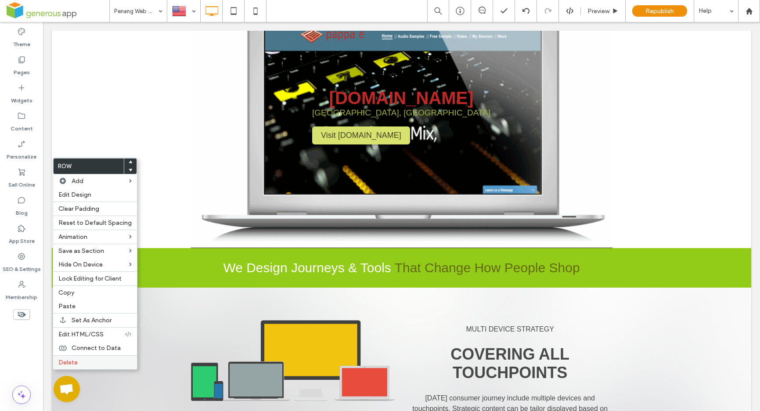
click at [101, 360] on label "Delete" at bounding box center [94, 362] width 73 height 7
click at [94, 364] on label "Delete" at bounding box center [94, 362] width 73 height 7
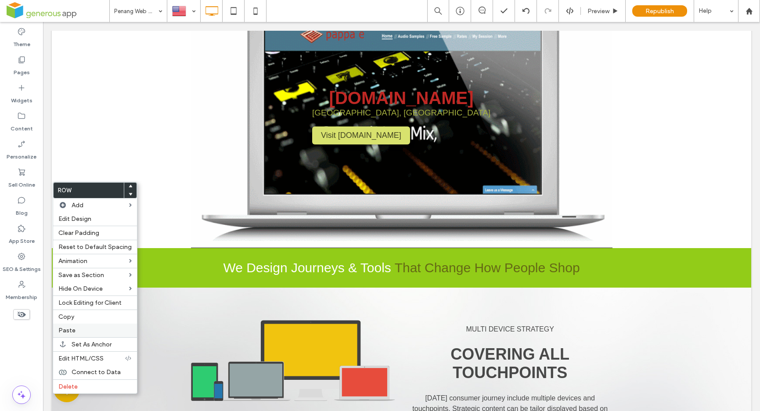
click at [90, 334] on label "Paste" at bounding box center [94, 330] width 73 height 7
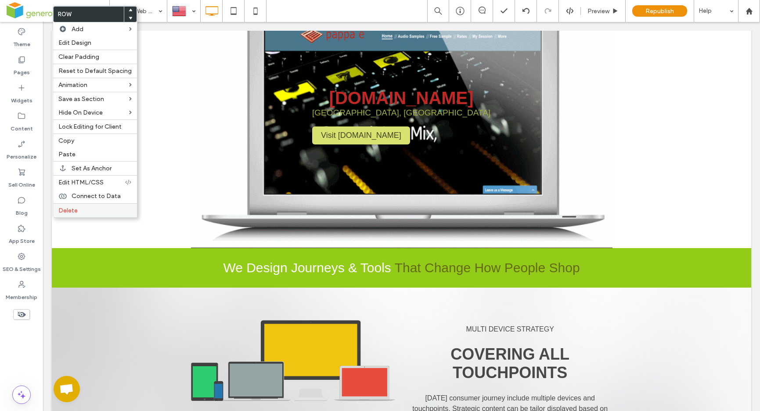
click at [81, 210] on label "Delete" at bounding box center [94, 210] width 73 height 7
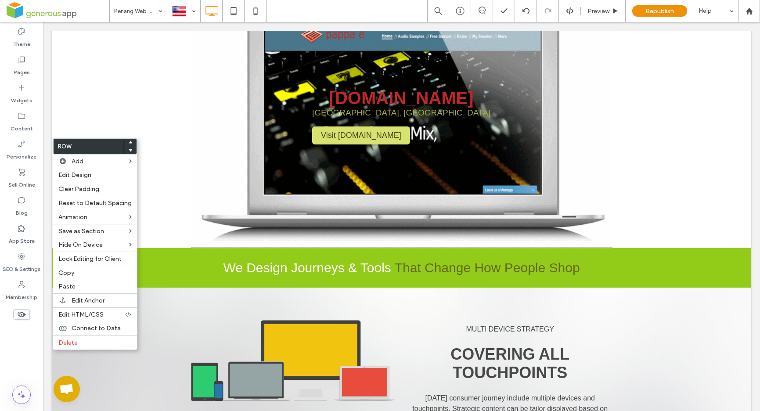
click at [129, 149] on use at bounding box center [131, 150] width 4 height 3
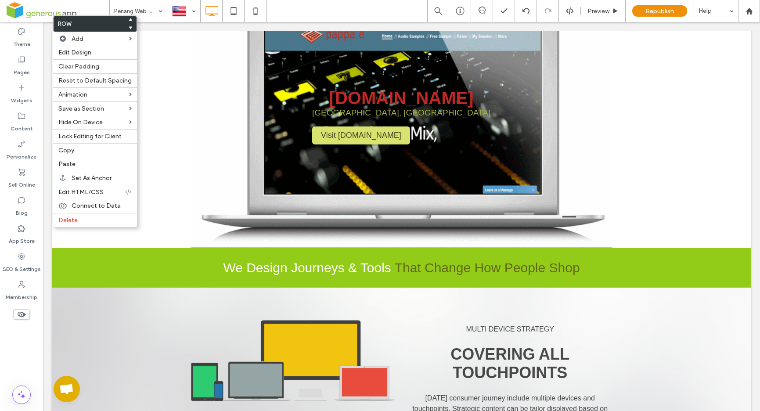
click at [130, 21] on div at bounding box center [130, 20] width 12 height 8
click at [129, 20] on use at bounding box center [131, 19] width 4 height 3
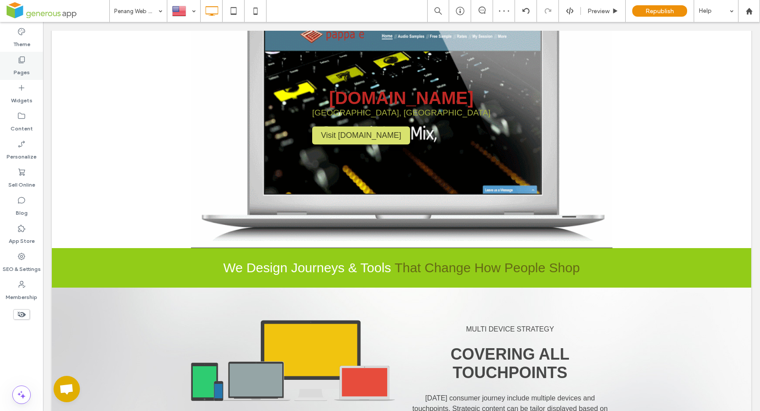
click at [27, 64] on div "Pages" at bounding box center [21, 66] width 43 height 28
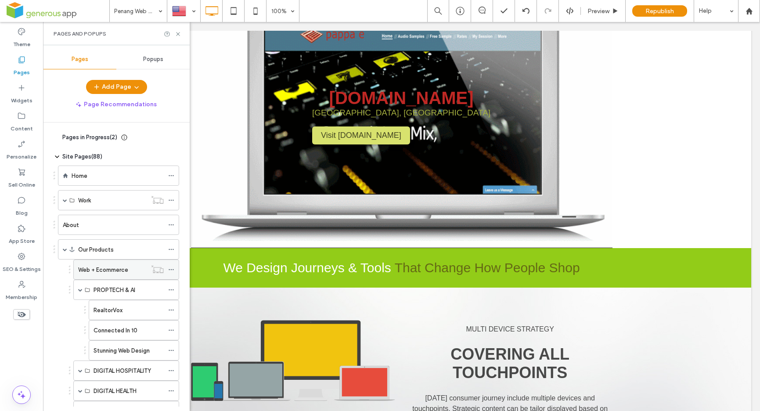
click at [109, 270] on label "Web + Ecommerce" at bounding box center [103, 269] width 50 height 15
click at [177, 34] on use at bounding box center [178, 34] width 4 height 4
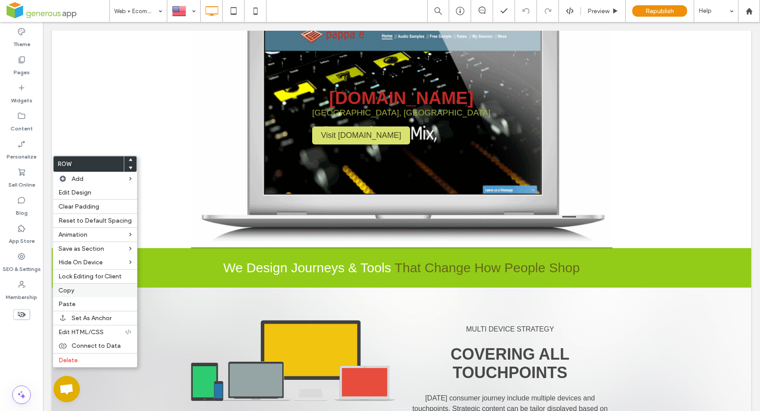
click at [94, 290] on label "Copy" at bounding box center [94, 290] width 73 height 7
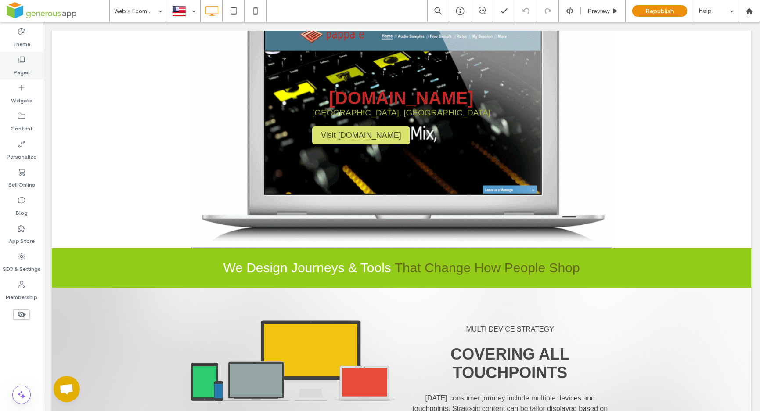
click at [18, 62] on icon at bounding box center [21, 59] width 9 height 9
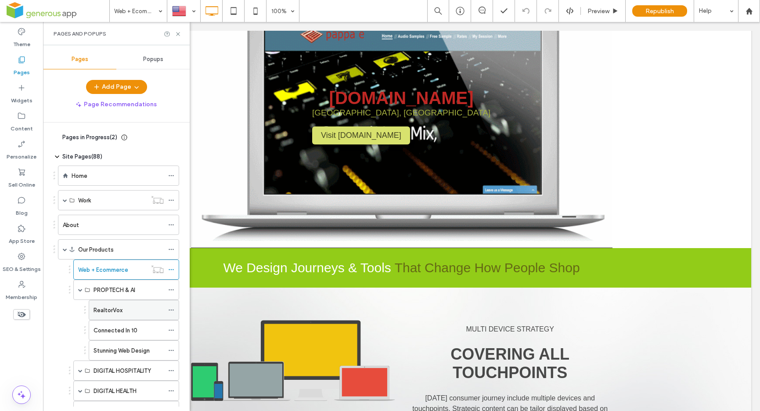
scroll to position [36, 0]
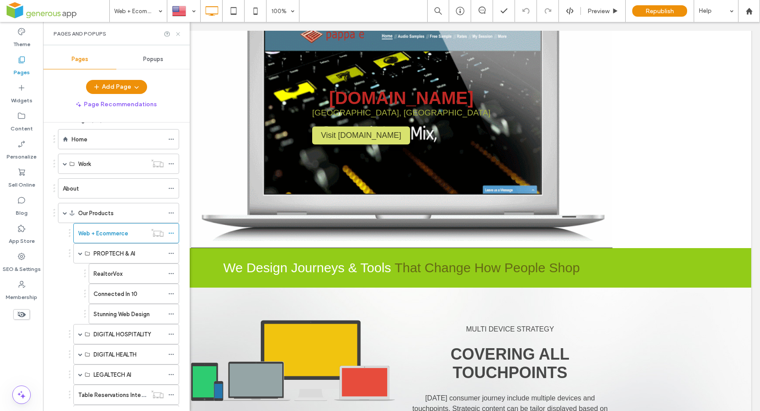
click at [178, 31] on icon at bounding box center [178, 34] width 7 height 7
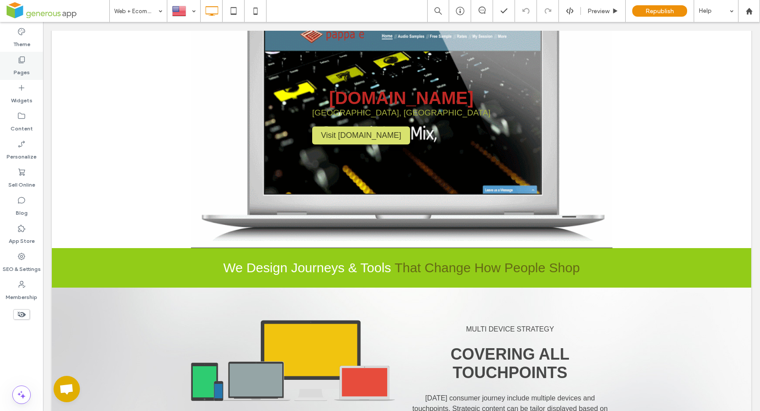
click at [28, 65] on label "Pages" at bounding box center [22, 70] width 16 height 12
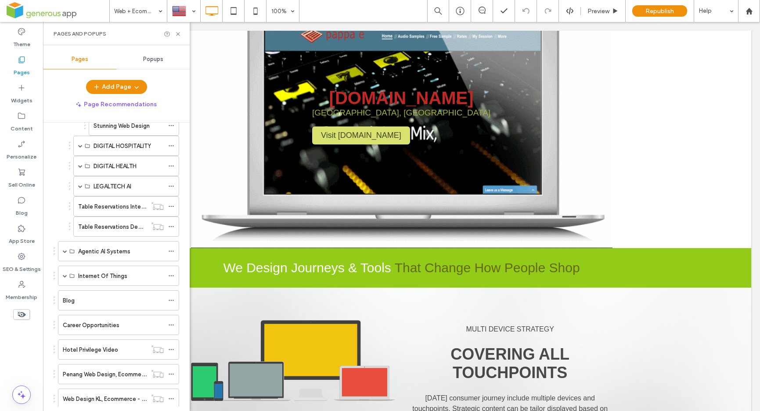
scroll to position [296, 0]
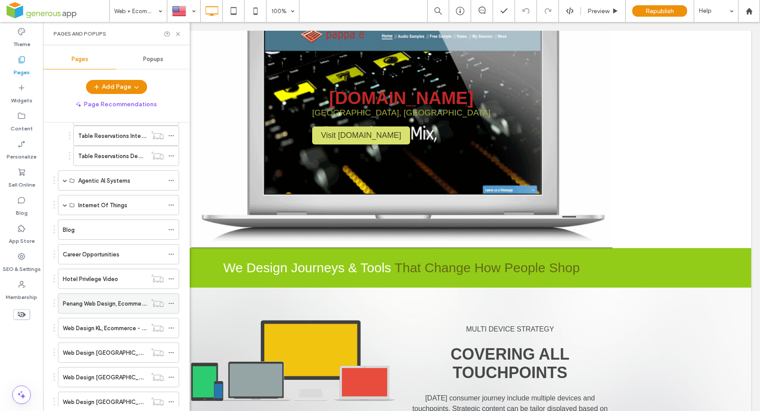
click at [100, 303] on label "Penang Web Design, Ecommerce" at bounding box center [106, 303] width 87 height 15
click at [178, 34] on use at bounding box center [178, 34] width 4 height 4
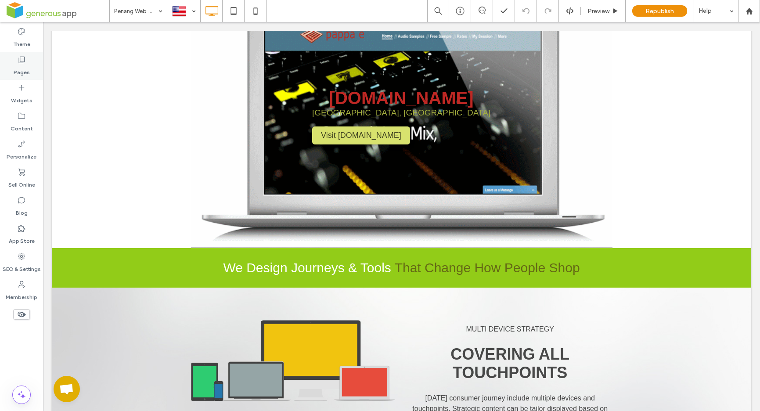
click at [23, 62] on use at bounding box center [22, 60] width 6 height 7
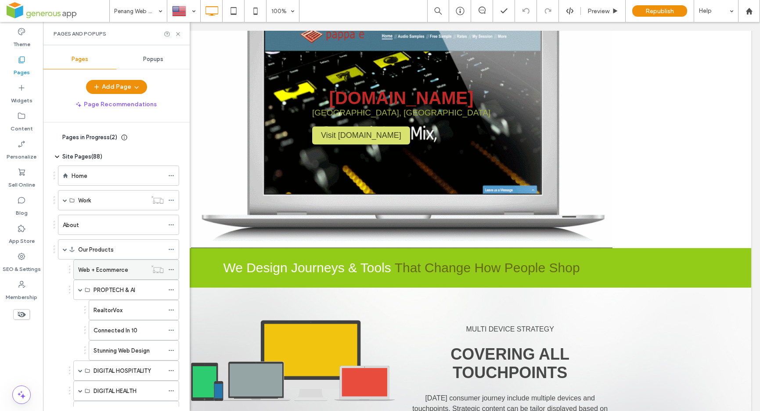
click at [119, 273] on label "Web + Ecommerce" at bounding box center [103, 269] width 50 height 15
click at [178, 34] on use at bounding box center [178, 34] width 4 height 4
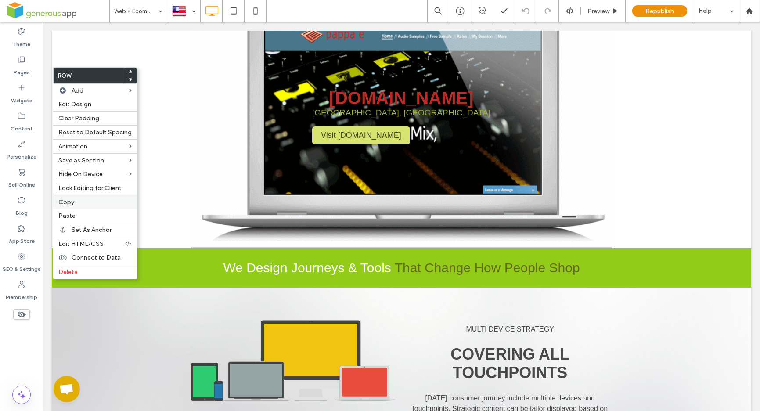
click at [90, 203] on label "Copy" at bounding box center [94, 201] width 73 height 7
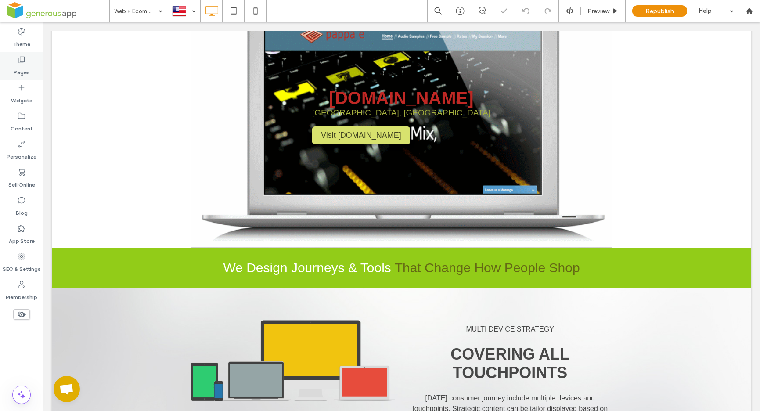
click at [22, 70] on label "Pages" at bounding box center [22, 70] width 16 height 12
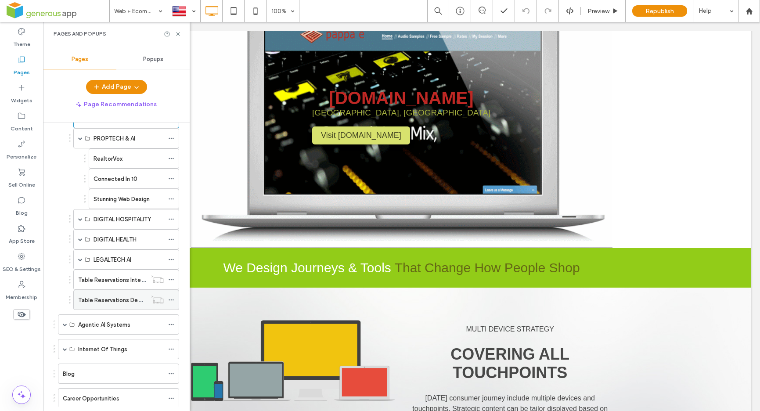
scroll to position [229, 0]
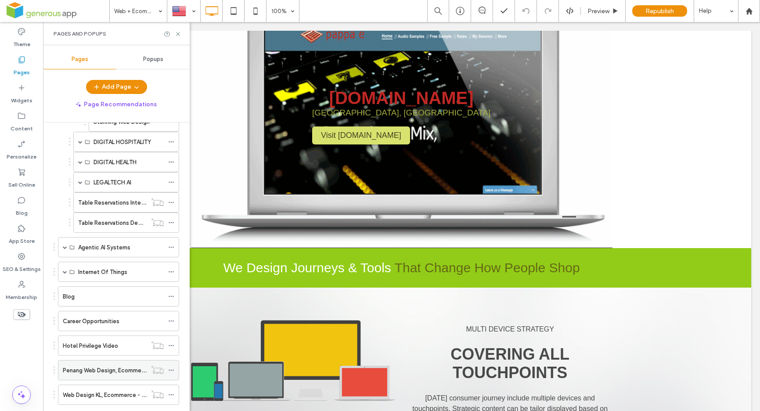
click at [115, 372] on label "Penang Web Design, Ecommerce" at bounding box center [106, 370] width 87 height 15
click at [178, 34] on use at bounding box center [178, 34] width 4 height 4
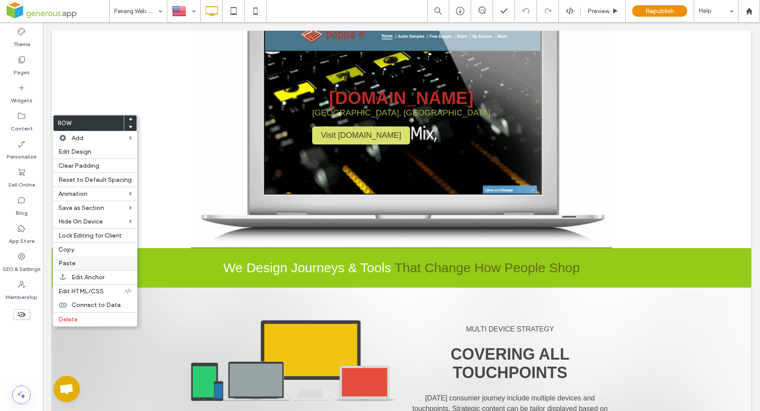
click at [95, 262] on label "Paste" at bounding box center [94, 263] width 73 height 7
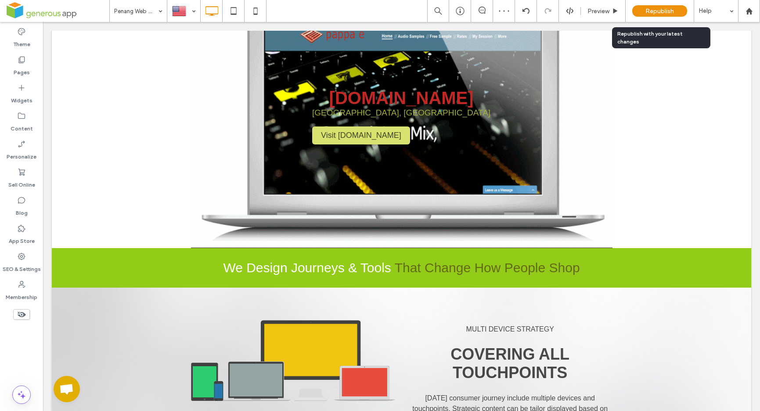
click at [655, 11] on span "Republish" at bounding box center [660, 10] width 29 height 7
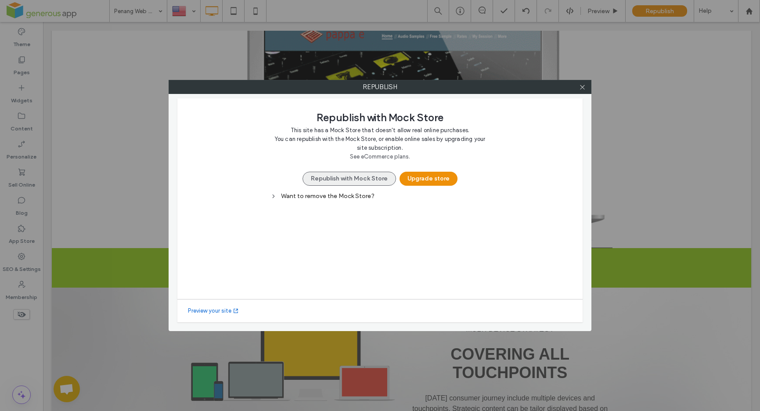
click at [362, 178] on button "Republish with Mock Store" at bounding box center [350, 179] width 94 height 14
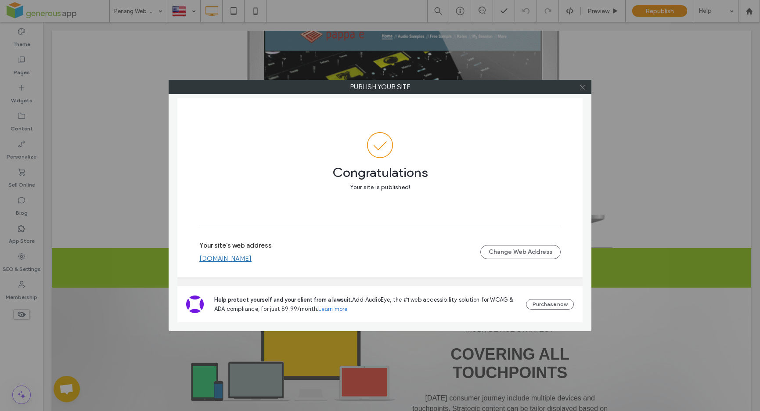
click at [584, 89] on use at bounding box center [582, 87] width 4 height 4
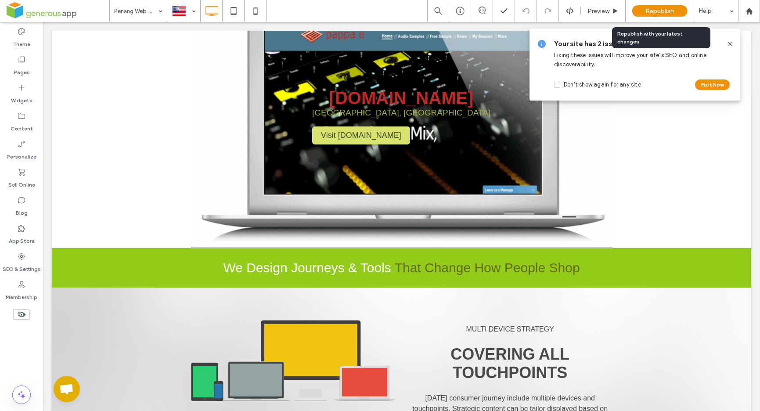
click at [646, 9] on span "Republish" at bounding box center [660, 10] width 29 height 7
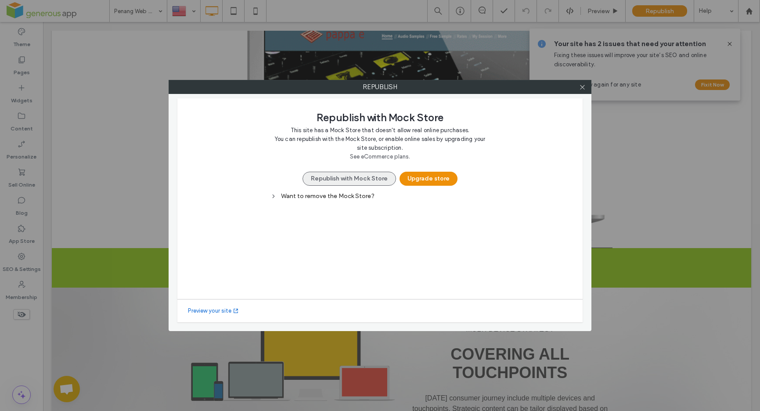
click at [370, 176] on button "Republish with Mock Store" at bounding box center [350, 179] width 94 height 14
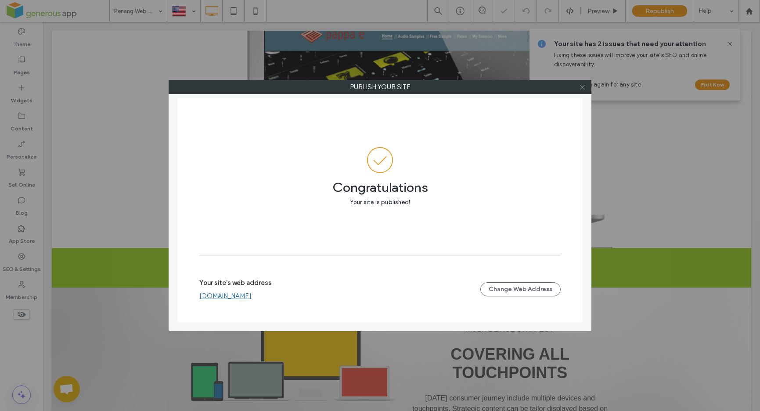
click at [585, 89] on icon at bounding box center [582, 87] width 7 height 7
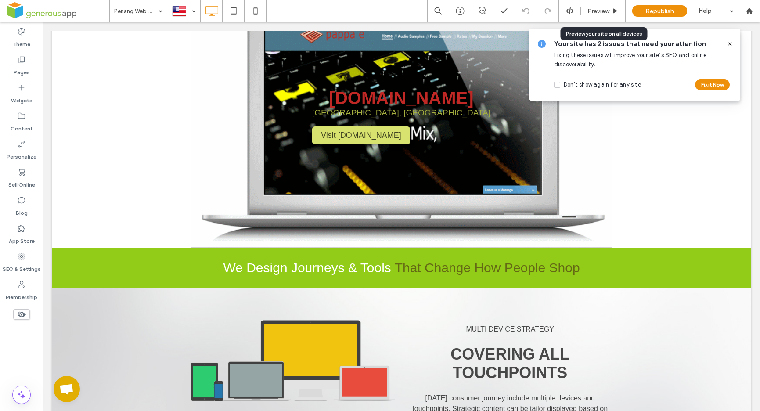
click at [729, 44] on icon at bounding box center [729, 43] width 7 height 7
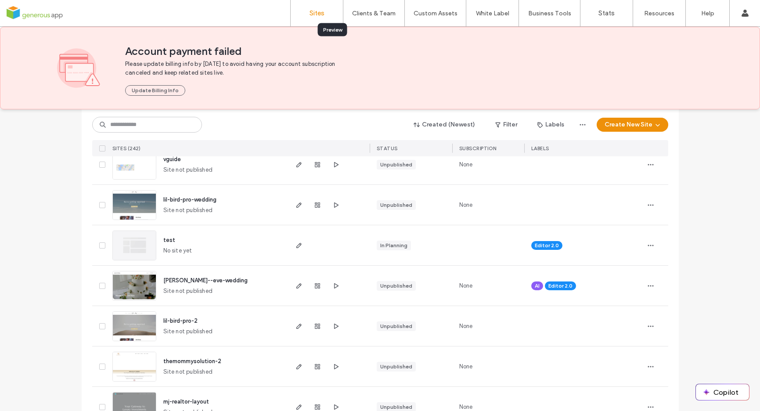
scroll to position [714, 0]
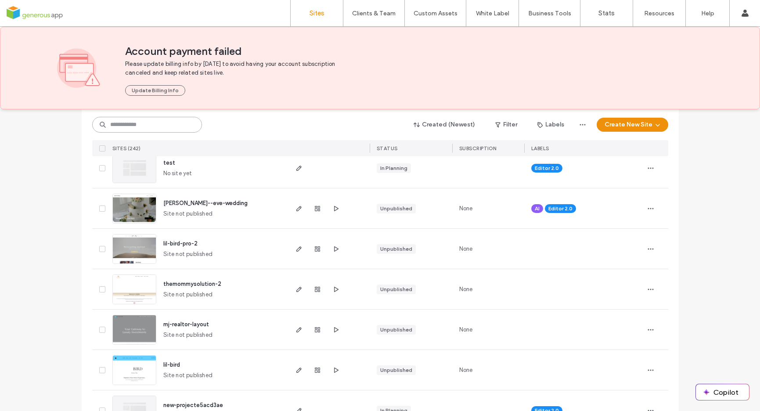
click at [153, 122] on input at bounding box center [147, 125] width 110 height 16
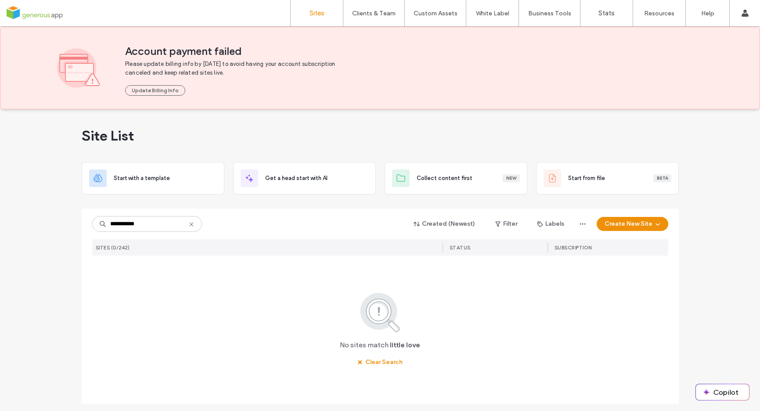
scroll to position [0, 0]
click at [140, 225] on input "**********" at bounding box center [147, 224] width 110 height 16
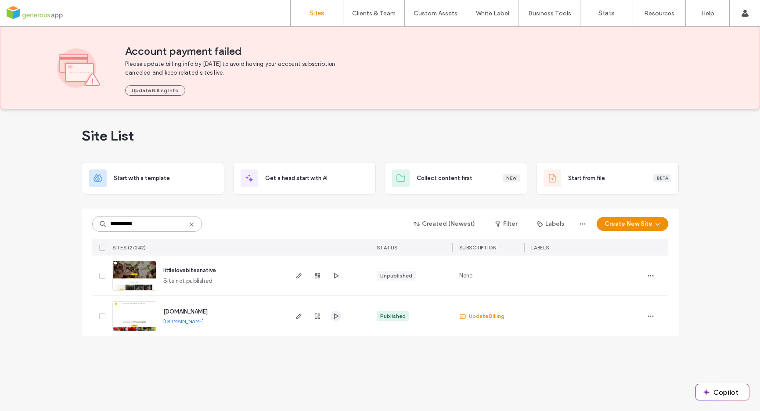
type input "**********"
click at [516, 373] on div "**********" at bounding box center [380, 260] width 760 height 302
click at [193, 226] on use at bounding box center [191, 224] width 4 height 4
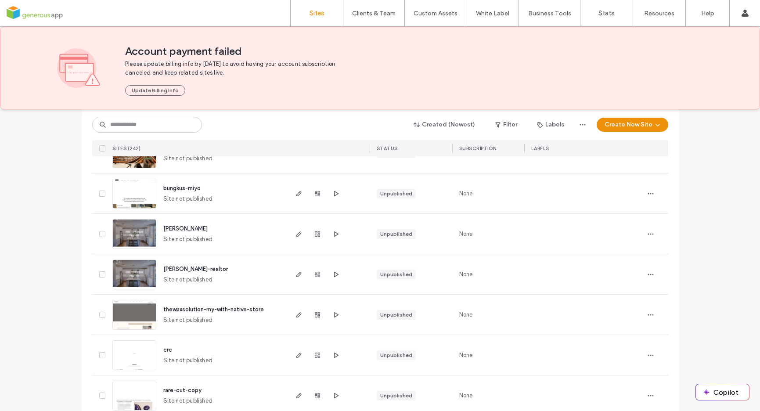
scroll to position [2906, 0]
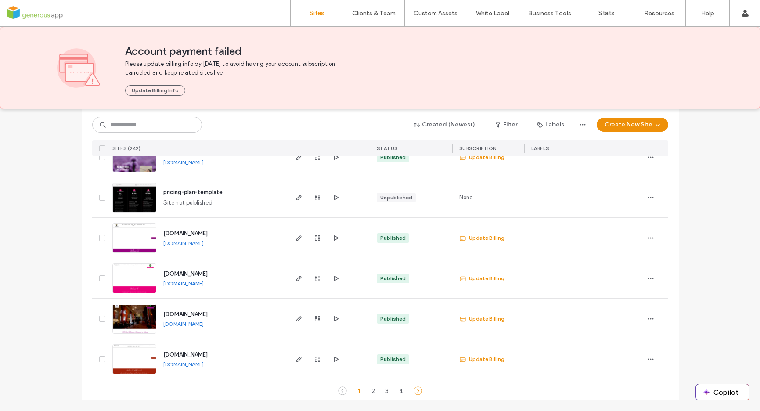
click at [416, 392] on icon at bounding box center [418, 390] width 9 height 9
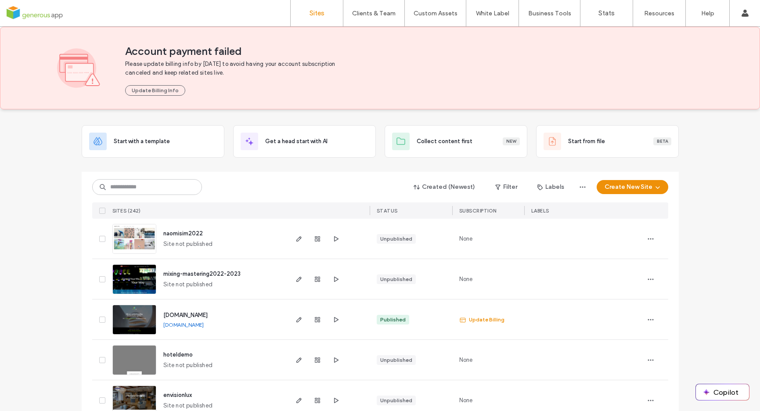
scroll to position [0, 0]
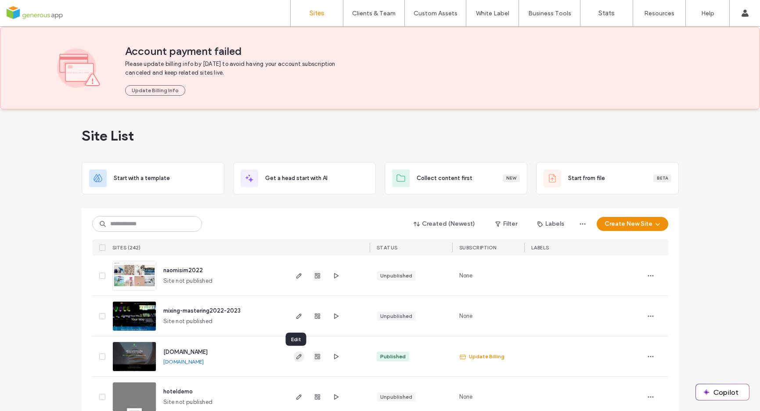
click at [296, 357] on use "button" at bounding box center [298, 356] width 5 height 5
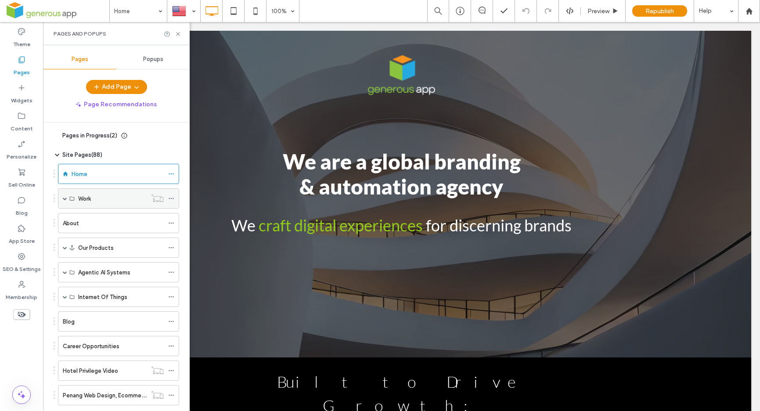
click at [64, 198] on span at bounding box center [65, 198] width 4 height 4
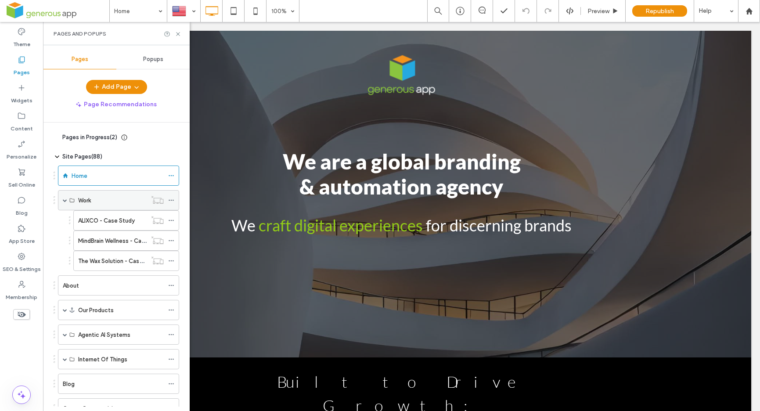
click at [68, 201] on div "Work" at bounding box center [118, 200] width 121 height 20
click at [65, 311] on span at bounding box center [65, 310] width 4 height 4
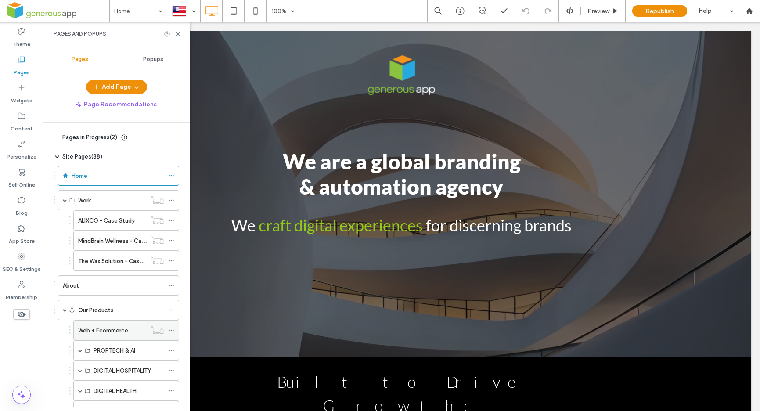
click at [99, 328] on label "Web + Ecommerce" at bounding box center [103, 330] width 50 height 15
click at [179, 32] on use at bounding box center [178, 34] width 4 height 4
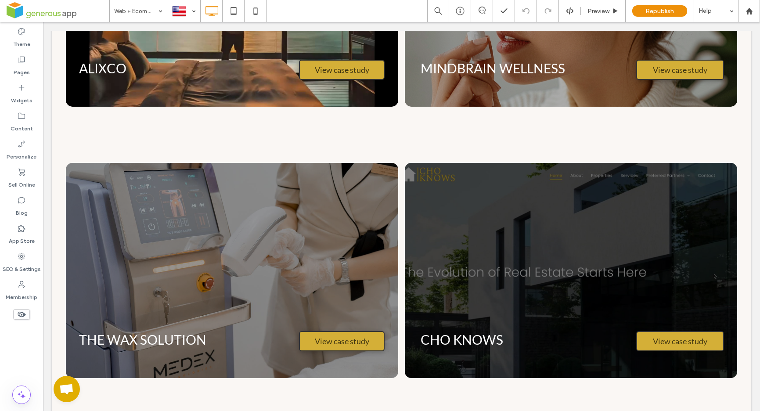
scroll to position [1795, 0]
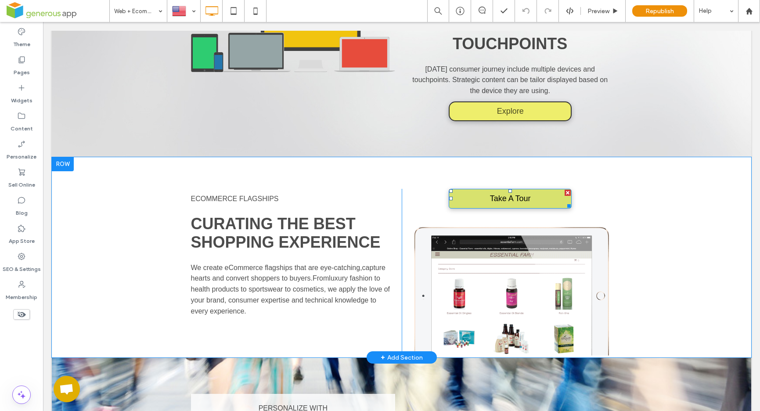
click at [512, 191] on span "Take A Tour" at bounding box center [510, 199] width 47 height 18
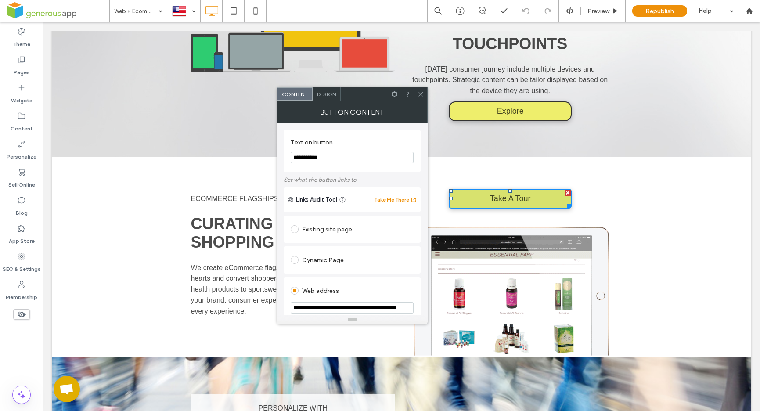
scroll to position [17, 0]
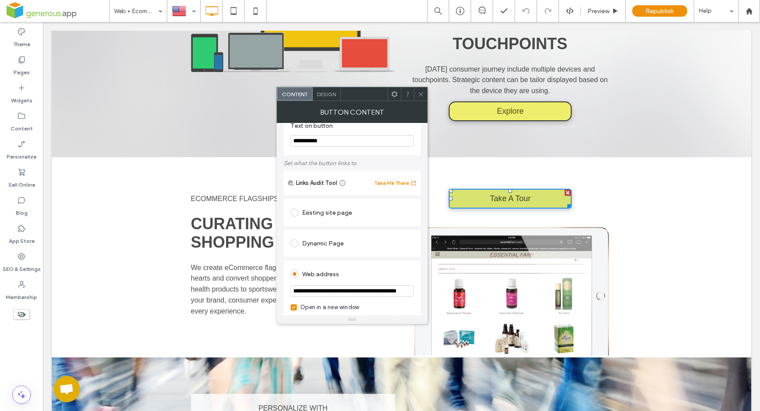
drag, startPoint x: 336, startPoint y: 314, endPoint x: 503, endPoint y: 292, distance: 168.4
paste input "**********"
type input "**********"
click at [388, 269] on div "Web address" at bounding box center [352, 274] width 123 height 14
click at [420, 93] on icon at bounding box center [421, 94] width 7 height 7
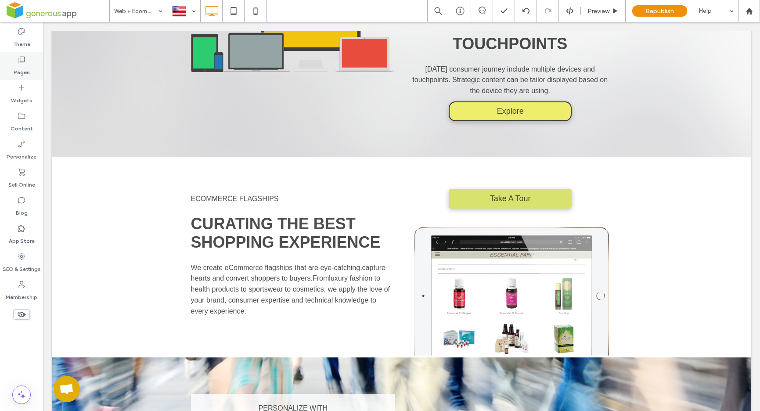
click at [20, 56] on icon at bounding box center [21, 59] width 9 height 9
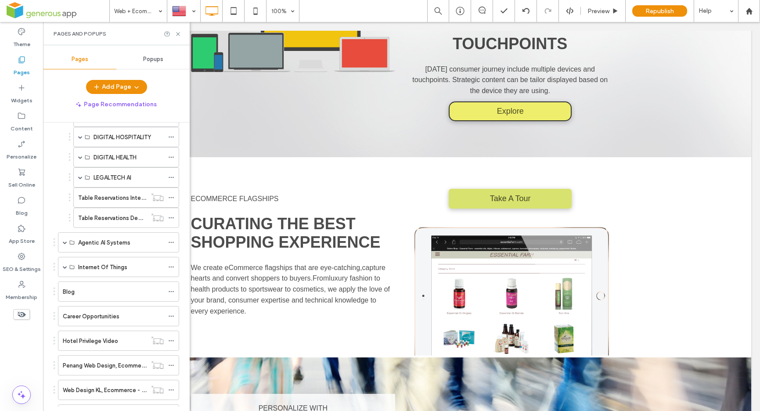
scroll to position [293, 0]
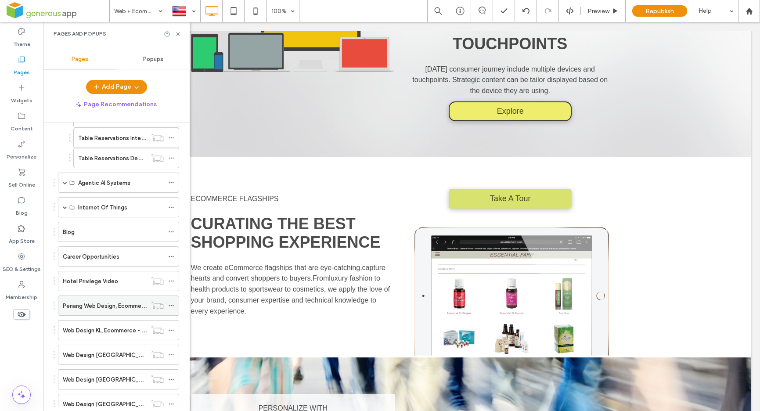
click at [113, 308] on label "Penang Web Design, Ecommerce" at bounding box center [106, 305] width 87 height 15
click at [179, 34] on icon at bounding box center [178, 34] width 7 height 7
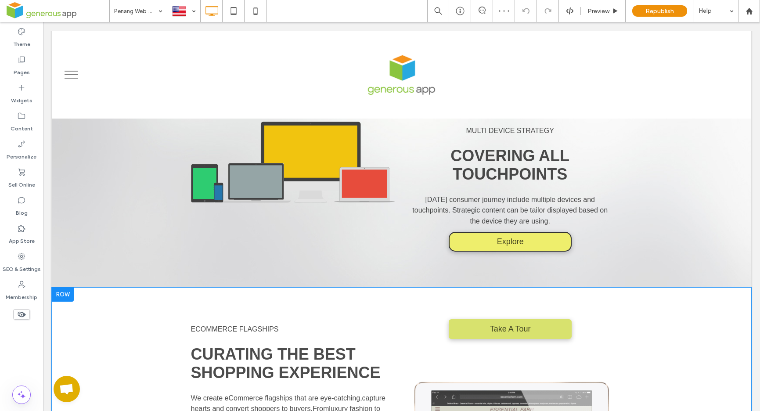
scroll to position [1892, 0]
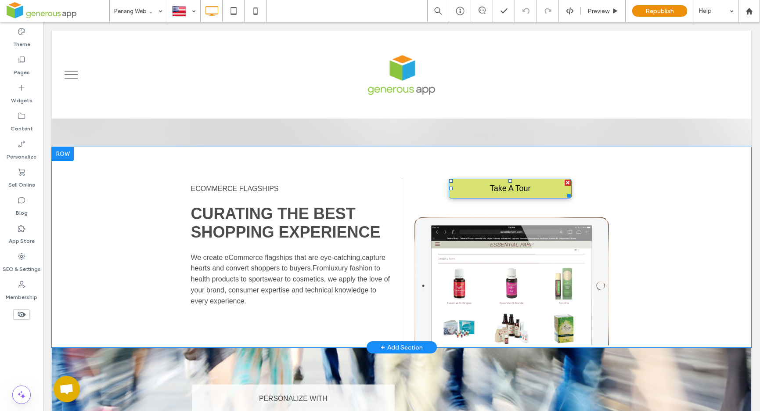
click at [502, 186] on span "Take A Tour" at bounding box center [510, 189] width 47 height 18
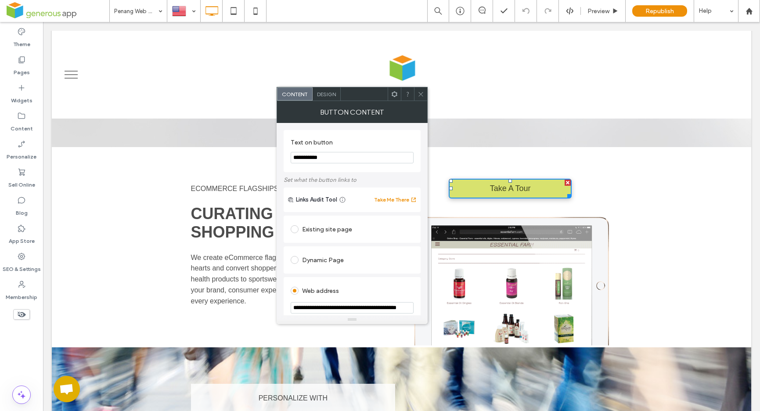
scroll to position [65, 0]
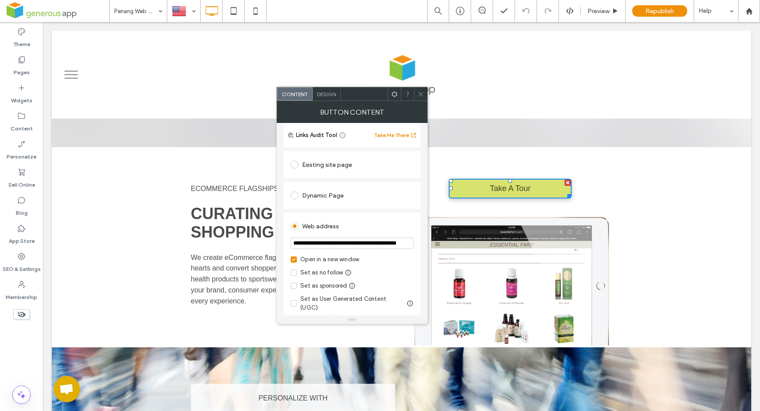
drag, startPoint x: 336, startPoint y: 267, endPoint x: 487, endPoint y: 255, distance: 150.6
paste input "**********"
type input "**********"
click at [384, 226] on div "Web address" at bounding box center [352, 226] width 123 height 14
click at [424, 92] on icon at bounding box center [421, 94] width 7 height 7
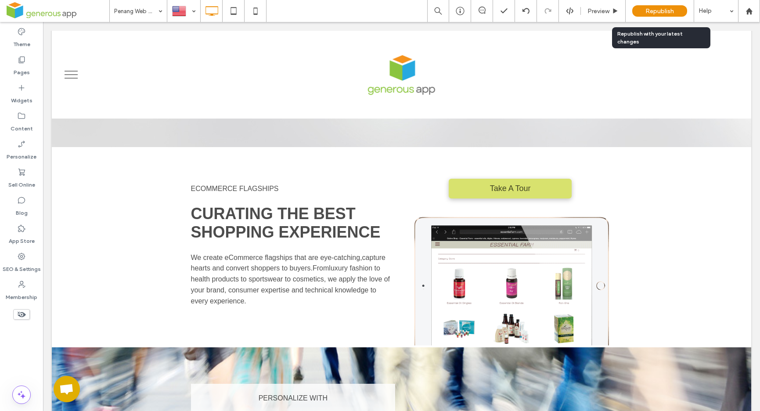
click at [675, 13] on div "Republish" at bounding box center [659, 10] width 55 height 11
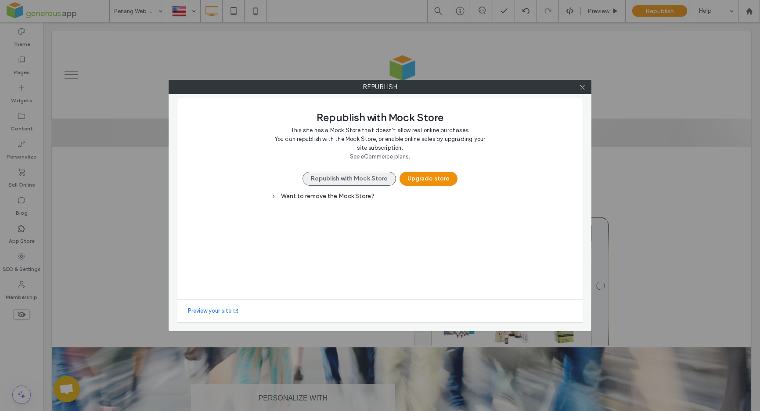
click at [355, 184] on button "Republish with Mock Store" at bounding box center [350, 179] width 94 height 14
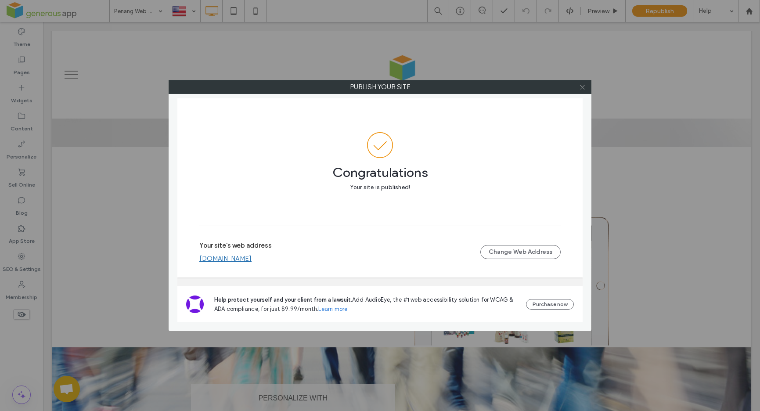
click at [583, 90] on span at bounding box center [582, 86] width 7 height 13
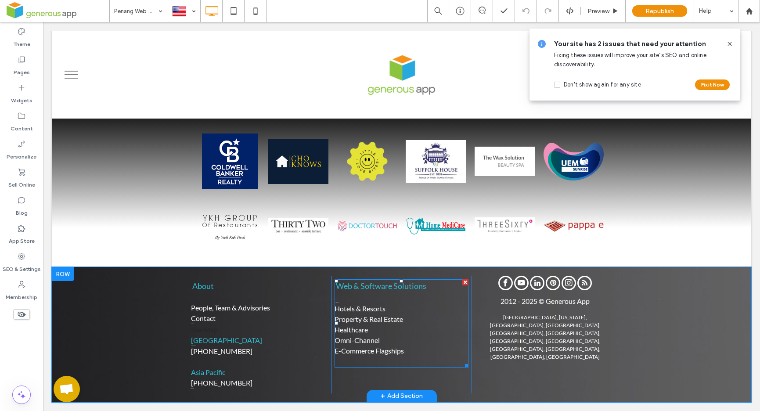
scroll to position [3248, 0]
